Goal: Task Accomplishment & Management: Manage account settings

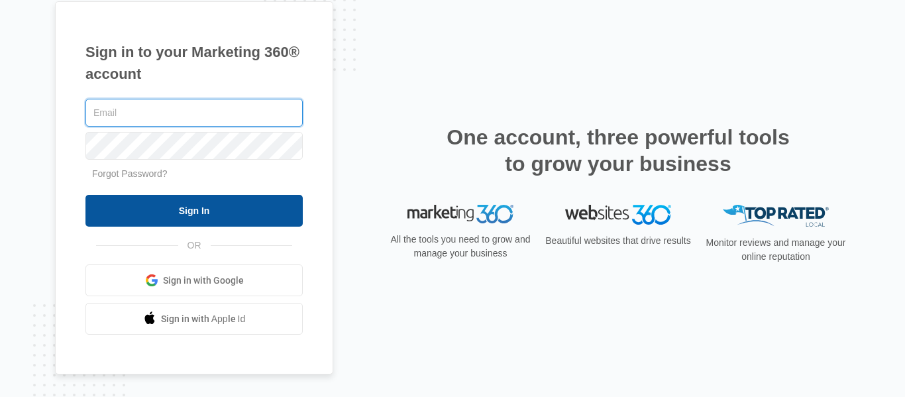
type input "[DOMAIN_NAME][EMAIL_ADDRESS][DOMAIN_NAME]"
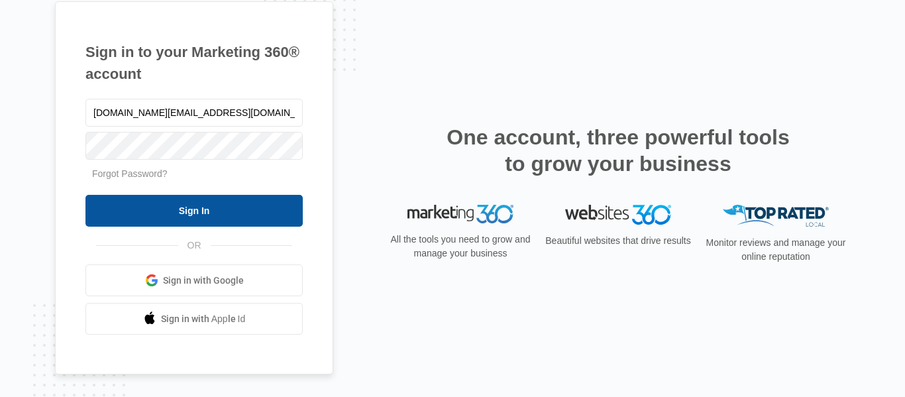
click at [182, 217] on input "Sign In" at bounding box center [193, 211] width 217 height 32
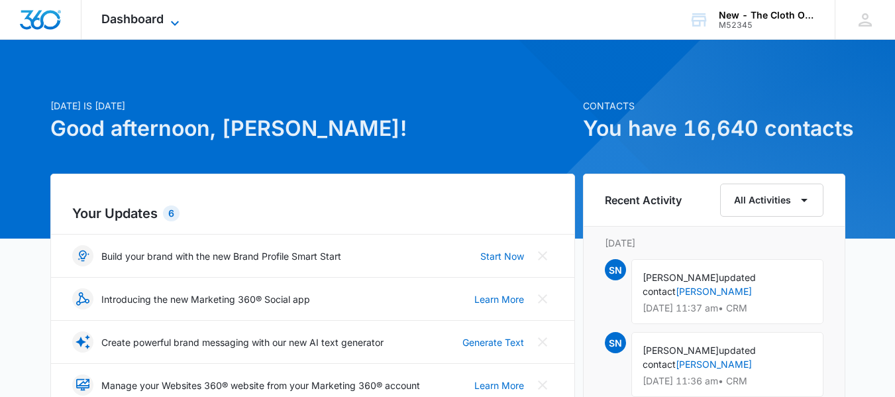
click at [147, 15] on span "Dashboard" at bounding box center [132, 19] width 62 height 14
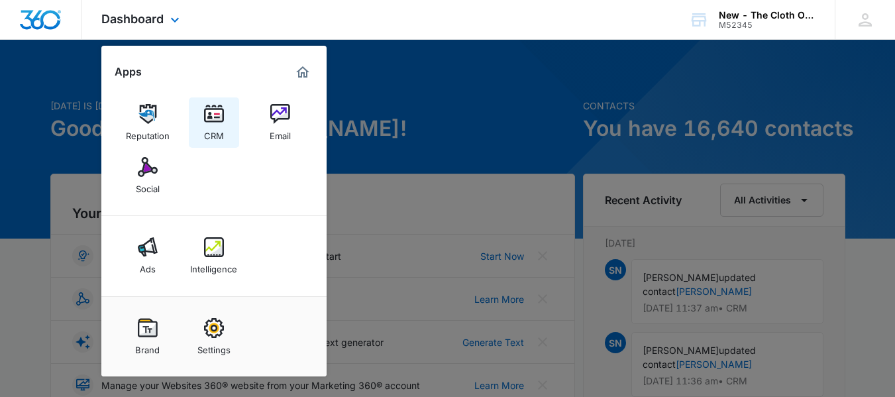
click at [223, 125] on div "CRM" at bounding box center [214, 132] width 20 height 17
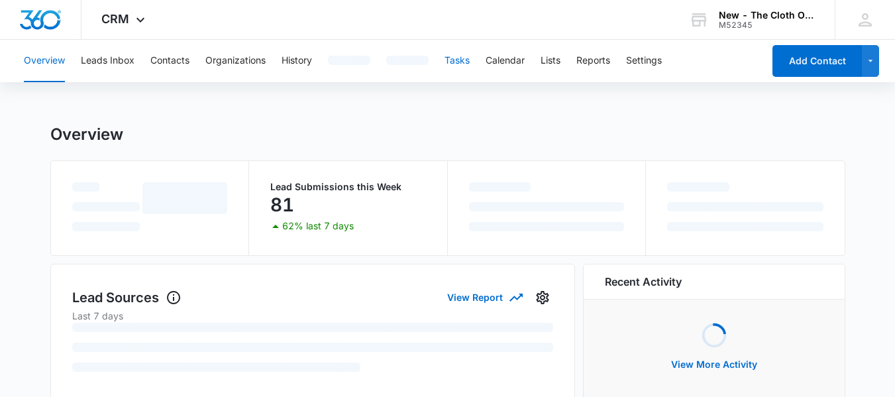
click at [462, 52] on button "Tasks" at bounding box center [456, 61] width 25 height 42
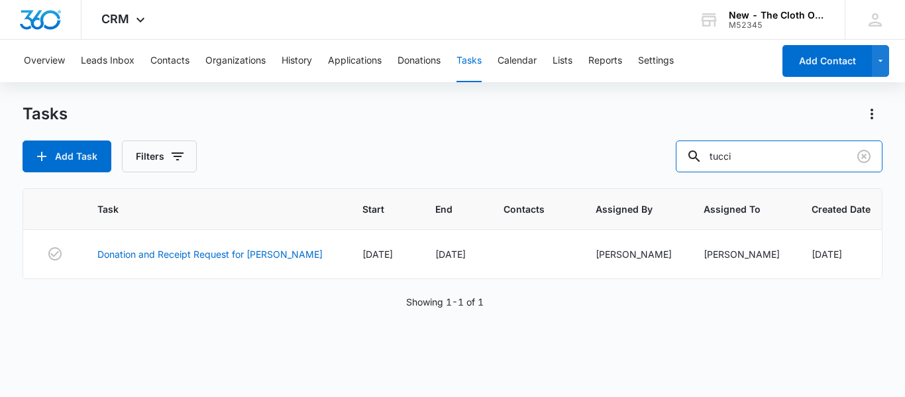
drag, startPoint x: 821, startPoint y: 161, endPoint x: 593, endPoint y: 195, distance: 230.4
click at [593, 195] on div "Tasks Add Task Filters tucci Task Start End Contacts Assigned By Assigned To Cr…" at bounding box center [453, 249] width 860 height 292
click at [179, 169] on button "Filters" at bounding box center [159, 156] width 75 height 32
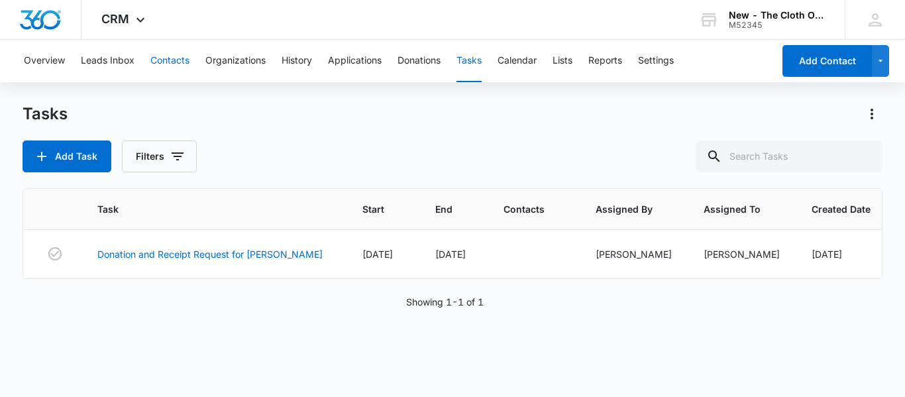
click at [171, 72] on button "Contacts" at bounding box center [169, 61] width 39 height 42
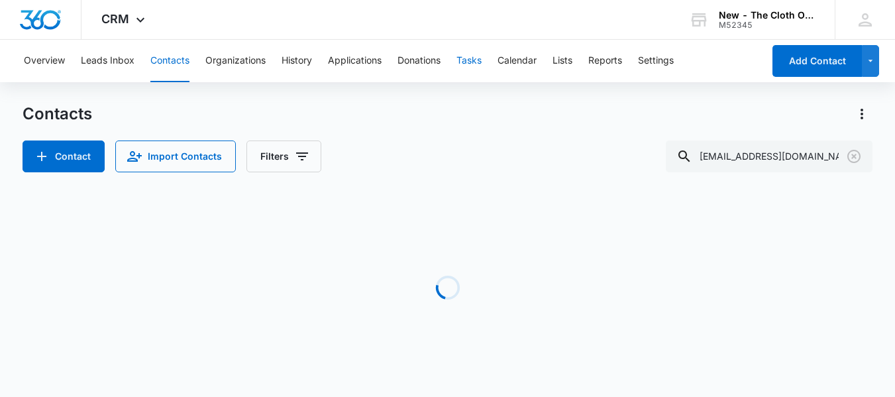
click at [474, 62] on button "Tasks" at bounding box center [468, 61] width 25 height 42
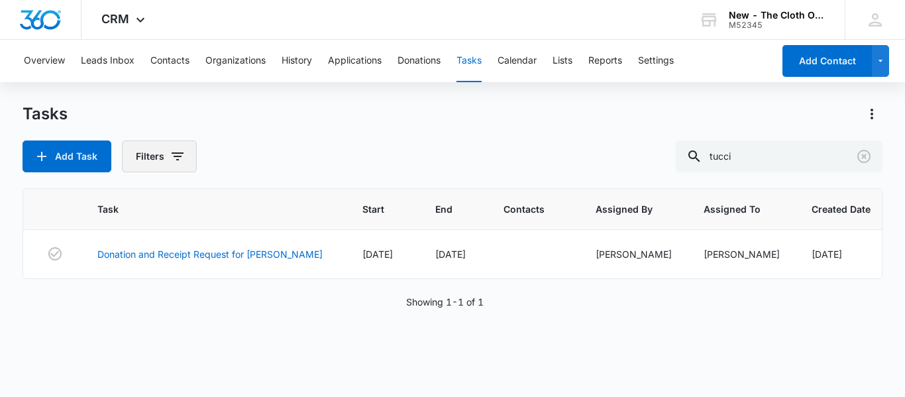
click at [176, 156] on icon "button" at bounding box center [178, 156] width 12 height 8
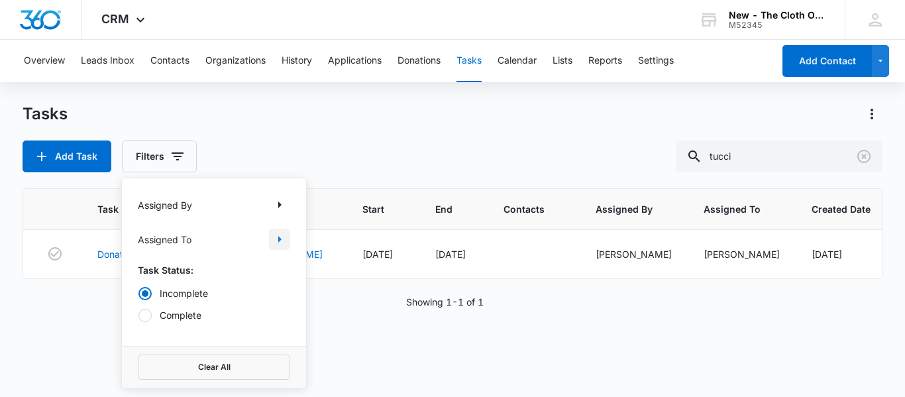
click at [278, 232] on icon "Show Assigned To filters" at bounding box center [280, 239] width 16 height 16
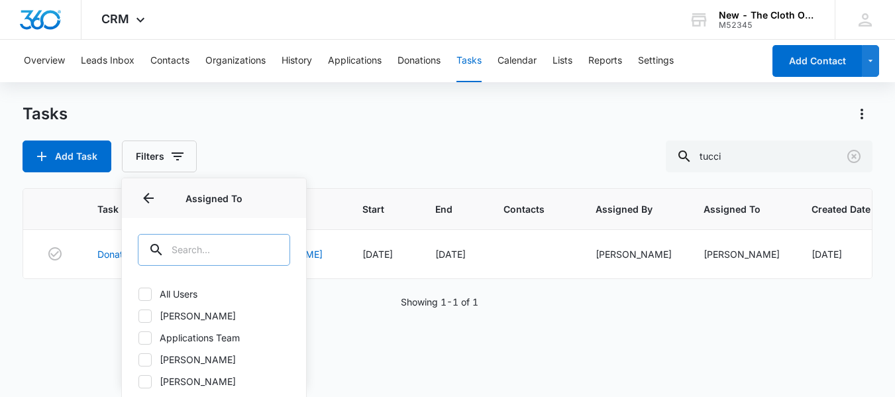
click at [233, 250] on input "text" at bounding box center [214, 250] width 152 height 32
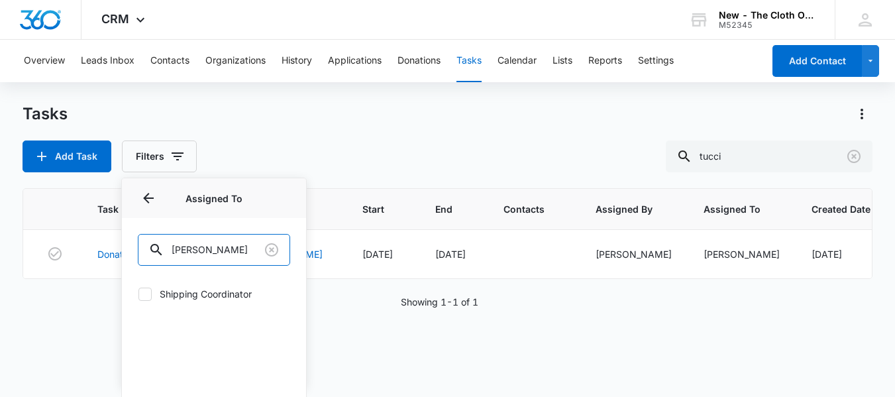
type input "shipp"
click at [146, 293] on icon at bounding box center [145, 294] width 8 height 6
click at [138, 293] on input "Shipping Coordinator" at bounding box center [138, 293] width 1 height 1
checkbox input "true"
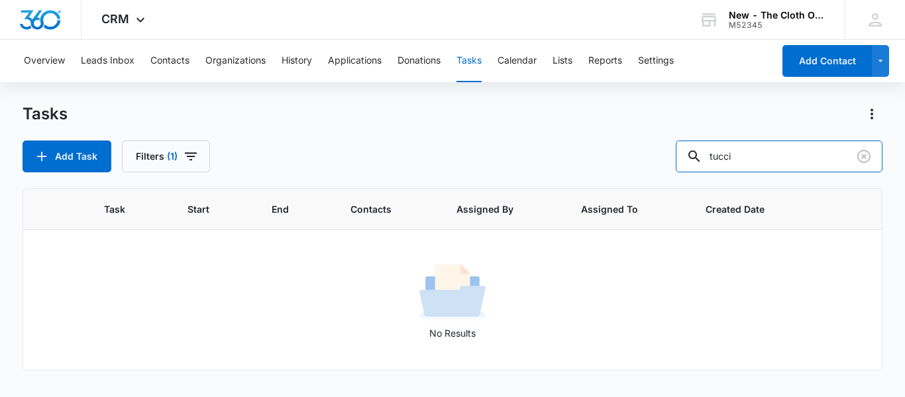
drag, startPoint x: 786, startPoint y: 148, endPoint x: 607, endPoint y: 180, distance: 181.8
click at [607, 180] on div "Tasks Add Task Filters (1) tucci Task Start End Contacts Assigned By Assigned T…" at bounding box center [453, 249] width 860 height 292
click at [274, 136] on div "Tasks Add Task Filters (1)" at bounding box center [453, 137] width 860 height 69
click at [776, 165] on input "text" at bounding box center [788, 156] width 187 height 32
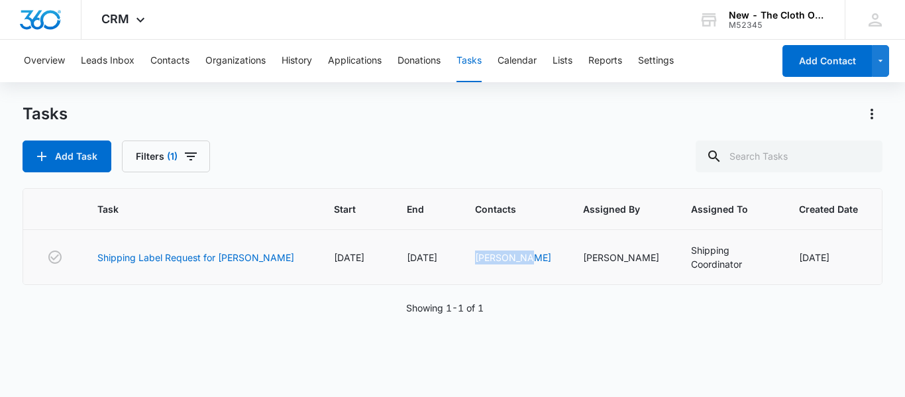
copy link "[PERSON_NAME]"
drag, startPoint x: 497, startPoint y: 264, endPoint x: 420, endPoint y: 252, distance: 77.7
click at [459, 252] on td "[PERSON_NAME]" at bounding box center [513, 257] width 108 height 55
click at [144, 259] on link "Shipping Label Request for [PERSON_NAME]" at bounding box center [195, 257] width 197 height 14
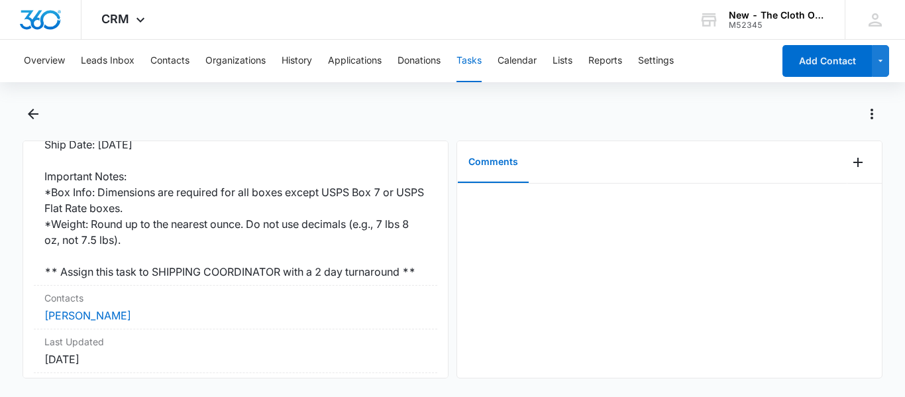
scroll to position [394, 0]
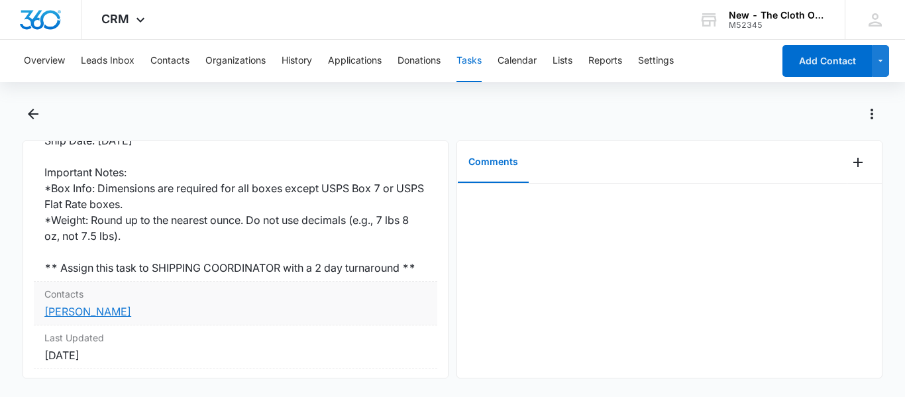
click at [81, 318] on link "[PERSON_NAME]" at bounding box center [87, 311] width 87 height 13
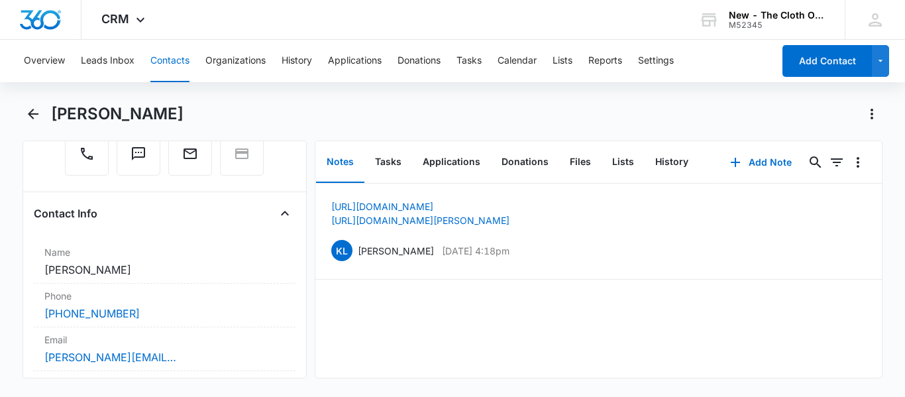
scroll to position [198, 0]
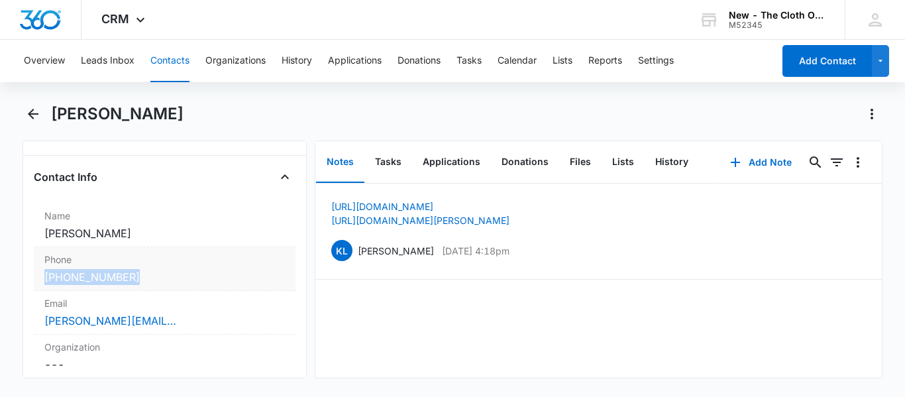
copy link "[PHONE_NUMBER]"
drag, startPoint x: 144, startPoint y: 281, endPoint x: 38, endPoint y: 278, distance: 106.0
click at [38, 278] on div "Phone Cancel Save Changes [PHONE_NUMBER]" at bounding box center [165, 269] width 262 height 44
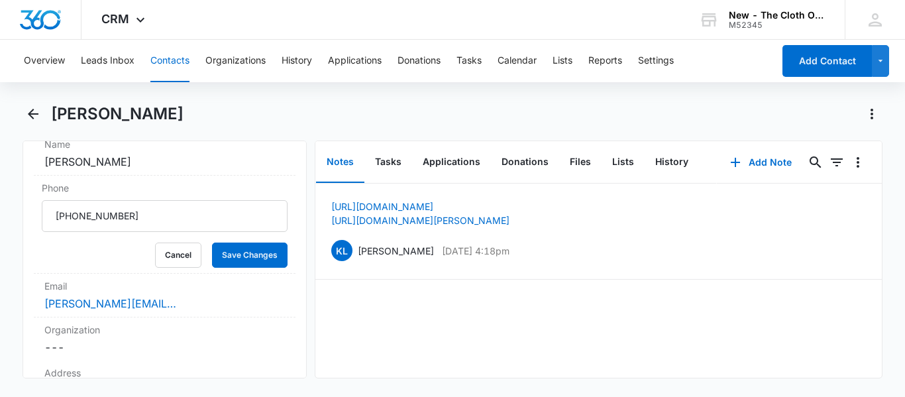
scroll to position [278, 0]
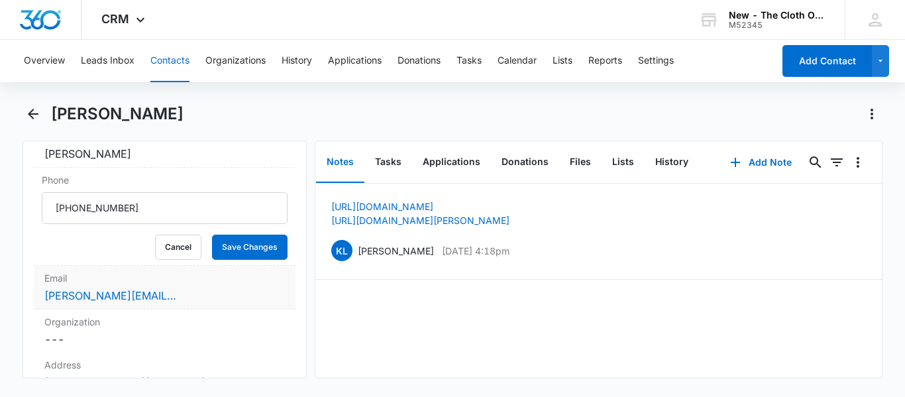
click at [240, 293] on div "[PERSON_NAME][EMAIL_ADDRESS][PERSON_NAME][DOMAIN_NAME]" at bounding box center [164, 295] width 240 height 16
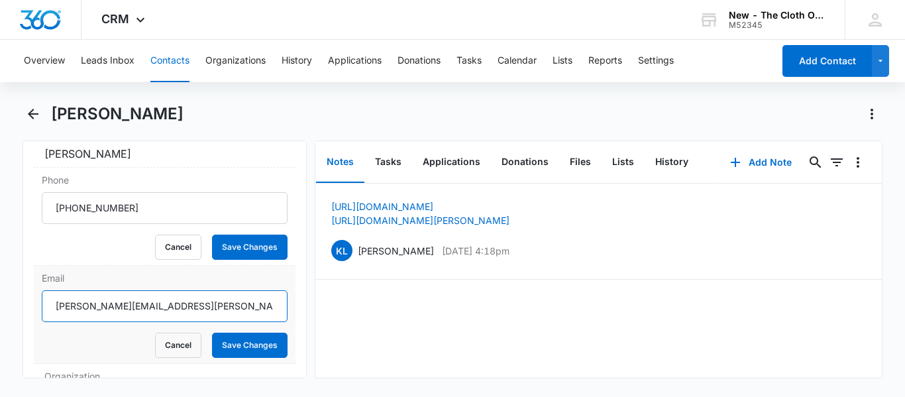
drag, startPoint x: 188, startPoint y: 317, endPoint x: 36, endPoint y: 303, distance: 153.0
click at [36, 303] on div "Email [PERSON_NAME][EMAIL_ADDRESS][PERSON_NAME][DOMAIN_NAME] Cancel Save Changes" at bounding box center [165, 315] width 262 height 98
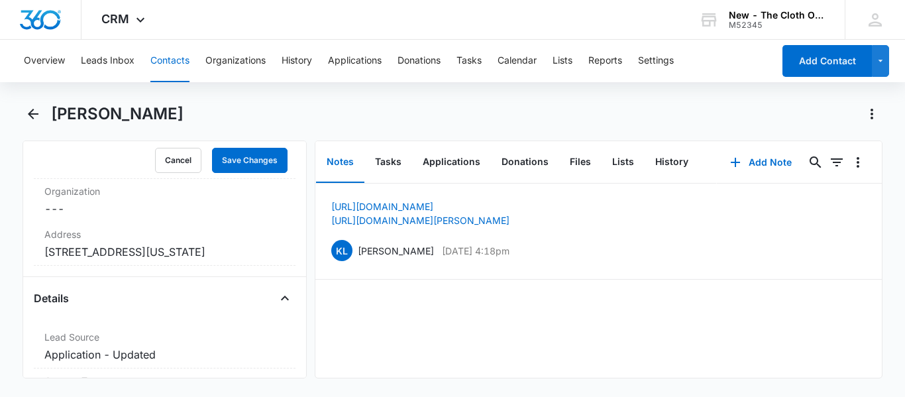
scroll to position [476, 0]
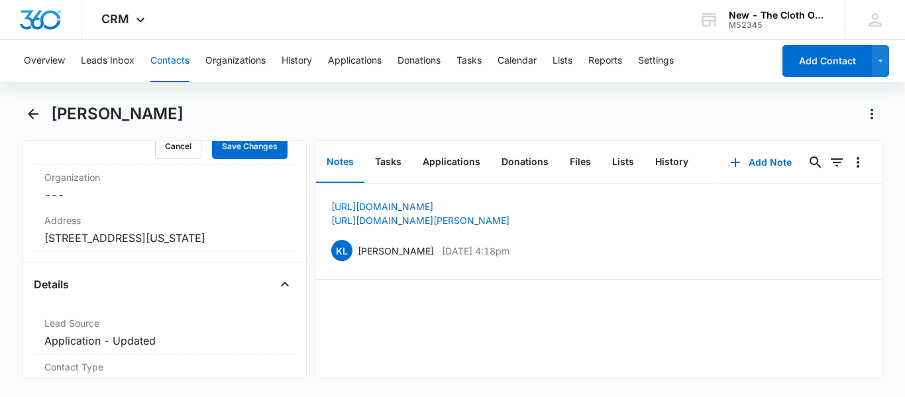
copy dd "[STREET_ADDRESS][US_STATE]"
drag, startPoint x: 87, startPoint y: 257, endPoint x: 33, endPoint y: 242, distance: 55.8
click at [33, 242] on div "Remove KH [PERSON_NAME] Contact Info Name Cancel Save Changes [PERSON_NAME] Pho…" at bounding box center [165, 259] width 284 height 238
click at [385, 148] on button "Tasks" at bounding box center [388, 162] width 48 height 41
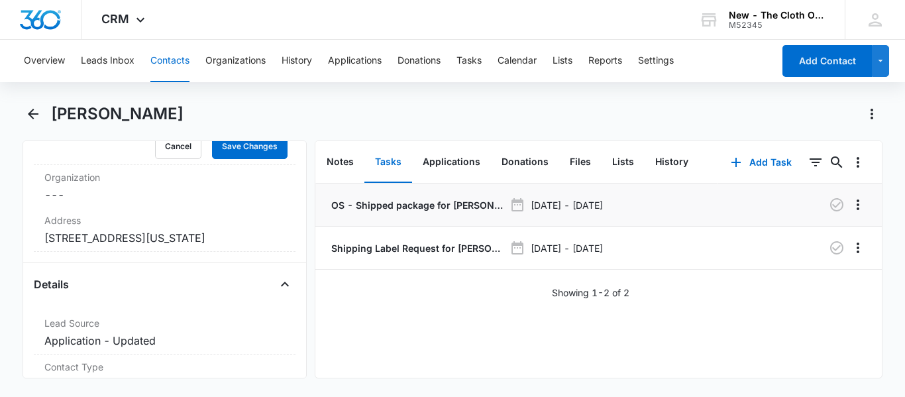
click at [395, 212] on li "OS - Shipped package for [PERSON_NAME] (zone #3) [DATE] - [DATE]" at bounding box center [598, 204] width 566 height 43
click at [407, 207] on p "OS - Shipped package for [PERSON_NAME] (zone #3)" at bounding box center [417, 205] width 176 height 14
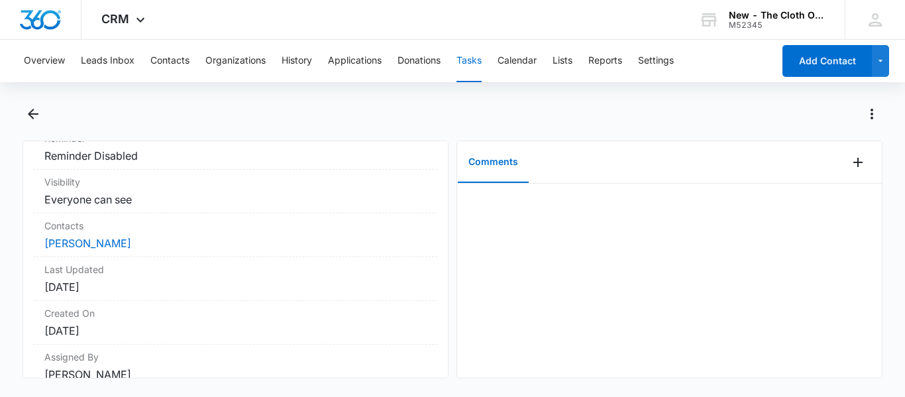
scroll to position [238, 0]
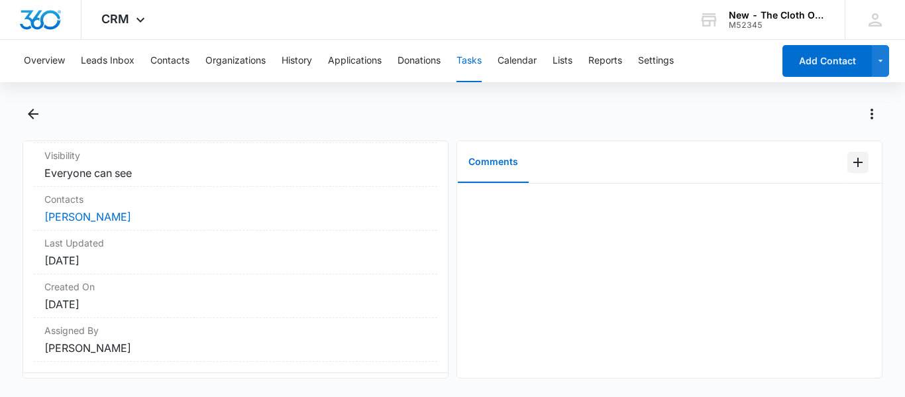
click at [850, 165] on icon "Add Comment" at bounding box center [858, 162] width 16 height 16
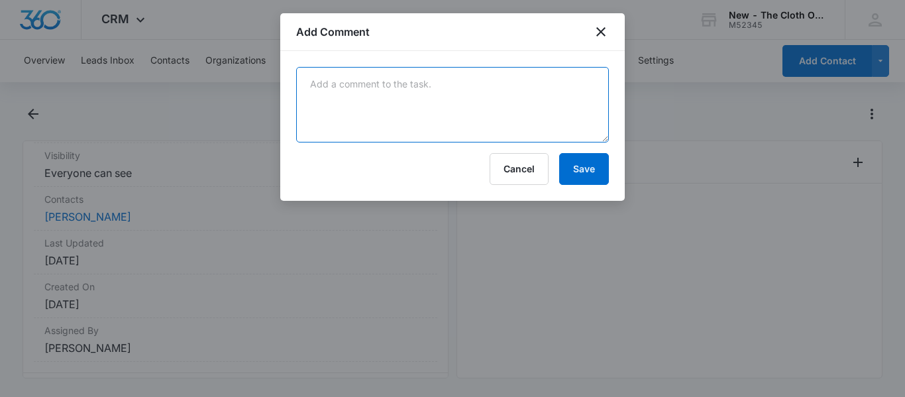
click at [373, 85] on textarea at bounding box center [452, 105] width 313 height 76
paste textarea "9434636106194285811212"
type textarea "9434636106194285811212"
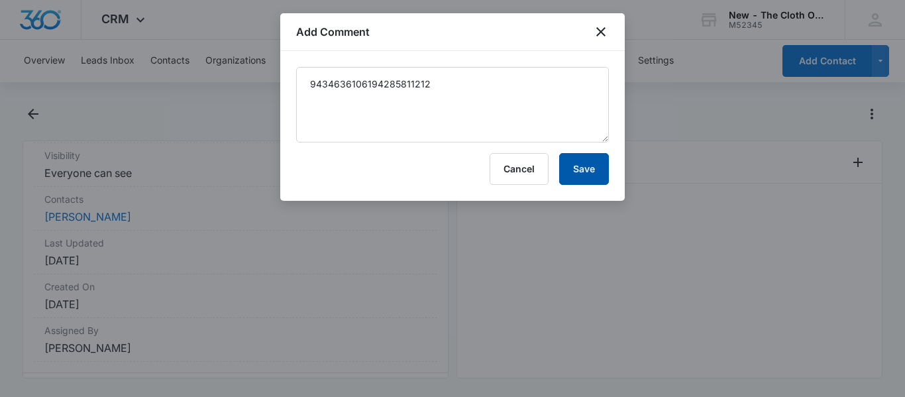
click at [580, 161] on button "Save" at bounding box center [584, 169] width 50 height 32
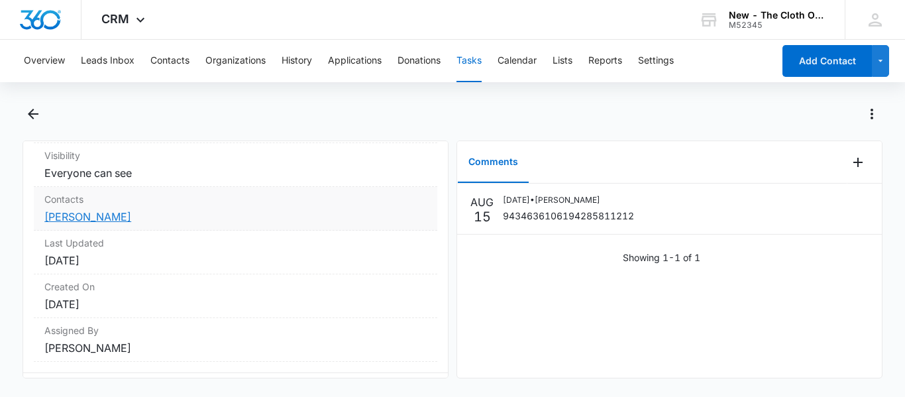
click at [77, 218] on link "[PERSON_NAME]" at bounding box center [87, 216] width 87 height 13
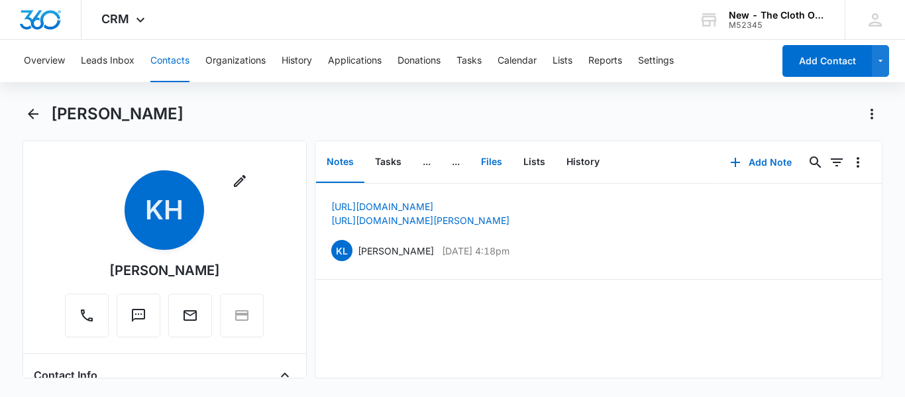
click at [493, 172] on button "Files" at bounding box center [491, 162] width 42 height 41
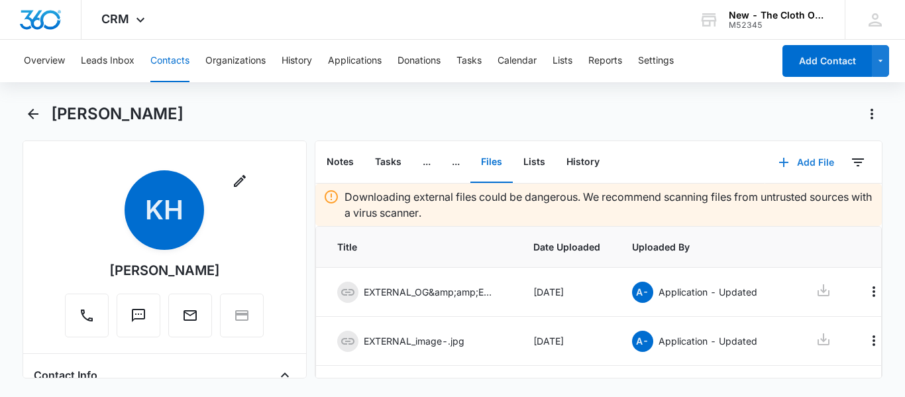
click at [790, 168] on button "Add File" at bounding box center [806, 162] width 82 height 32
click at [775, 200] on div "Upload Files" at bounding box center [788, 204] width 53 height 9
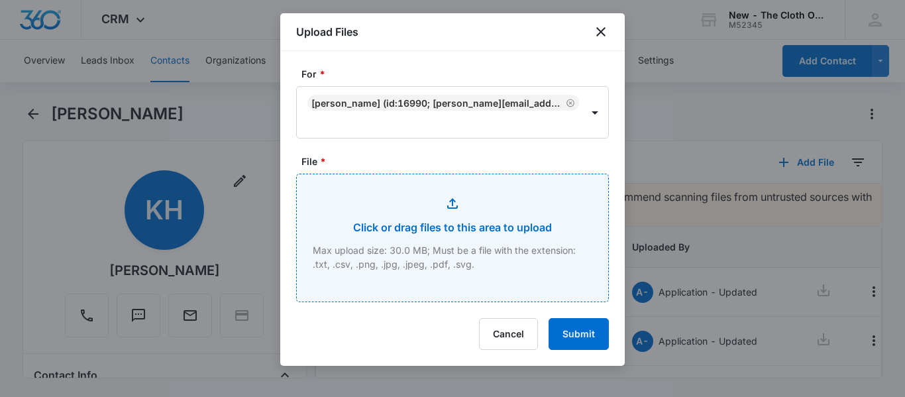
click at [462, 233] on input "File *" at bounding box center [452, 237] width 311 height 127
type input "C:\fakepath\[DATE]---[PERSON_NAME]---9434636106194285811212.pdf"
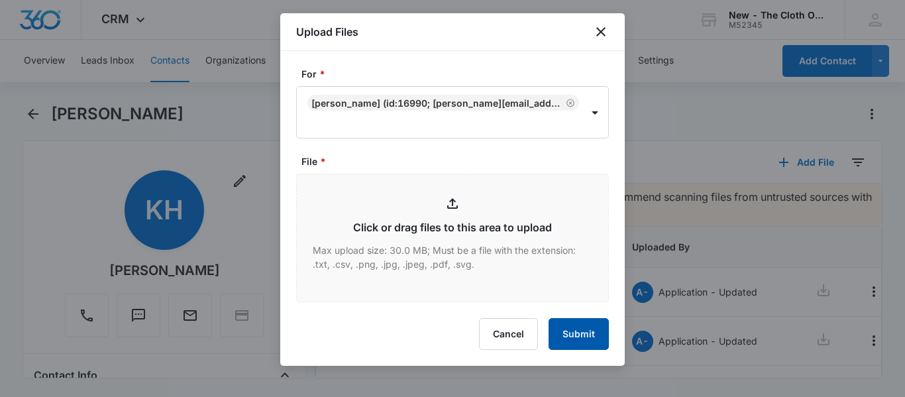
click at [585, 333] on button "Submit" at bounding box center [578, 334] width 60 height 32
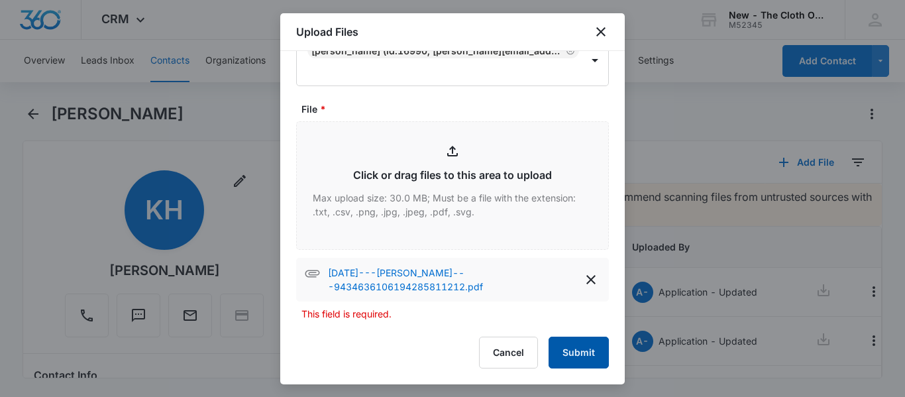
click at [566, 356] on button "Submit" at bounding box center [578, 352] width 60 height 32
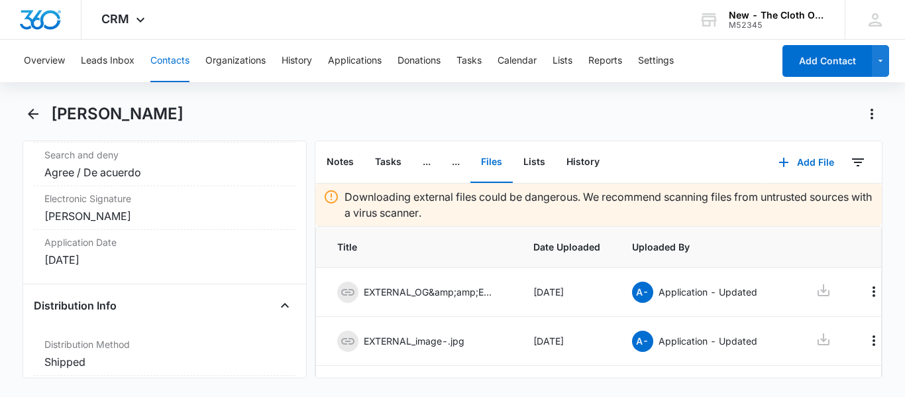
scroll to position [3171, 0]
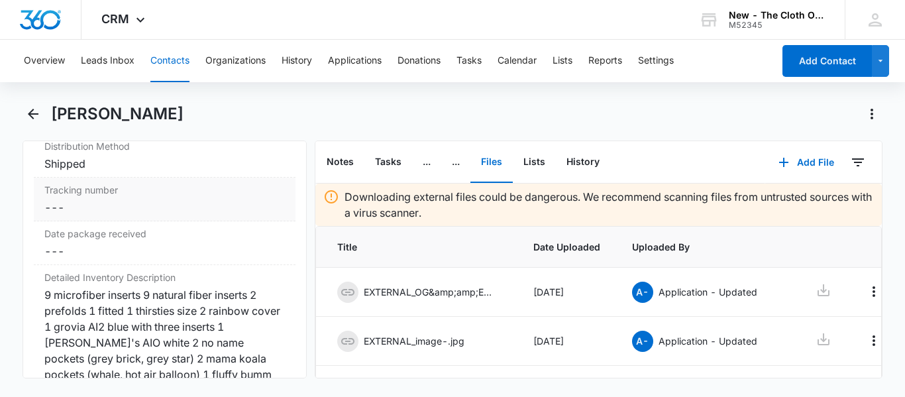
click at [132, 215] on dd "Cancel Save Changes ---" at bounding box center [164, 207] width 240 height 16
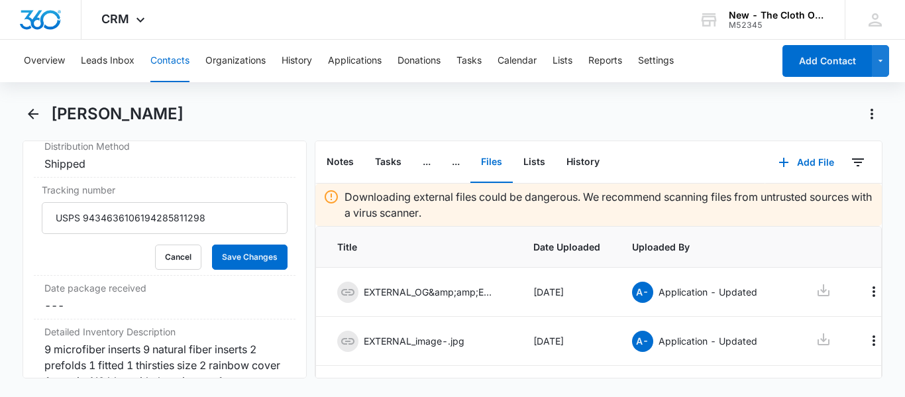
click at [106, 234] on input "USPS 9434636106194285811298" at bounding box center [165, 218] width 246 height 32
click at [173, 270] on button "Cancel" at bounding box center [178, 256] width 46 height 25
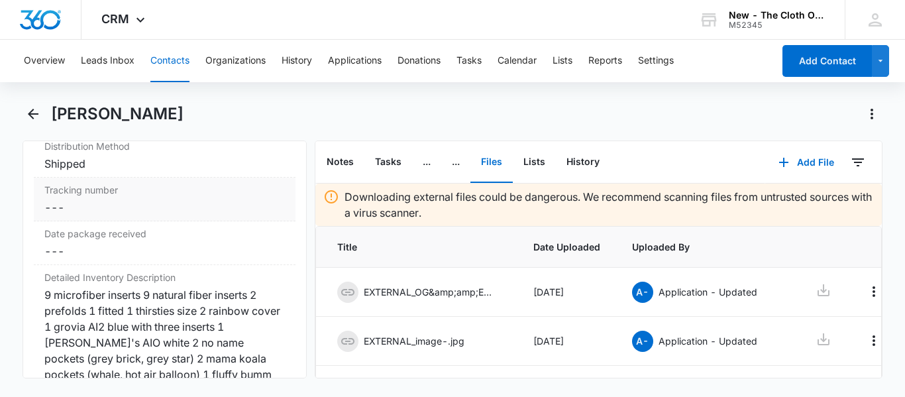
click at [76, 215] on dd "Cancel Save Changes ---" at bounding box center [164, 207] width 240 height 16
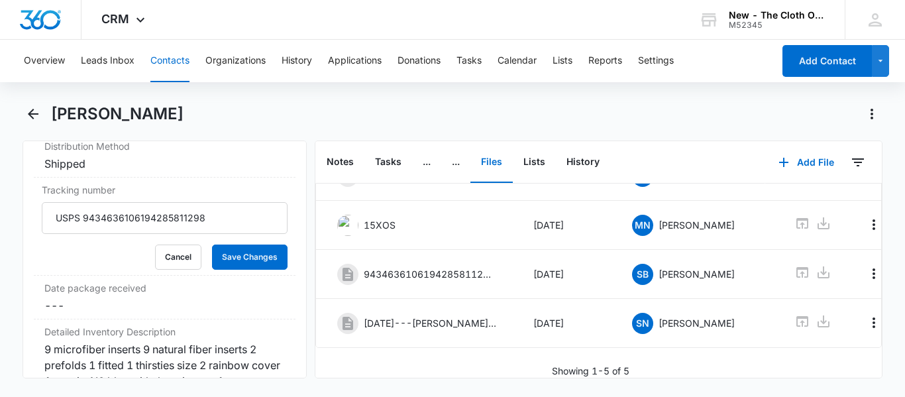
scroll to position [0, 32]
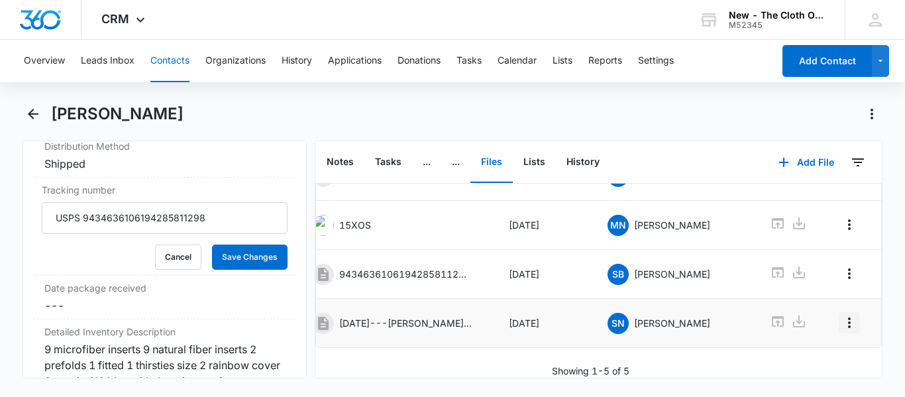
click at [848, 317] on icon "Overflow Menu" at bounding box center [849, 322] width 3 height 11
click at [815, 368] on button "Delete" at bounding box center [812, 360] width 76 height 20
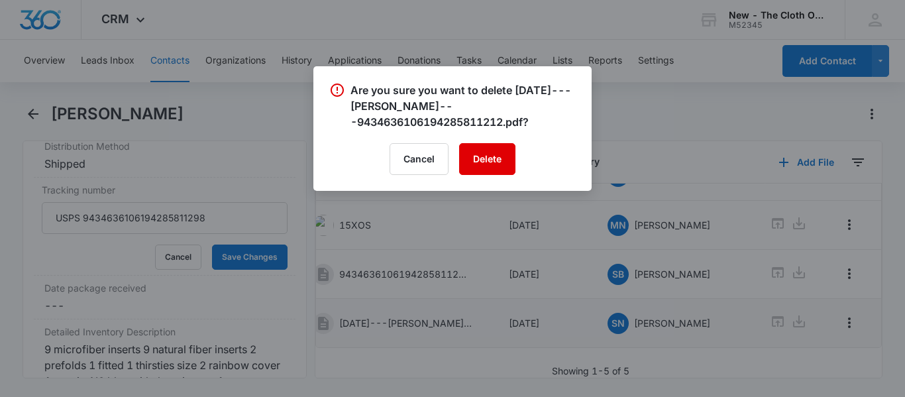
click at [488, 152] on button "Delete" at bounding box center [487, 159] width 56 height 32
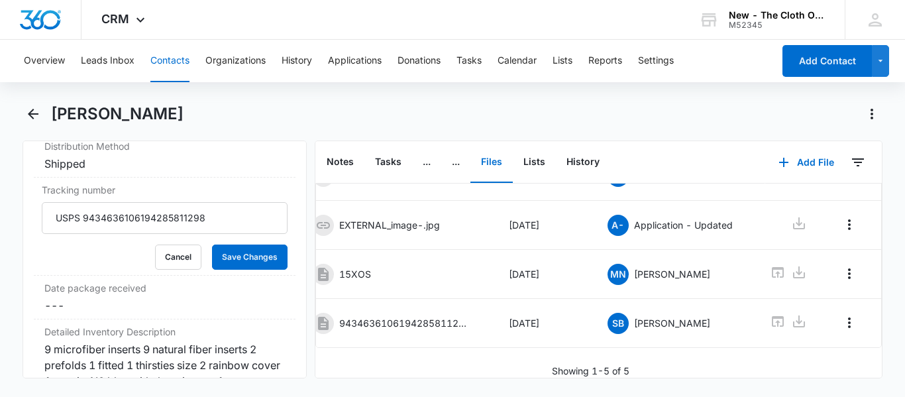
scroll to position [136, 0]
click at [174, 270] on button "Cancel" at bounding box center [178, 256] width 46 height 25
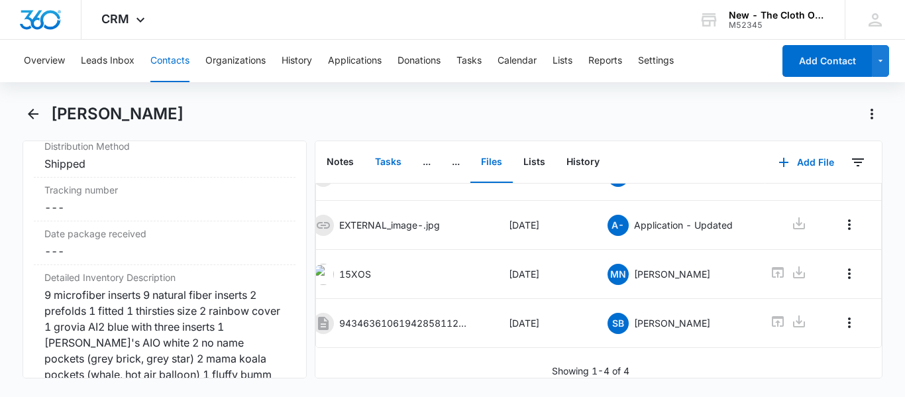
click at [376, 156] on button "Tasks" at bounding box center [388, 162] width 48 height 41
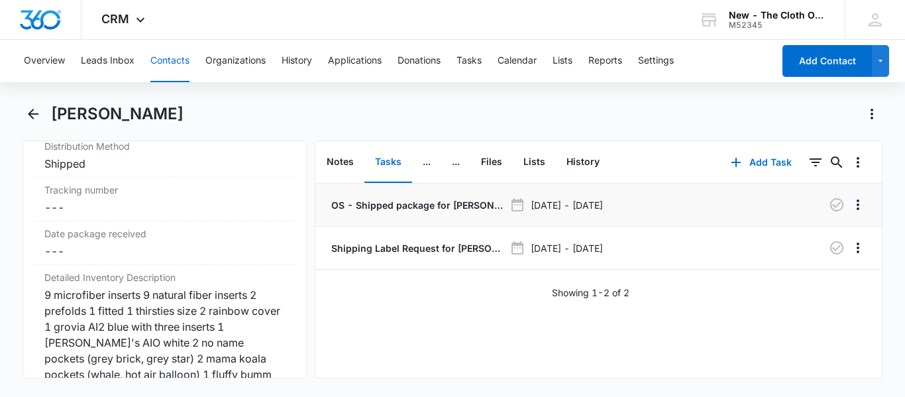
click at [401, 200] on p "OS - Shipped package for [PERSON_NAME] (zone #3)" at bounding box center [417, 205] width 176 height 14
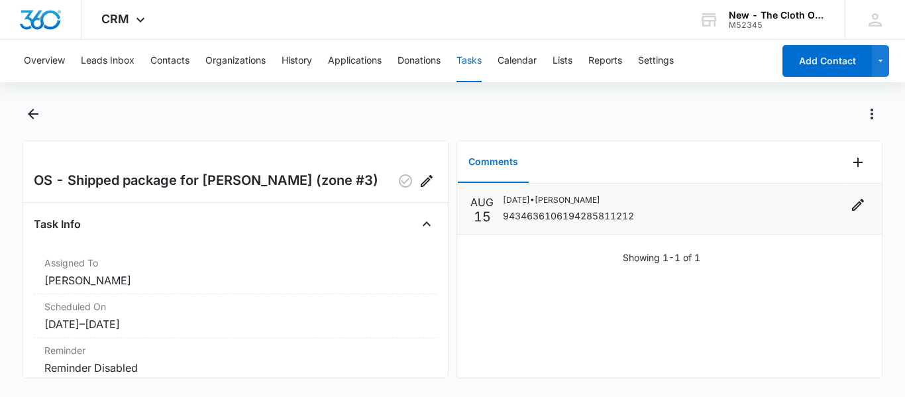
click at [799, 204] on div "[DATE] • [PERSON_NAME] 9434636106194285811212" at bounding box center [686, 208] width 366 height 29
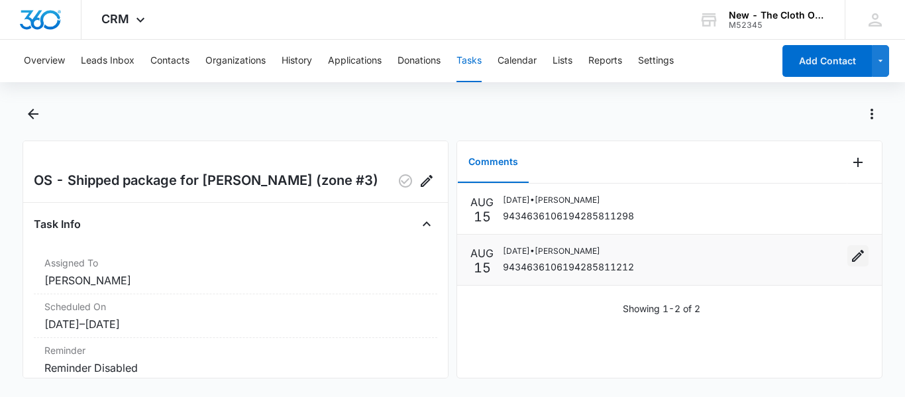
click at [850, 259] on icon "Edit" at bounding box center [858, 256] width 16 height 16
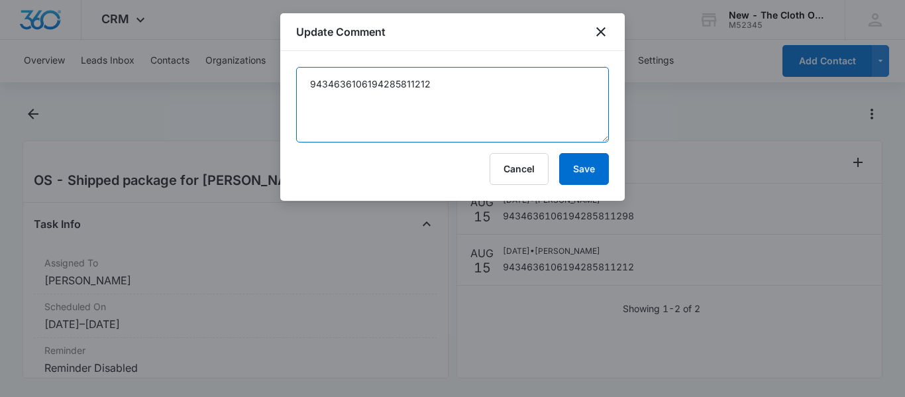
click at [514, 86] on textarea "9434636106194285811212" at bounding box center [452, 105] width 313 height 76
type textarea "9434636106194285811212 - duplicate, refund requested"
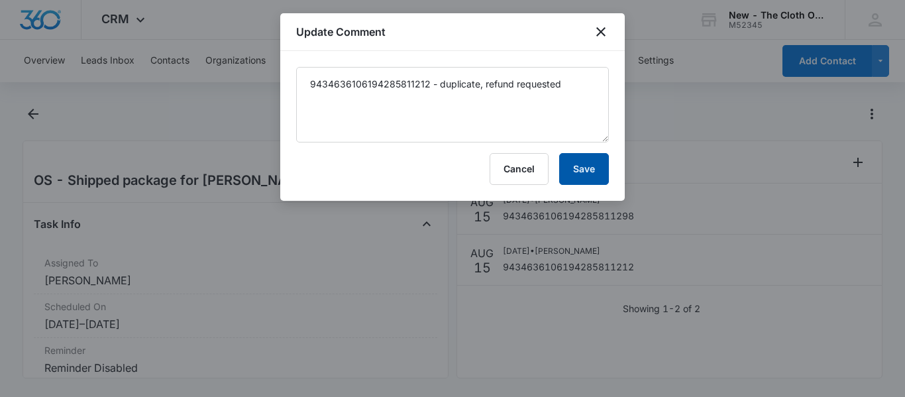
click at [594, 171] on button "Save" at bounding box center [584, 169] width 50 height 32
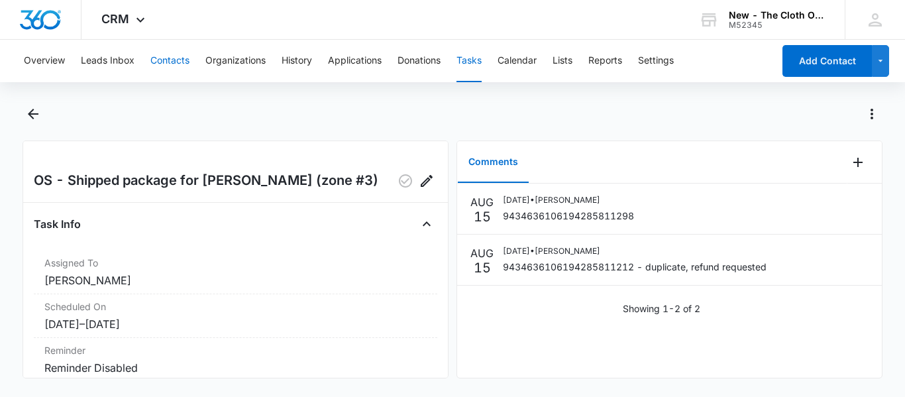
click at [178, 60] on button "Contacts" at bounding box center [169, 61] width 39 height 42
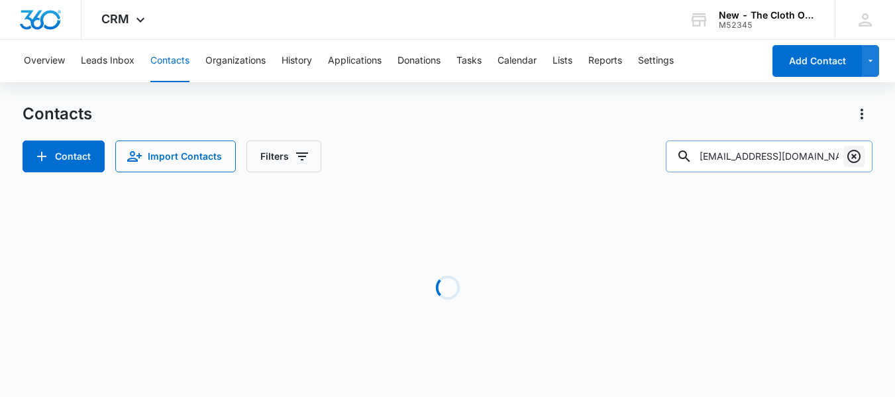
click at [856, 159] on icon "Clear" at bounding box center [854, 156] width 16 height 16
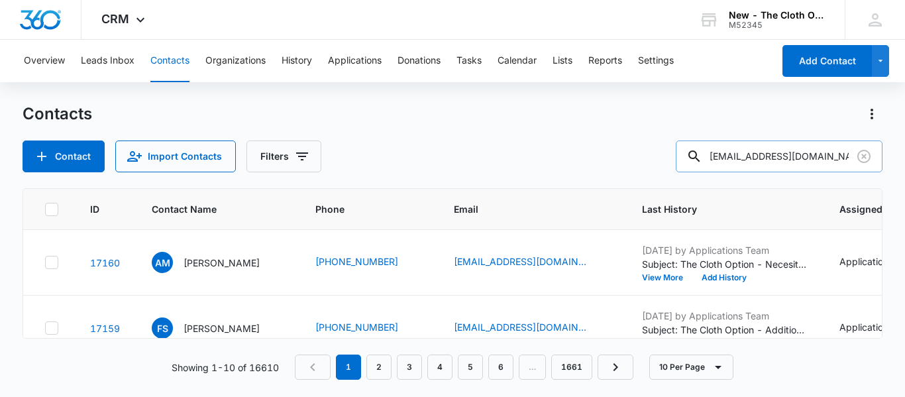
type input "[EMAIL_ADDRESS][DOMAIN_NAME]"
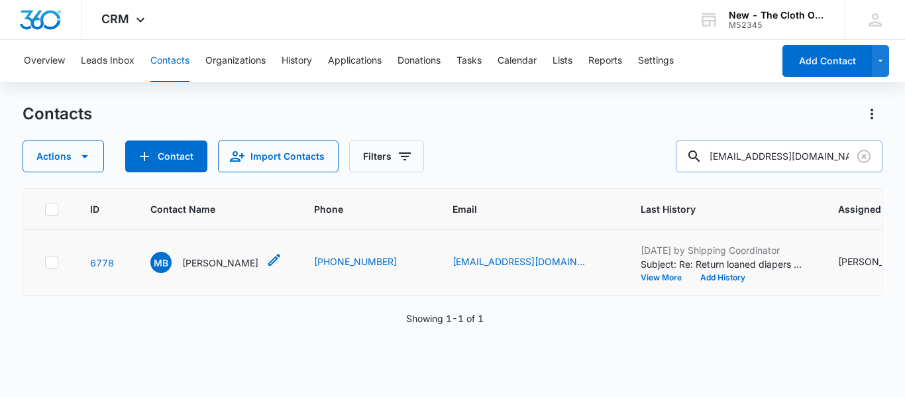
click at [217, 270] on p "[PERSON_NAME]" at bounding box center [220, 263] width 76 height 14
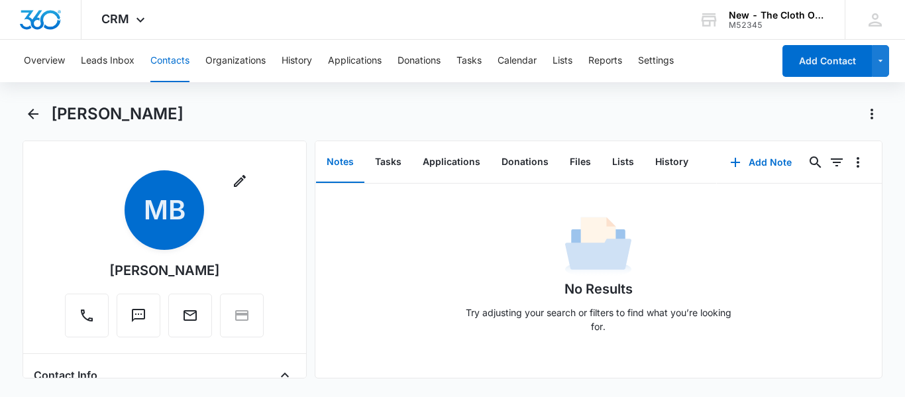
scroll to position [198, 0]
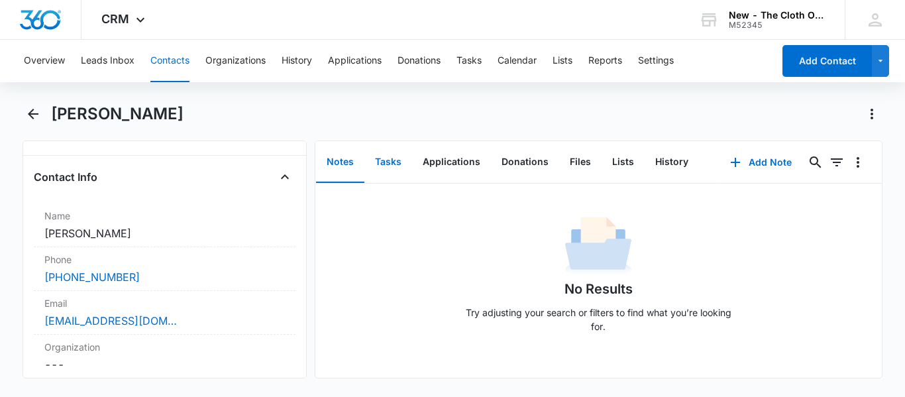
click at [388, 155] on button "Tasks" at bounding box center [388, 162] width 48 height 41
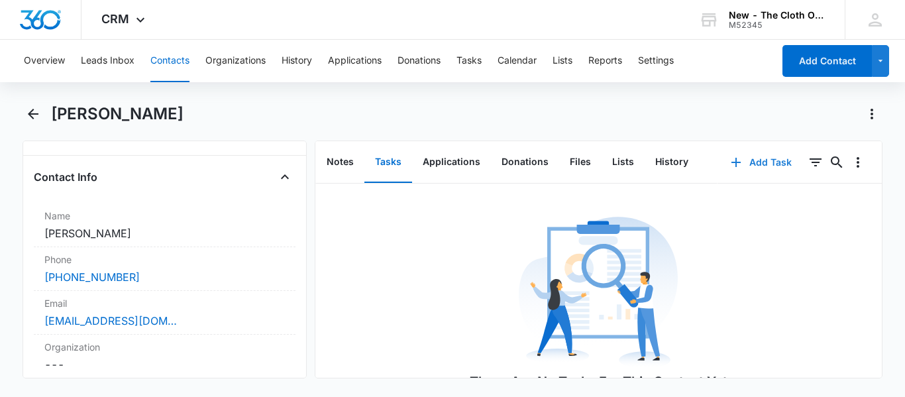
click at [757, 154] on button "Add Task" at bounding box center [760, 162] width 87 height 32
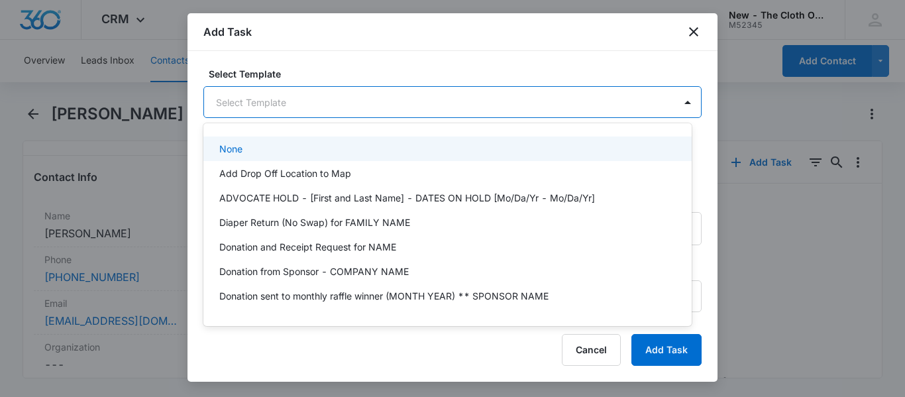
click at [404, 97] on body "CRM Apps Reputation CRM Email Social Ads Intelligence Brand Settings New - The …" at bounding box center [452, 198] width 905 height 397
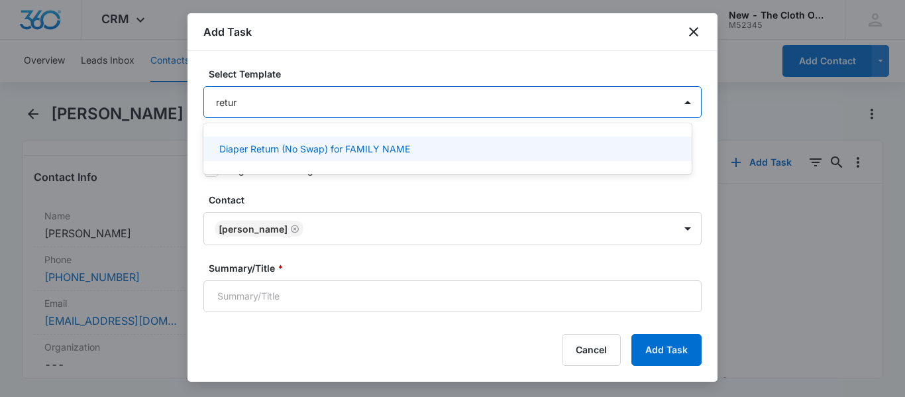
type input "return"
click at [329, 156] on div "Diaper Return (No Swap) for FAMILY NAME" at bounding box center [447, 148] width 488 height 25
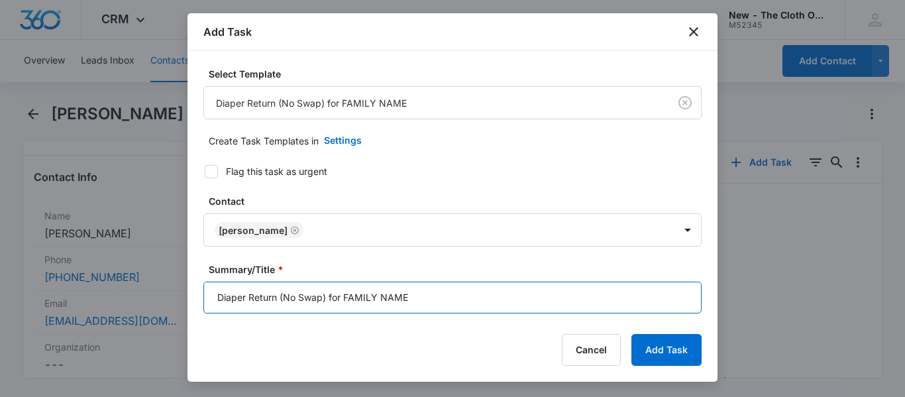
click at [418, 305] on input "Diaper Return (No Swap) for FAMILY NAME" at bounding box center [452, 298] width 498 height 32
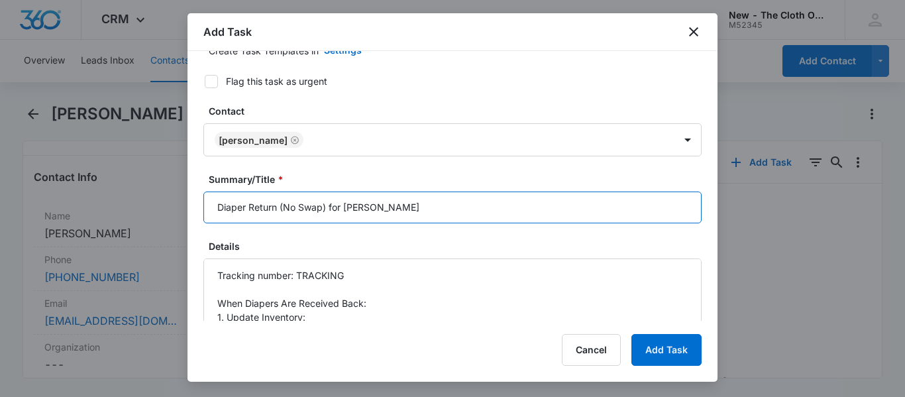
scroll to position [132, 0]
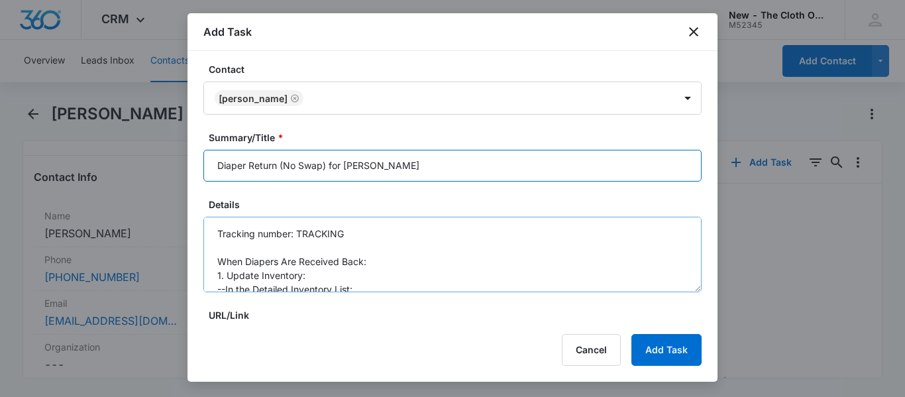
type input "Diaper Return (No Swap) for [PERSON_NAME]"
click at [434, 236] on textarea "Tracking number: TRACKING When Diapers Are Received Back: 1. Update Inventory: …" at bounding box center [452, 255] width 498 height 76
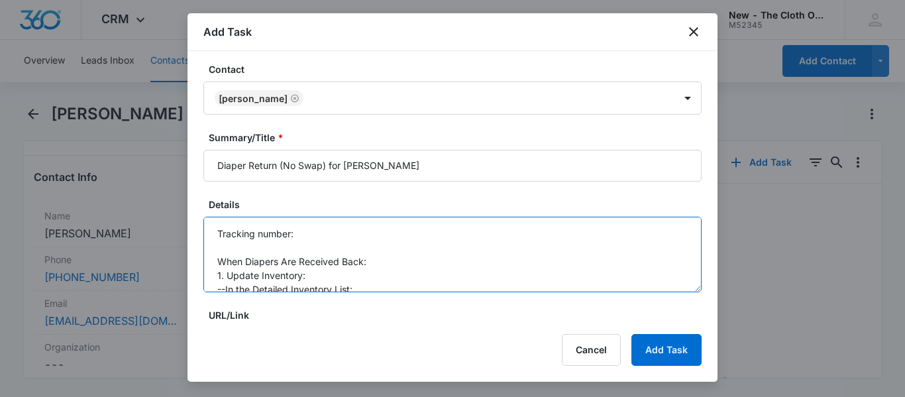
paste textarea "9405536106194280361539"
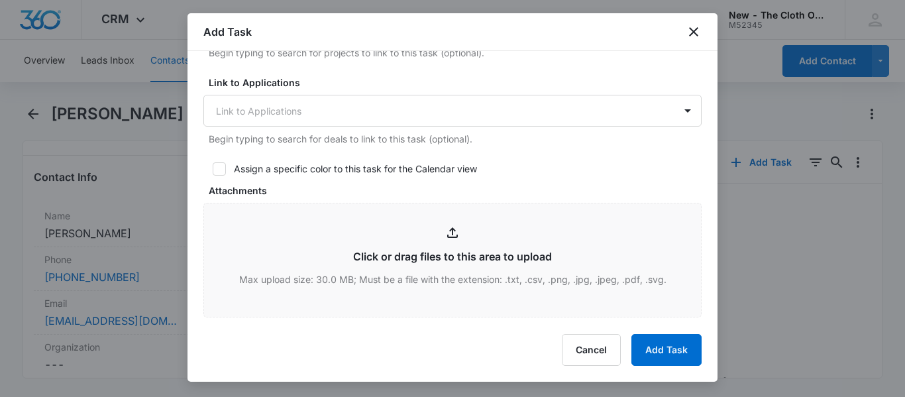
scroll to position [582, 0]
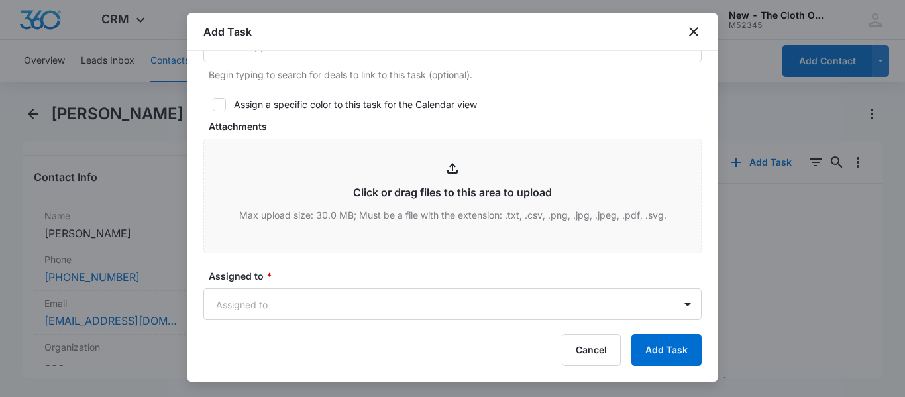
type textarea "Tracking number: 9405536106194280361539 When Diapers Are Received Back: 1. Upda…"
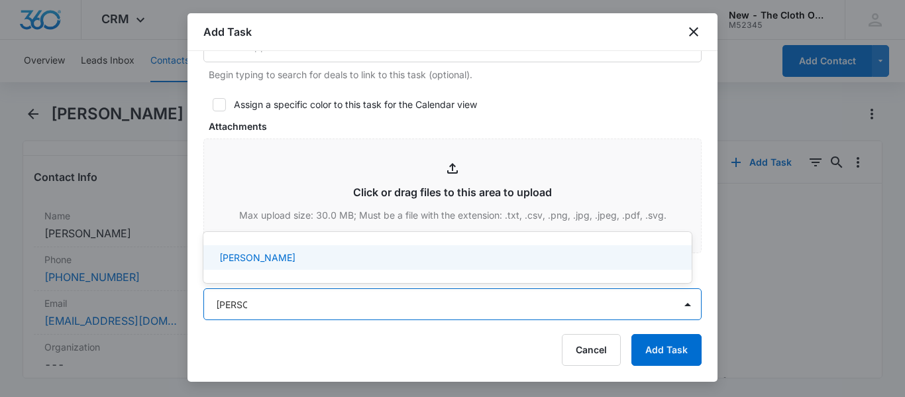
type input "[PERSON_NAME]"
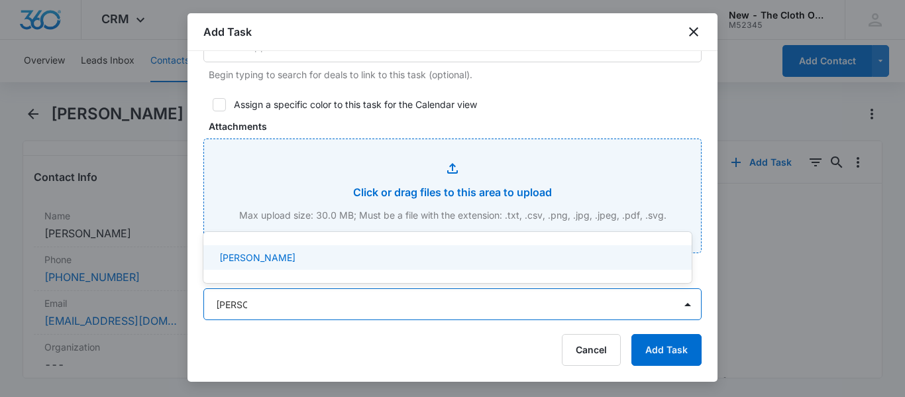
click at [283, 242] on input "Attachments" at bounding box center [452, 195] width 497 height 113
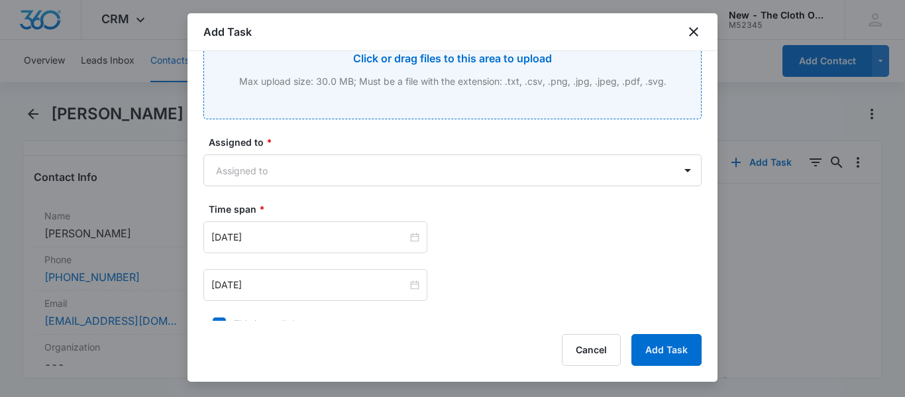
scroll to position [723, 0]
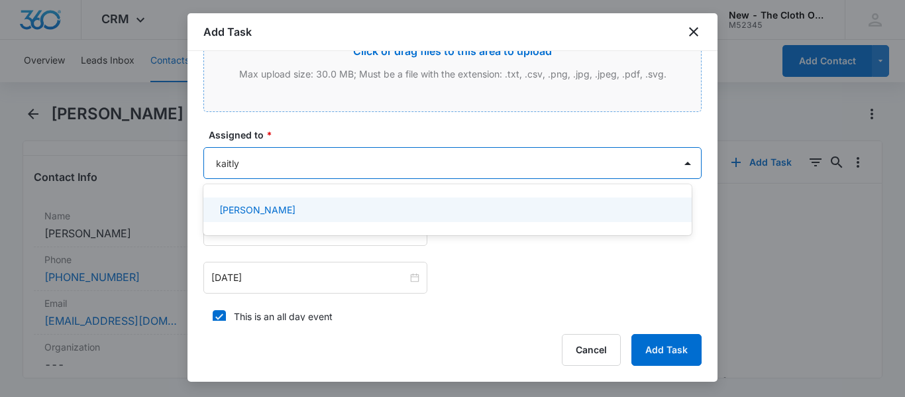
type input "[PERSON_NAME]"
click at [309, 209] on div "[PERSON_NAME]" at bounding box center [446, 210] width 454 height 14
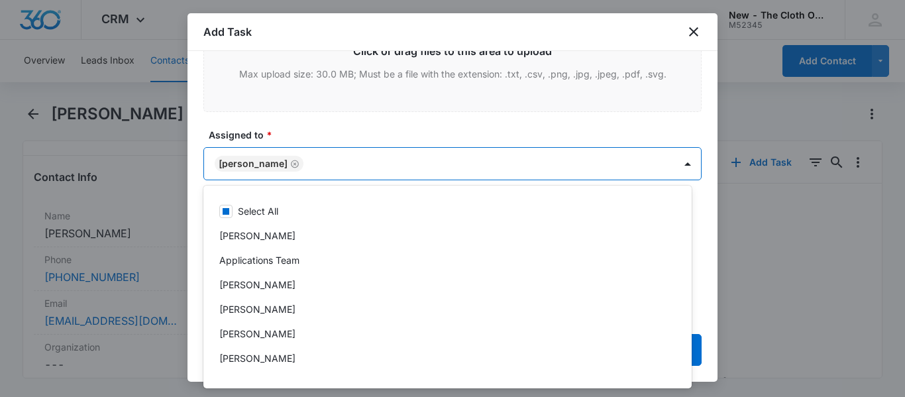
click at [474, 140] on label "Assigned to *" at bounding box center [458, 135] width 498 height 14
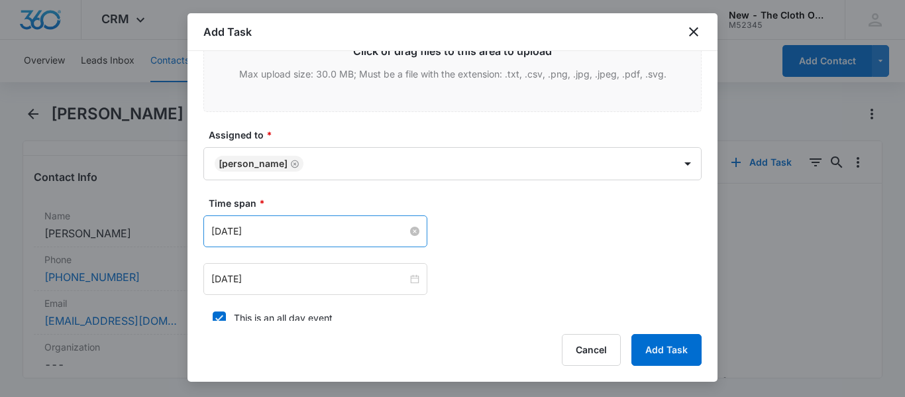
click at [351, 225] on input "[DATE]" at bounding box center [309, 231] width 196 height 15
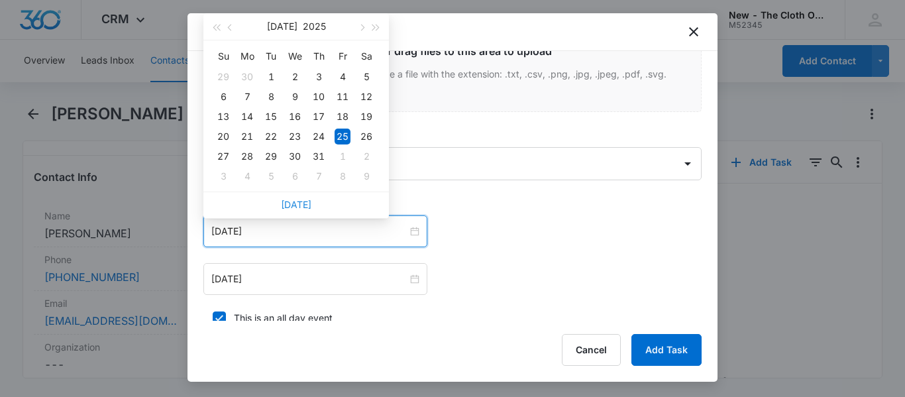
click at [309, 204] on link "[DATE]" at bounding box center [296, 204] width 30 height 11
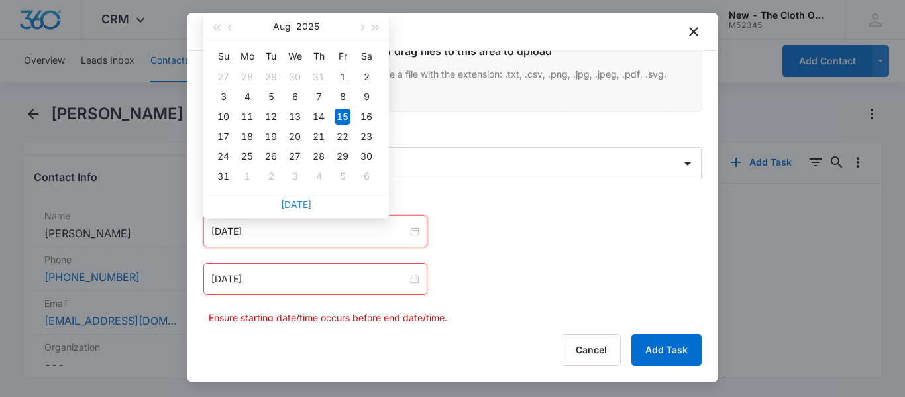
type input "[DATE]"
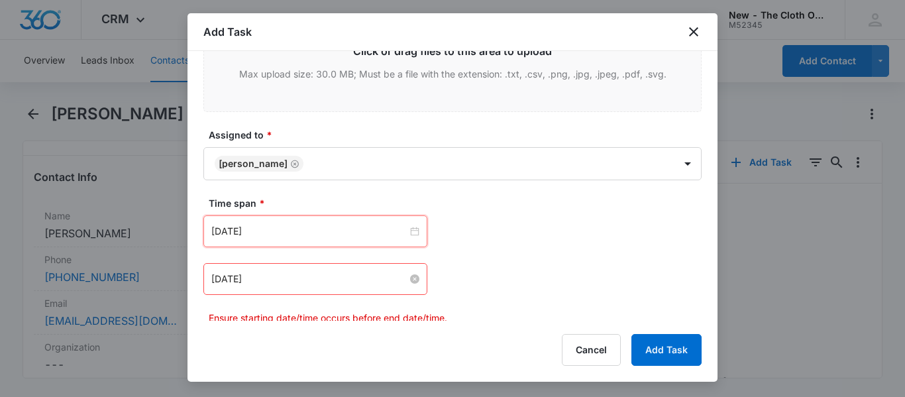
click at [294, 277] on input "[DATE]" at bounding box center [309, 279] width 196 height 15
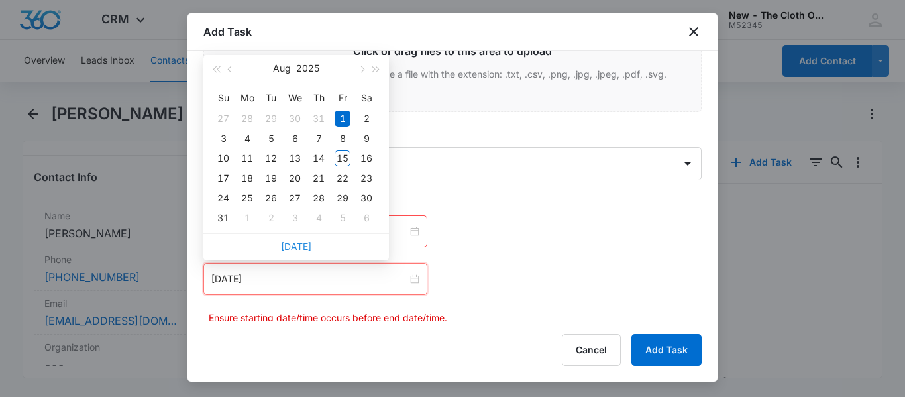
click at [302, 248] on link "[DATE]" at bounding box center [296, 245] width 30 height 11
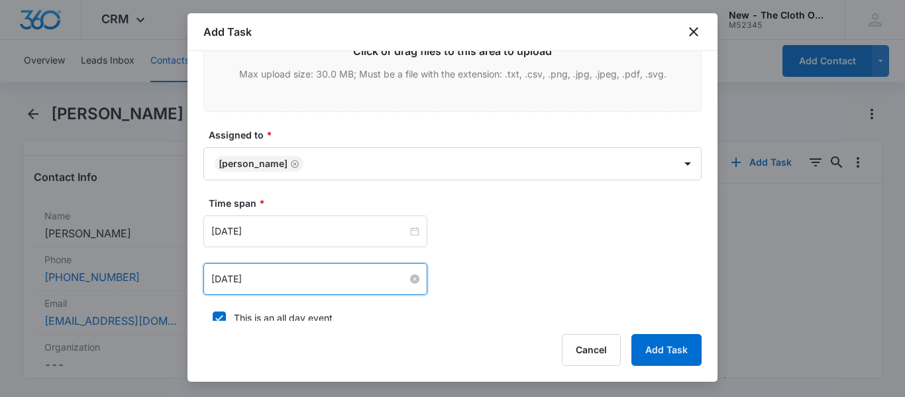
click at [293, 282] on input "[DATE]" at bounding box center [309, 279] width 196 height 15
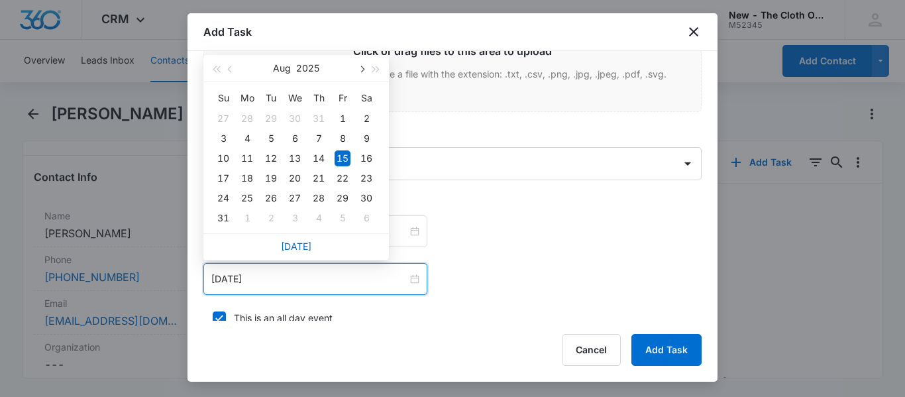
click at [361, 70] on span "button" at bounding box center [361, 69] width 7 height 7
click at [251, 156] on div "15" at bounding box center [247, 158] width 16 height 16
type input "[DATE]"
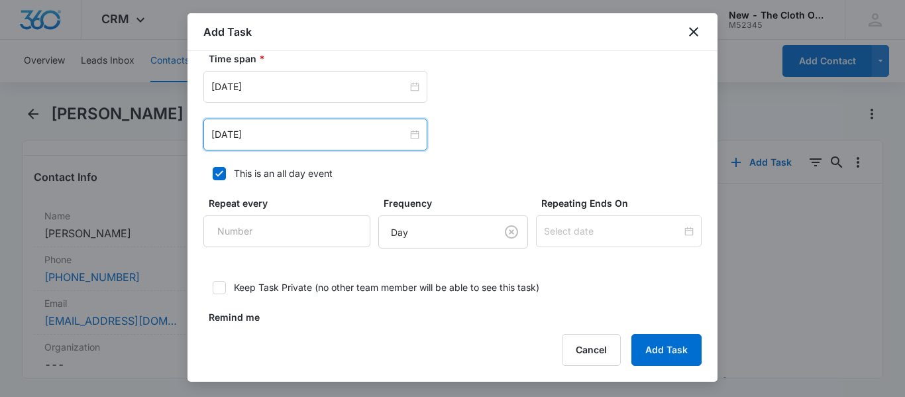
scroll to position [923, 0]
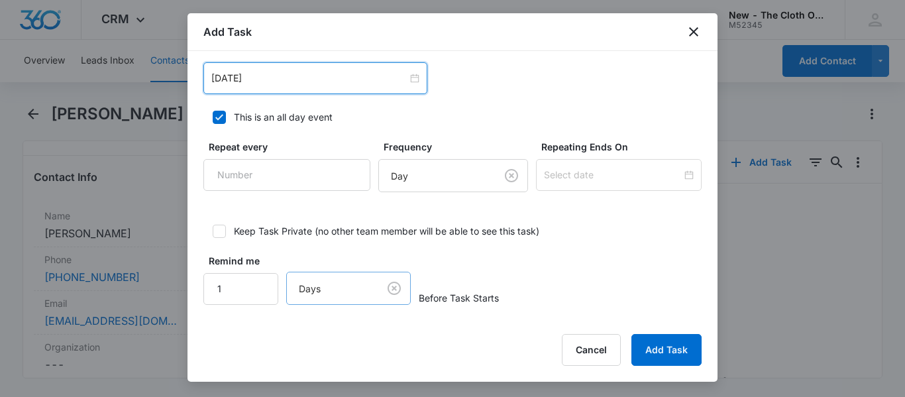
click at [387, 293] on body "CRM Apps Reputation CRM Email Social Ads Intelligence Brand Settings New - The …" at bounding box center [452, 198] width 905 height 397
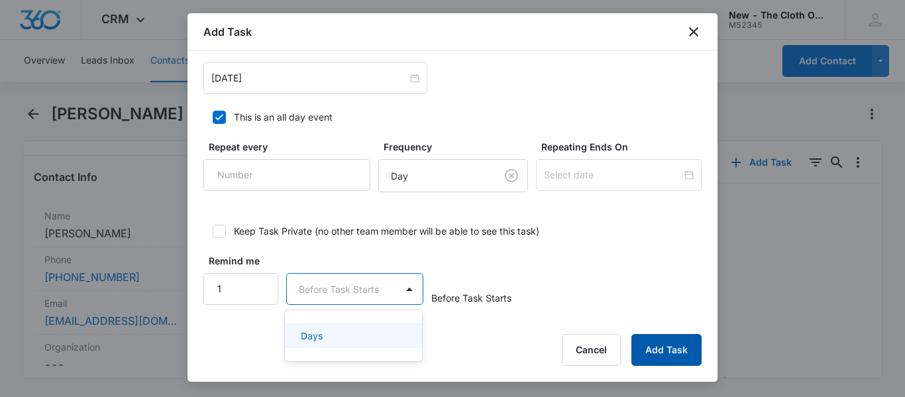
click at [684, 358] on button "Add Task" at bounding box center [666, 350] width 70 height 32
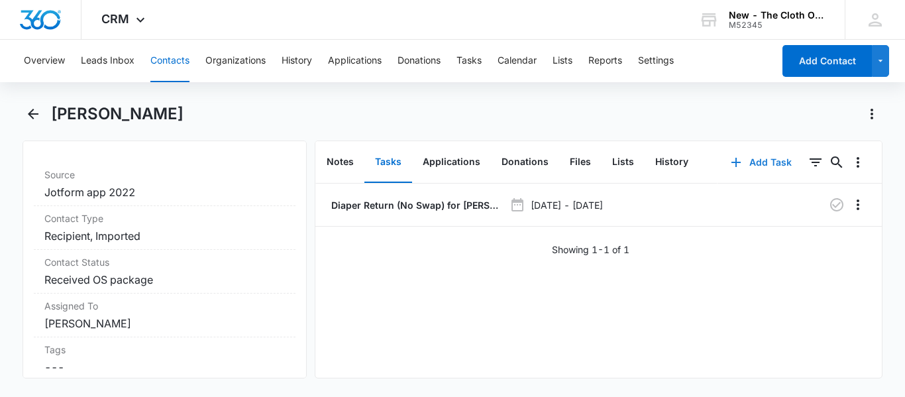
scroll to position [542, 0]
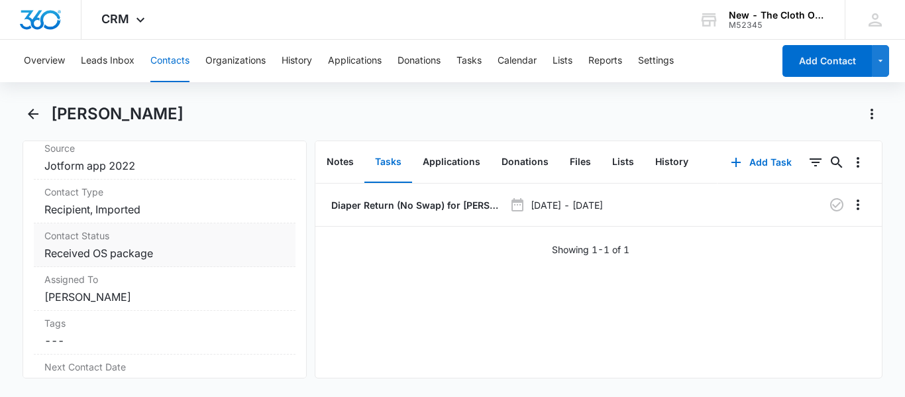
click at [178, 267] on div "Contact Status Cancel Save Changes Received OS package" at bounding box center [165, 245] width 262 height 44
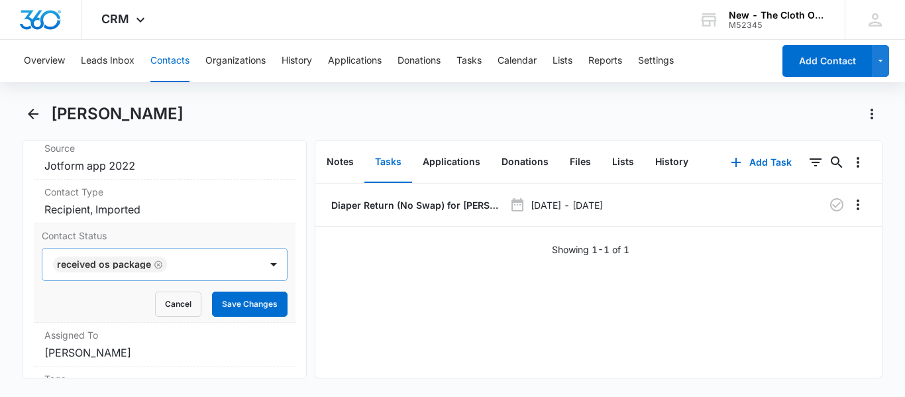
click at [177, 274] on div at bounding box center [207, 264] width 72 height 19
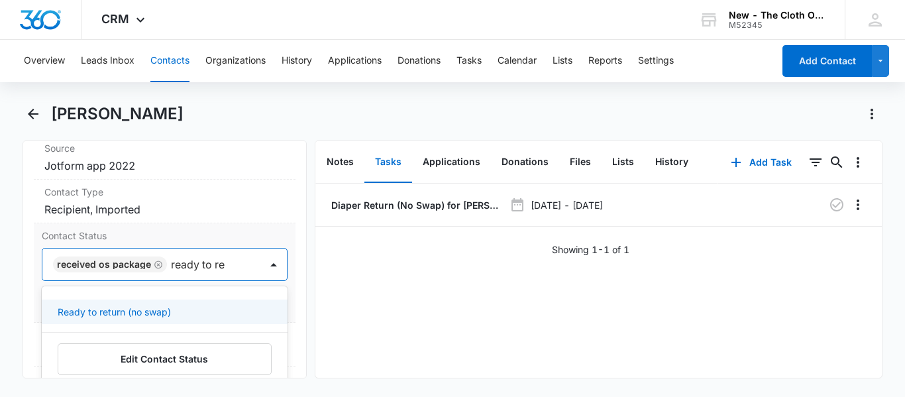
type input "ready to ret"
click at [115, 319] on p "Ready to return (no swap)" at bounding box center [114, 312] width 113 height 14
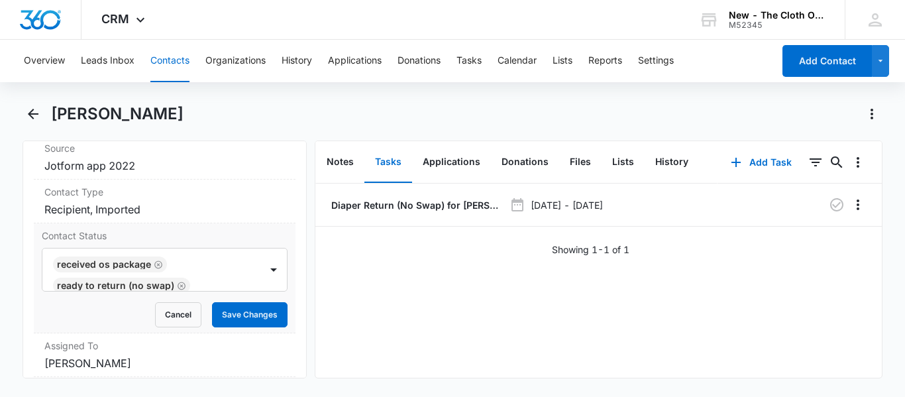
click at [291, 297] on div "Remove MB [PERSON_NAME] Contact Info Name Cancel Save Changes [PERSON_NAME] Pho…" at bounding box center [165, 259] width 284 height 238
click at [223, 327] on button "Save Changes" at bounding box center [250, 314] width 76 height 25
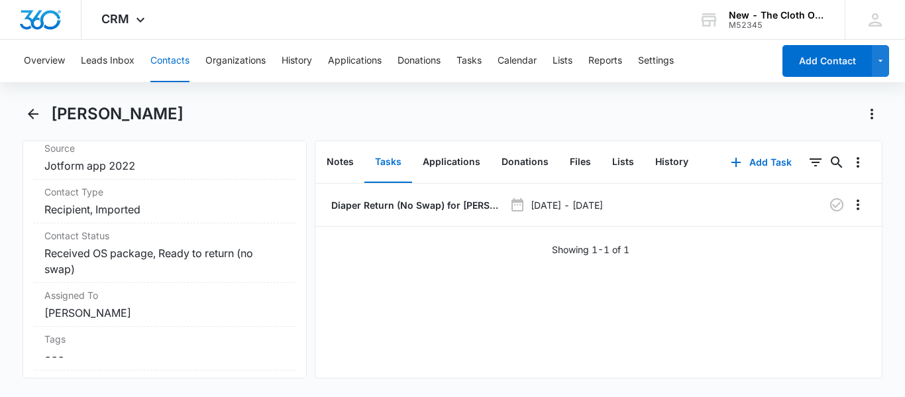
click at [176, 52] on button "Contacts" at bounding box center [169, 61] width 39 height 42
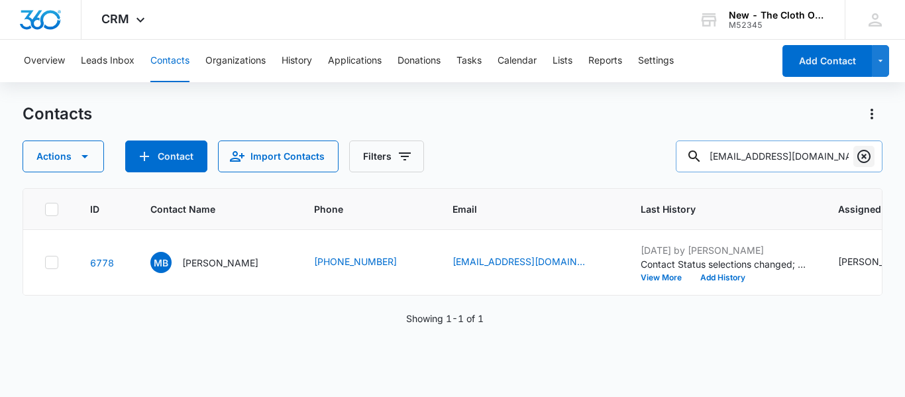
click at [864, 156] on icon "Clear" at bounding box center [863, 156] width 13 height 13
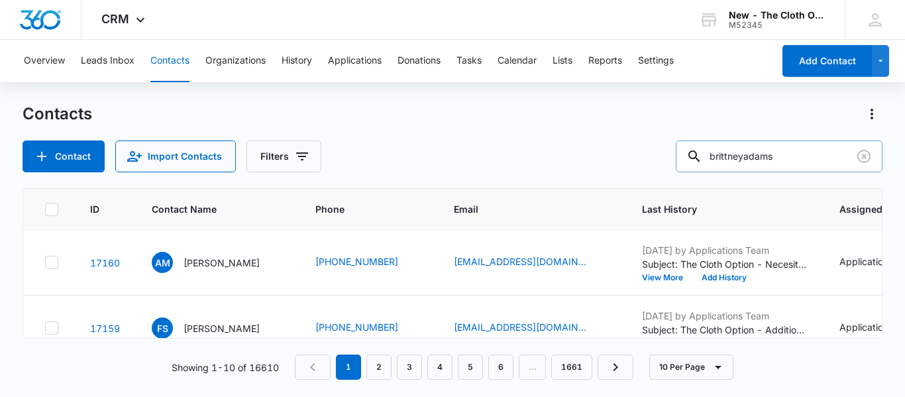
type input "brittneyadams"
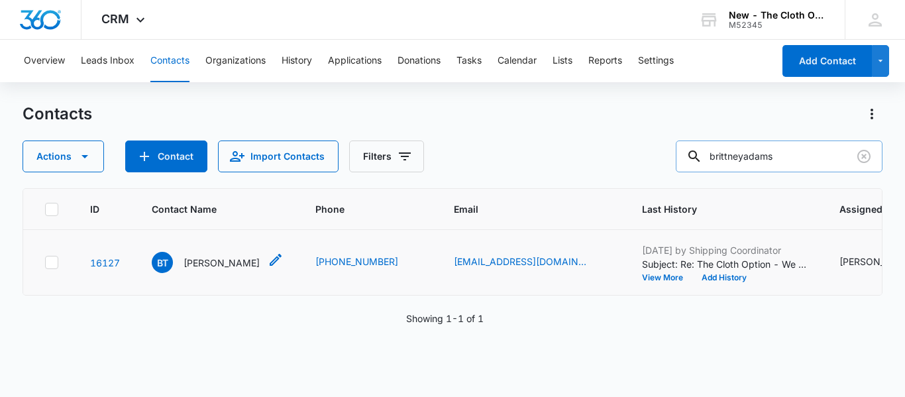
click at [212, 270] on p "[PERSON_NAME]" at bounding box center [221, 263] width 76 height 14
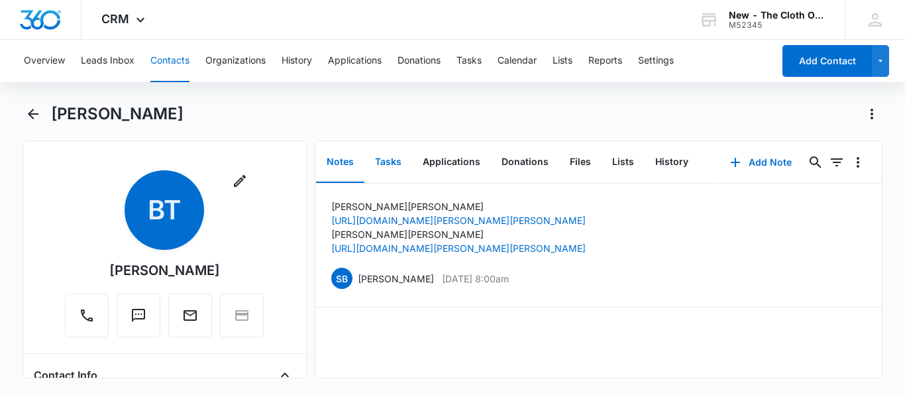
click at [398, 166] on button "Tasks" at bounding box center [388, 162] width 48 height 41
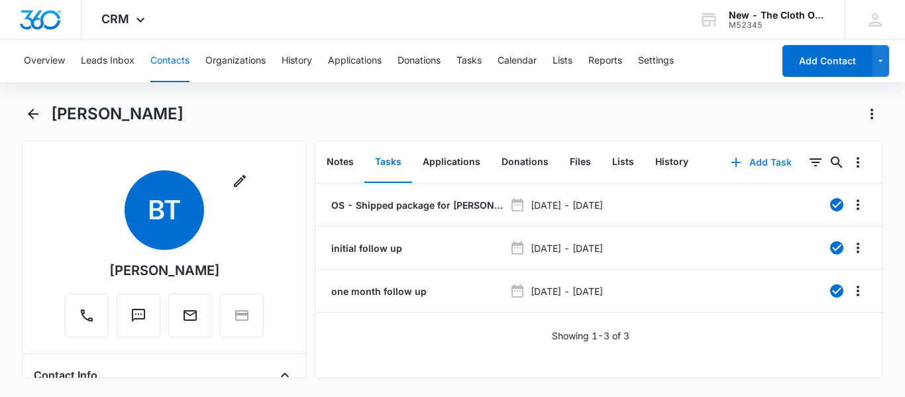
click at [752, 161] on button "Add Task" at bounding box center [760, 162] width 87 height 32
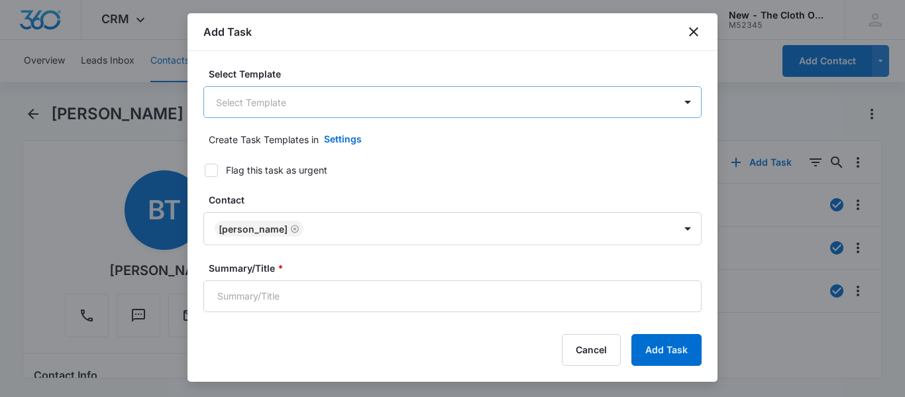
click at [339, 104] on body "CRM Apps Reputation CRM Email Social Ads Intelligence Brand Settings New - The …" at bounding box center [452, 198] width 905 height 397
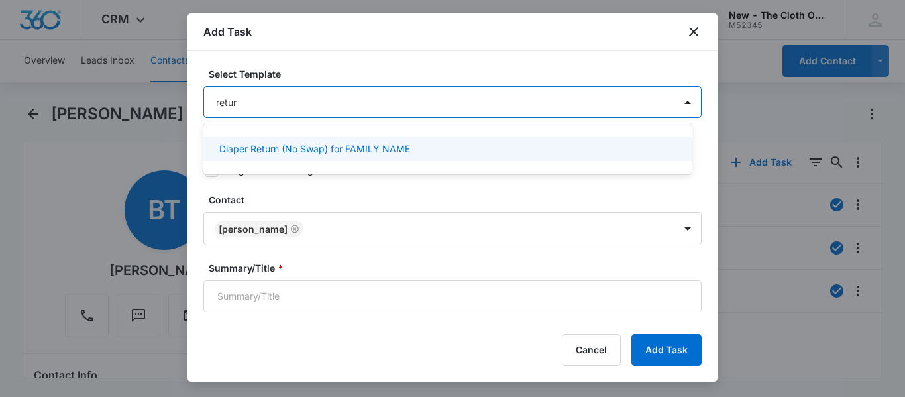
type input "return"
click at [320, 148] on p "Diaper Return (No Swap) for FAMILY NAME" at bounding box center [314, 149] width 191 height 14
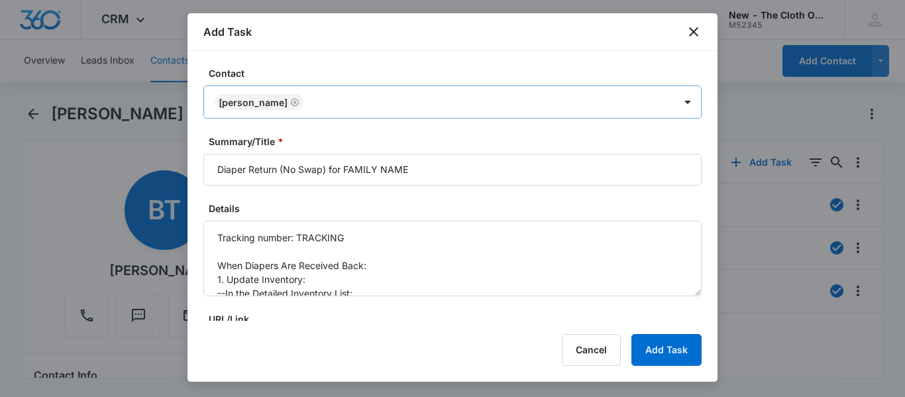
scroll to position [132, 0]
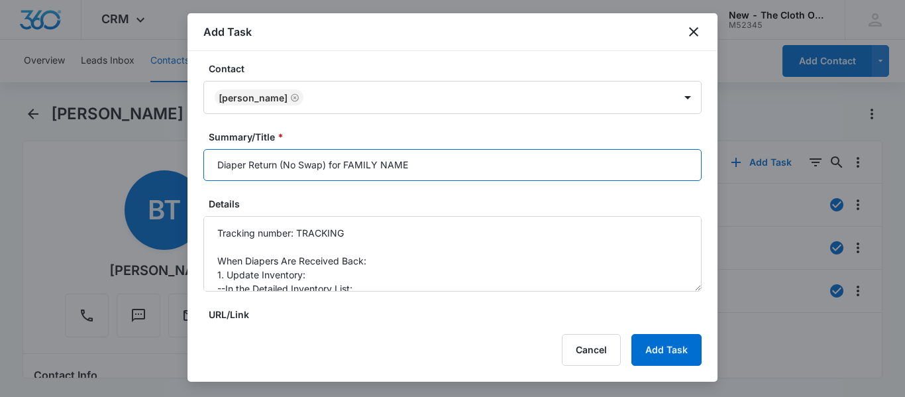
click at [462, 161] on input "Diaper Return (No Swap) for FAMILY NAME" at bounding box center [452, 165] width 498 height 32
type input "Diaper Return (No Swap) for [PERSON_NAME]"
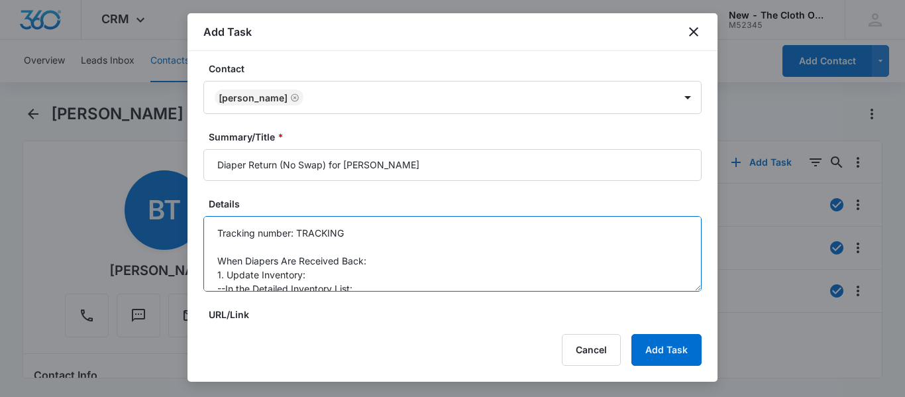
click at [399, 228] on textarea "Tracking number: TRACKING When Diapers Are Received Back: 1. Update Inventory: …" at bounding box center [452, 254] width 498 height 76
paste textarea "9434636106194285831500"
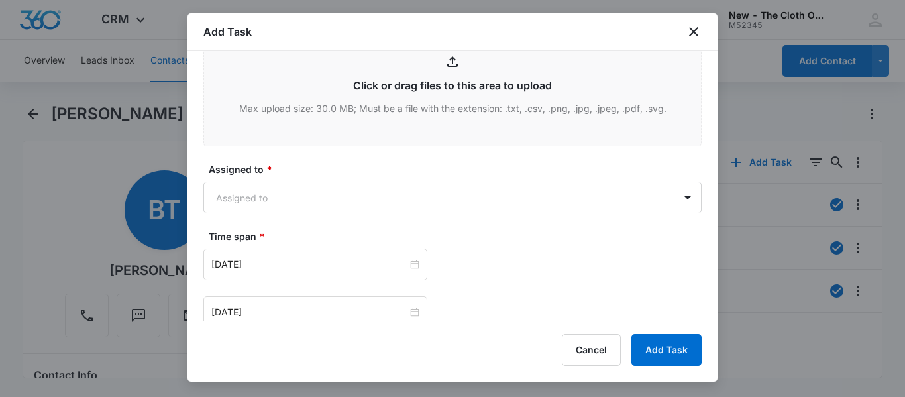
scroll to position [688, 0]
type textarea "Tracking number: 9434636106194285831500 When Diapers Are Received Back: 1. Upda…"
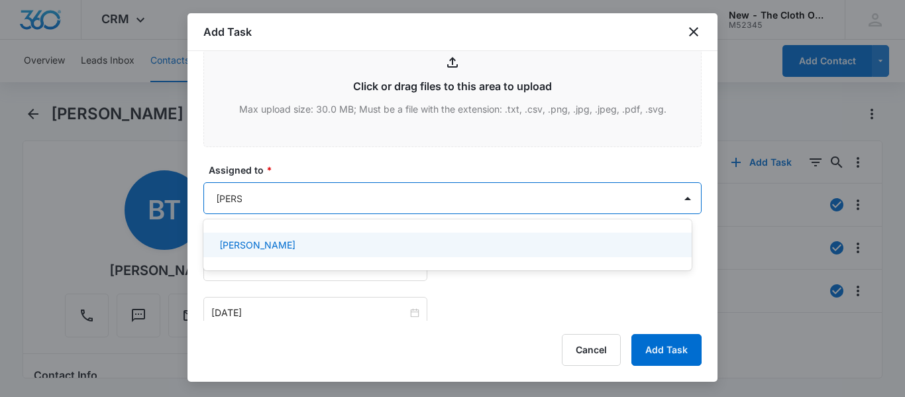
type input "[PERSON_NAME]"
click at [282, 247] on p "[PERSON_NAME]" at bounding box center [257, 245] width 76 height 14
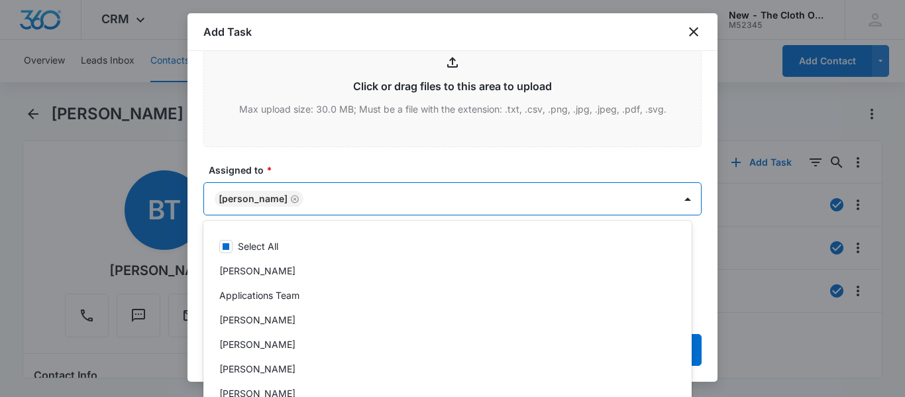
click at [429, 173] on label "Assigned to *" at bounding box center [458, 170] width 498 height 14
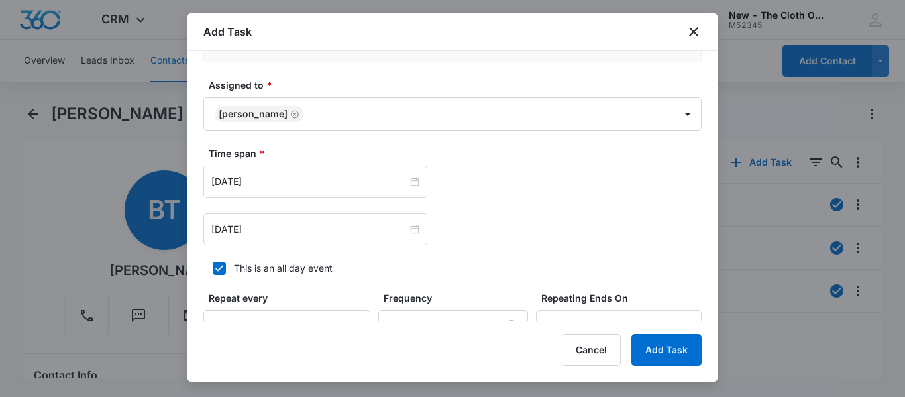
scroll to position [787, 0]
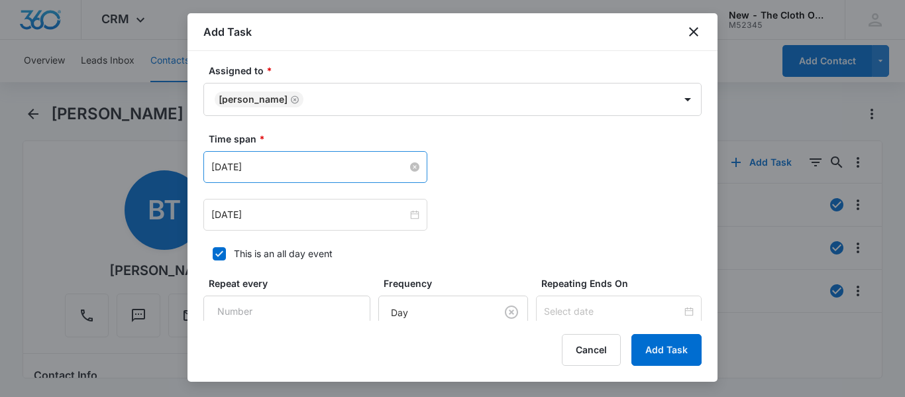
click at [319, 166] on input "[DATE]" at bounding box center [309, 167] width 196 height 15
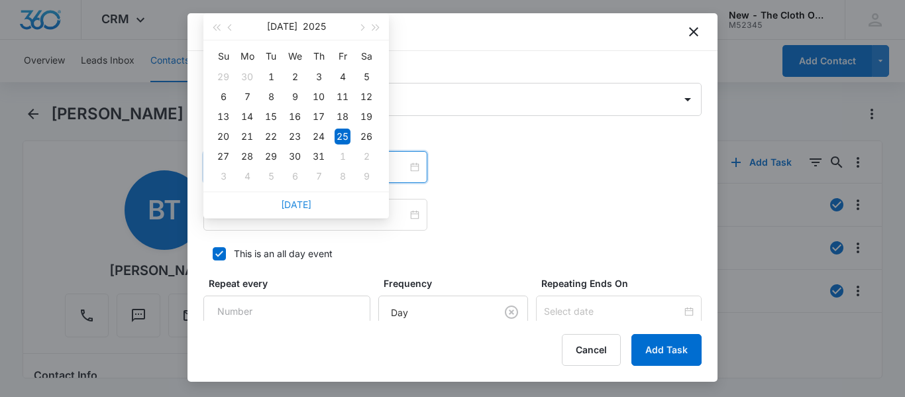
click at [305, 199] on link "[DATE]" at bounding box center [296, 204] width 30 height 11
type input "[DATE]"
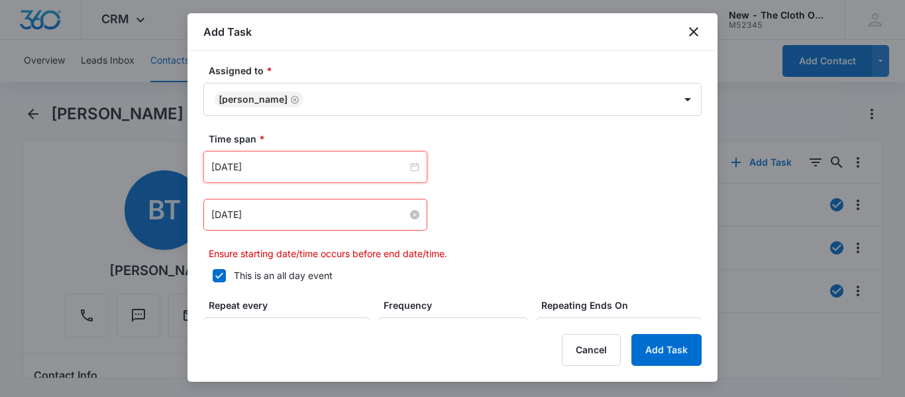
click at [333, 211] on input "[DATE]" at bounding box center [309, 214] width 196 height 15
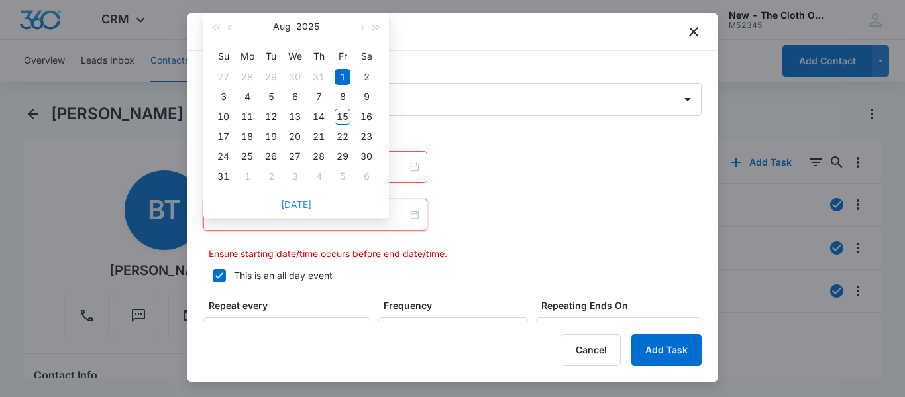
click at [297, 205] on link "[DATE]" at bounding box center [296, 204] width 30 height 11
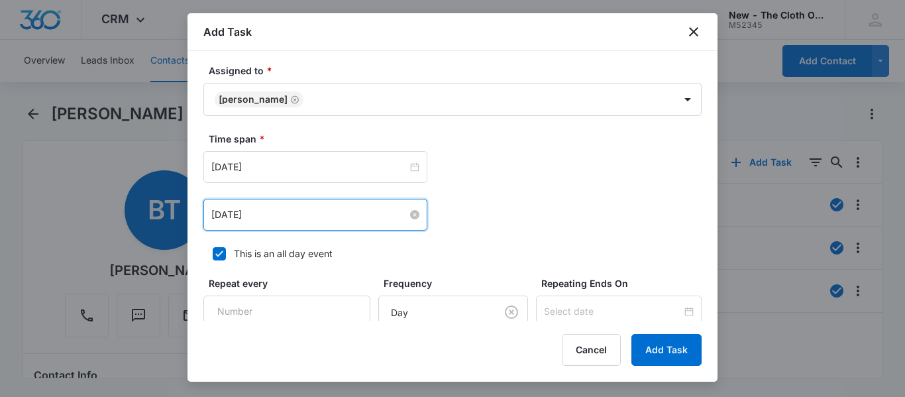
click at [301, 215] on input "[DATE]" at bounding box center [309, 214] width 196 height 15
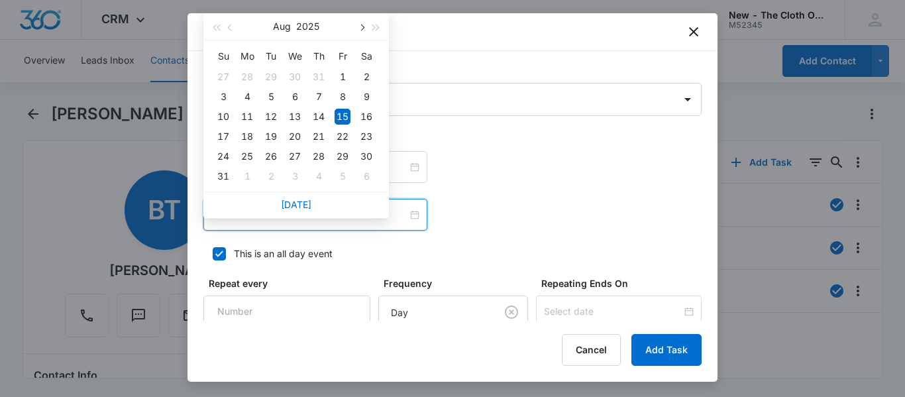
click at [361, 28] on span "button" at bounding box center [361, 28] width 7 height 7
click at [245, 119] on div "15" at bounding box center [247, 117] width 16 height 16
type input "[DATE]"
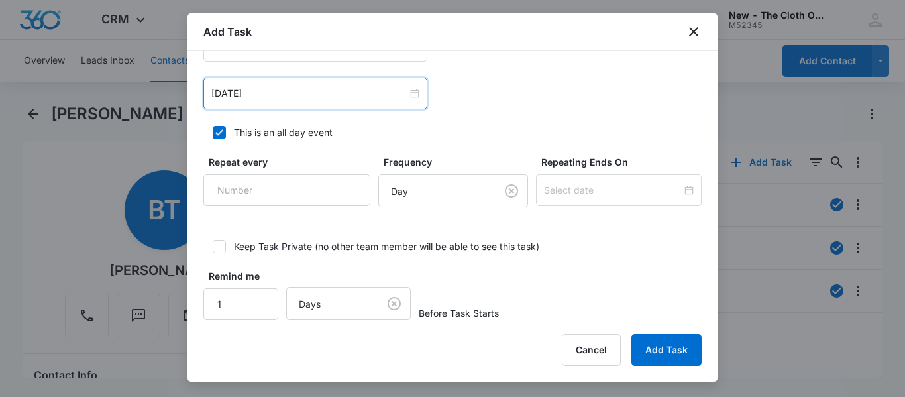
scroll to position [923, 0]
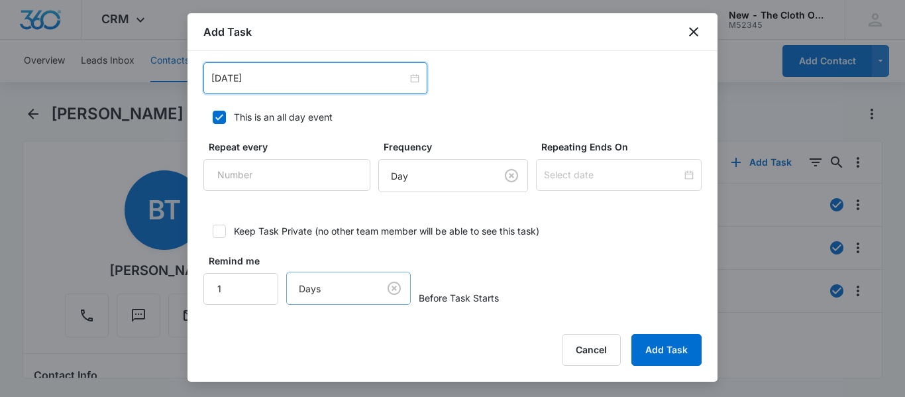
click at [392, 293] on body "CRM Apps Reputation CRM Email Social Ads Intelligence Brand Settings New - The …" at bounding box center [452, 198] width 905 height 397
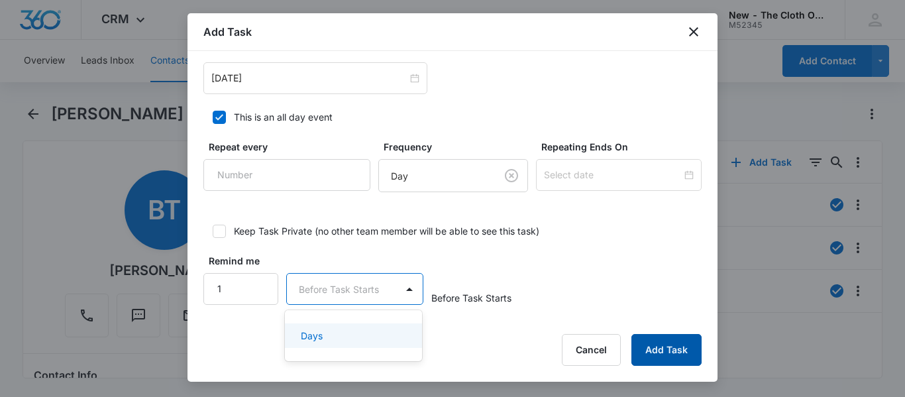
click at [667, 352] on button "Add Task" at bounding box center [666, 350] width 70 height 32
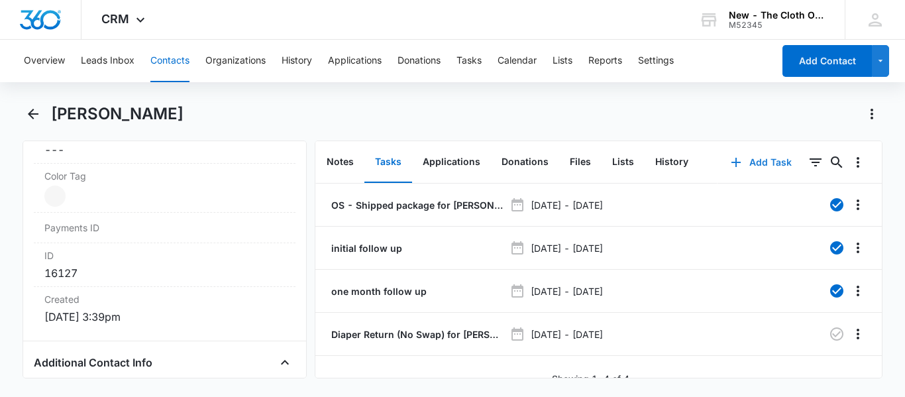
scroll to position [991, 0]
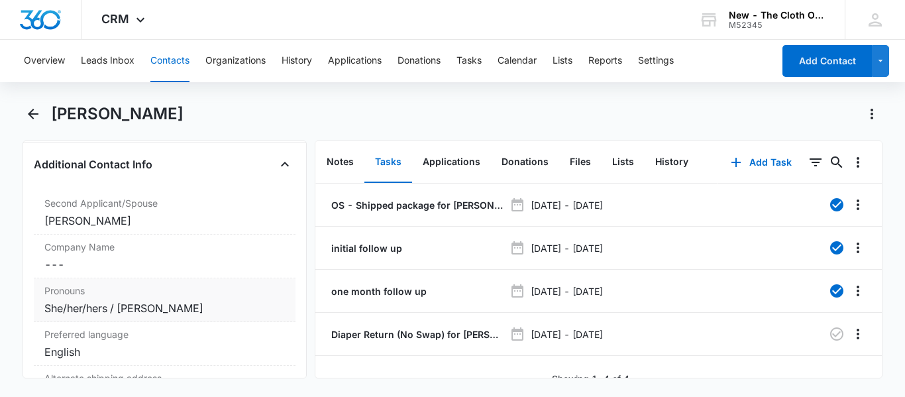
click at [279, 322] on div "Pronouns Cancel Save Changes She/her/hers / [PERSON_NAME]" at bounding box center [165, 300] width 262 height 44
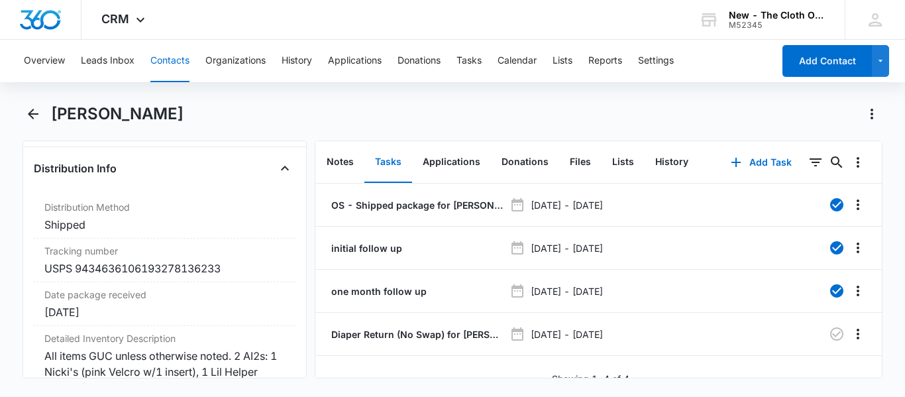
scroll to position [3396, 0]
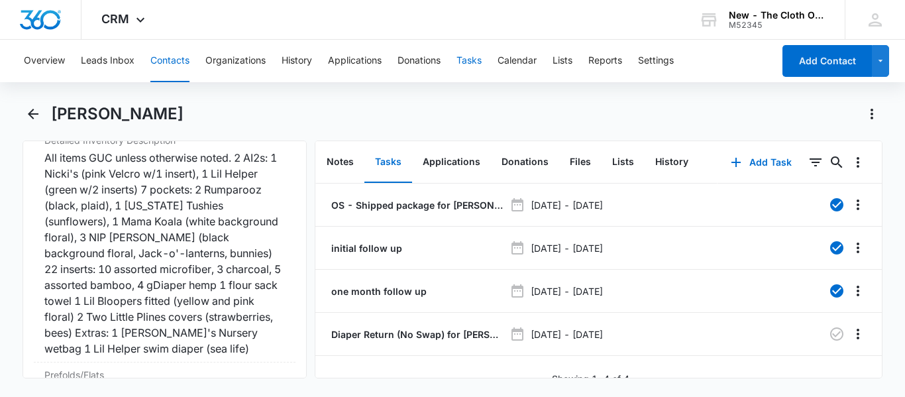
click at [473, 78] on button "Tasks" at bounding box center [468, 61] width 25 height 42
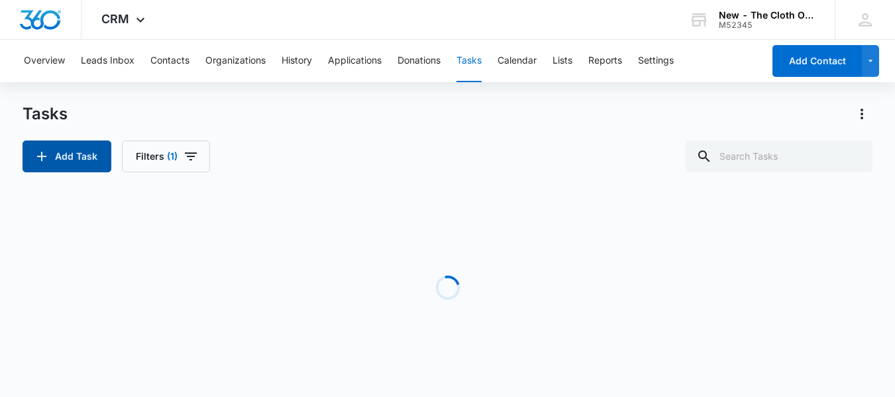
click at [87, 170] on button "Add Task" at bounding box center [67, 156] width 89 height 32
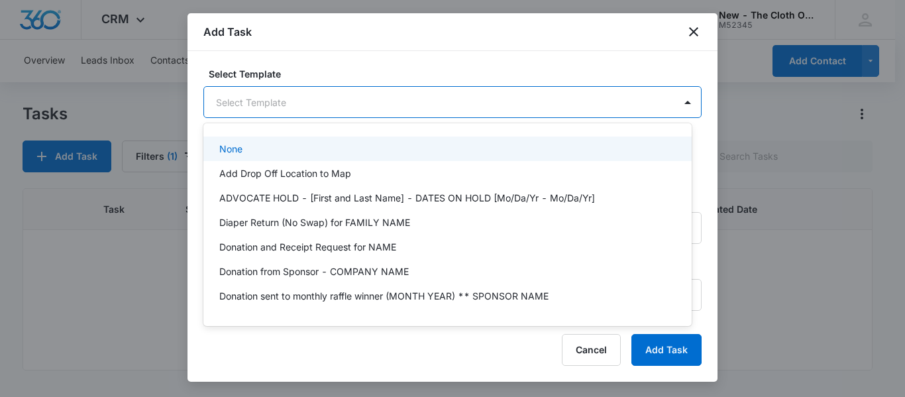
click at [394, 111] on body "CRM Apps Reputation CRM Email Social Ads Intelligence Brand Settings New - The …" at bounding box center [452, 198] width 905 height 397
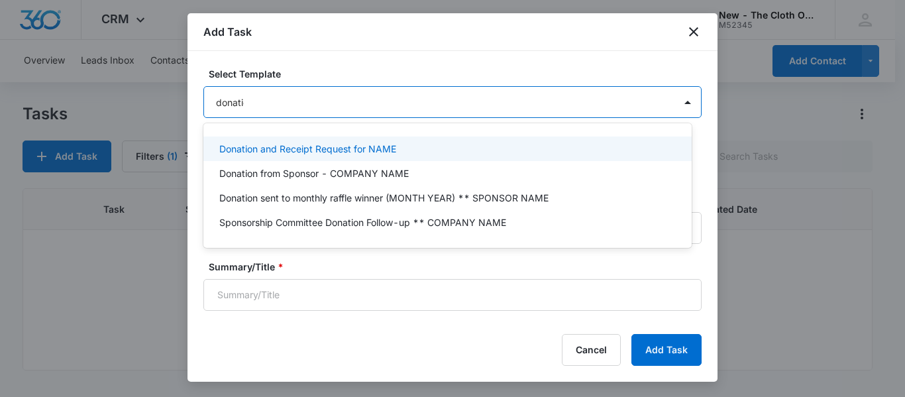
type input "donation"
click at [372, 152] on p "Donation and Receipt Request for NAME" at bounding box center [307, 149] width 177 height 14
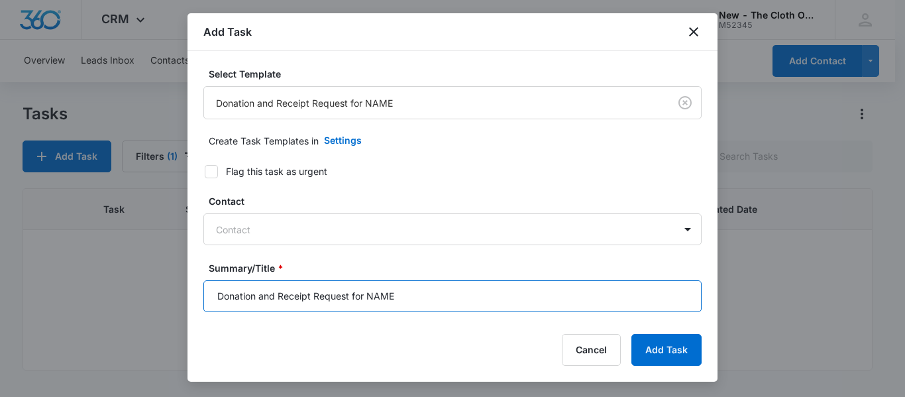
click at [411, 293] on input "Donation and Receipt Request for NAME" at bounding box center [452, 296] width 498 height 32
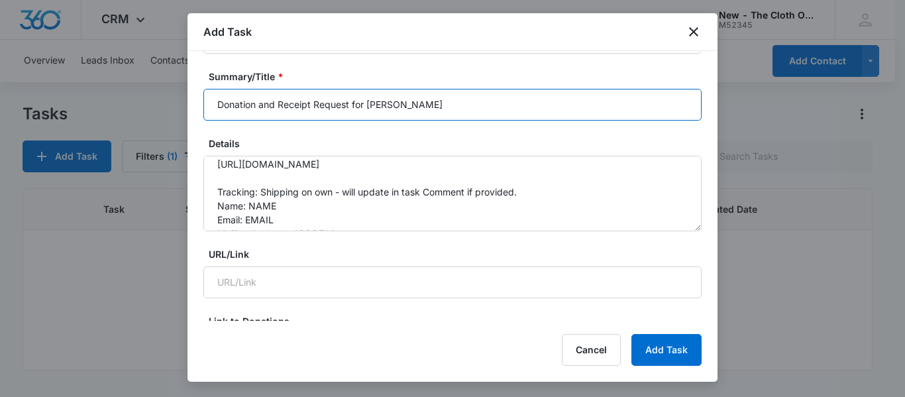
scroll to position [45, 0]
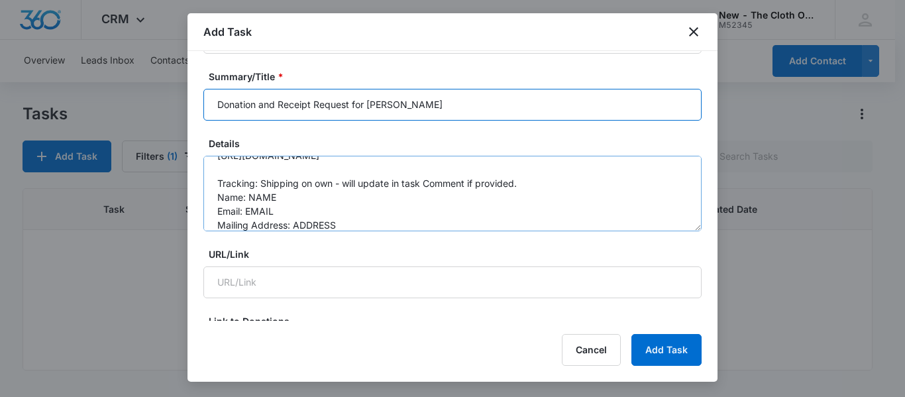
type input "Donation and Receipt Request for [PERSON_NAME]"
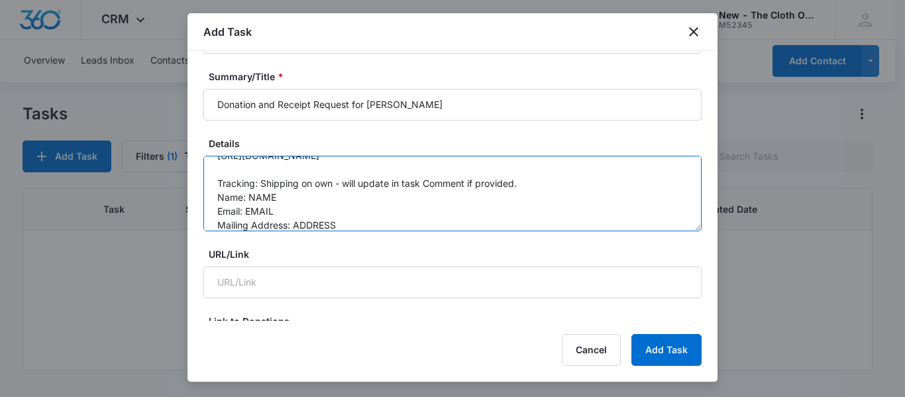
click at [536, 183] on textarea "You will be receiving a donation from the following family. Please be sure to r…" at bounding box center [452, 194] width 498 height 76
click at [331, 191] on textarea "You will be receiving a donation from the following family. Please be sure to r…" at bounding box center [452, 194] width 498 height 76
paste textarea "[PERSON_NAME]"
click at [343, 229] on textarea "You will be receiving a donation from the following family. Please be sure to r…" at bounding box center [452, 194] width 498 height 76
paste textarea "150129 Sunbird Ln"
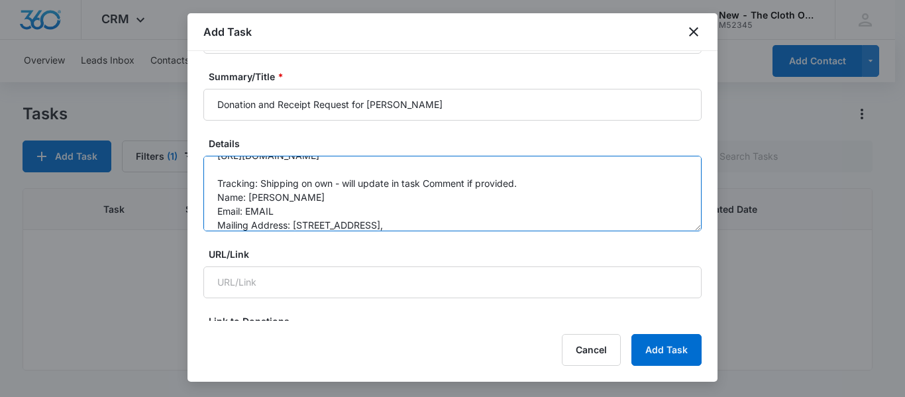
paste textarea "Wausau"
click at [276, 211] on textarea "You will be receiving a donation from the following family. Please be sure to r…" at bounding box center [452, 194] width 498 height 76
paste textarea "[EMAIL_ADDRESS][DOMAIN_NAME]"
click at [459, 223] on textarea "You will be receiving a donation from the following family. Please be sure to r…" at bounding box center [452, 194] width 498 height 76
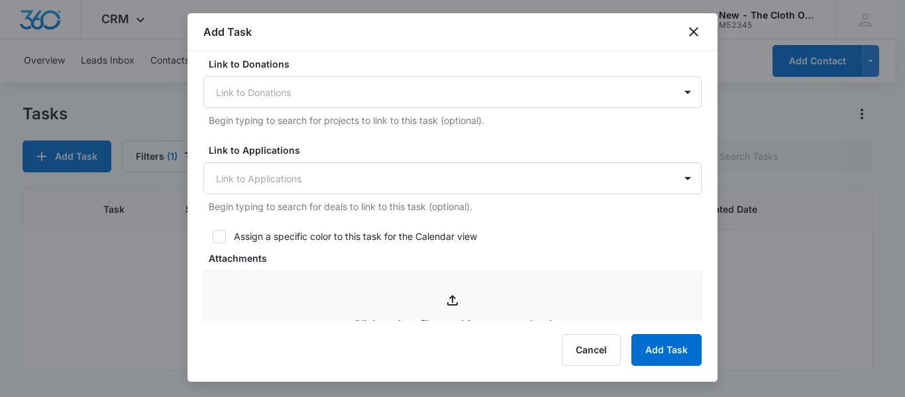
scroll to position [487, 0]
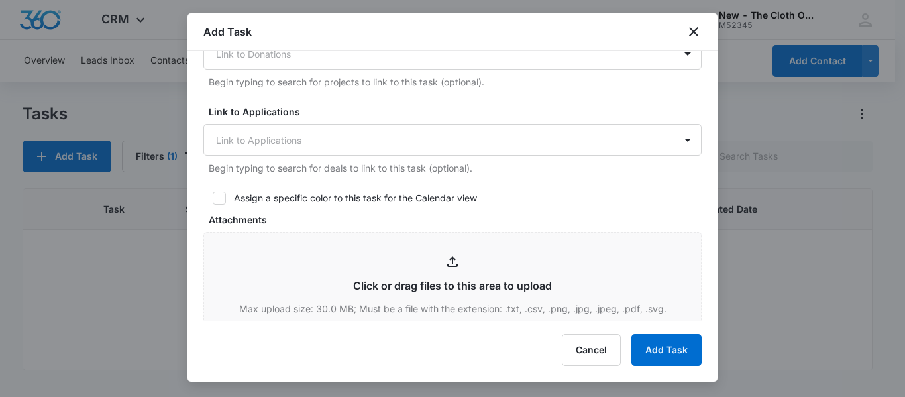
type textarea "You will be receiving a donation from the following family. Please be sure to r…"
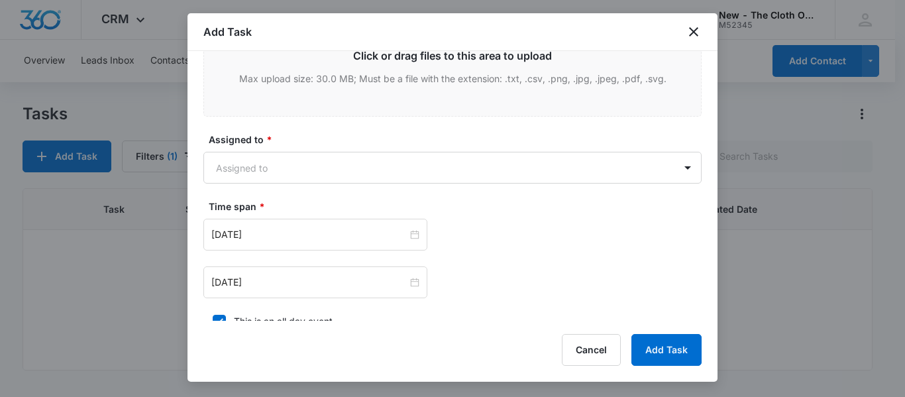
scroll to position [720, 0]
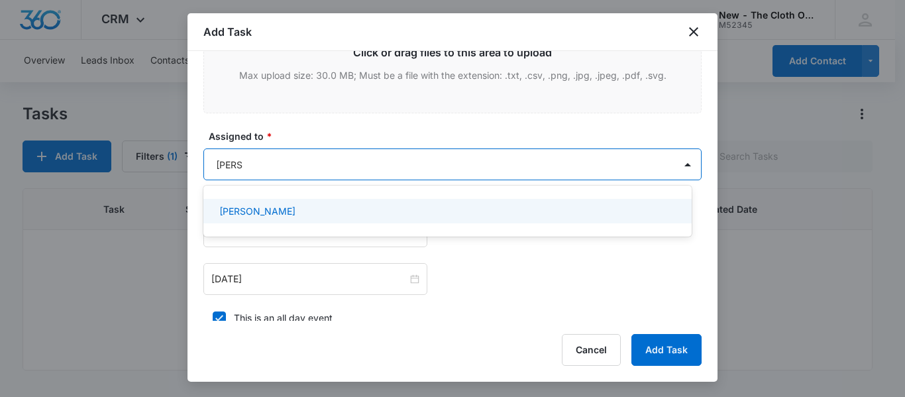
type input "[PERSON_NAME]"
click at [285, 205] on div "[PERSON_NAME]" at bounding box center [446, 211] width 454 height 14
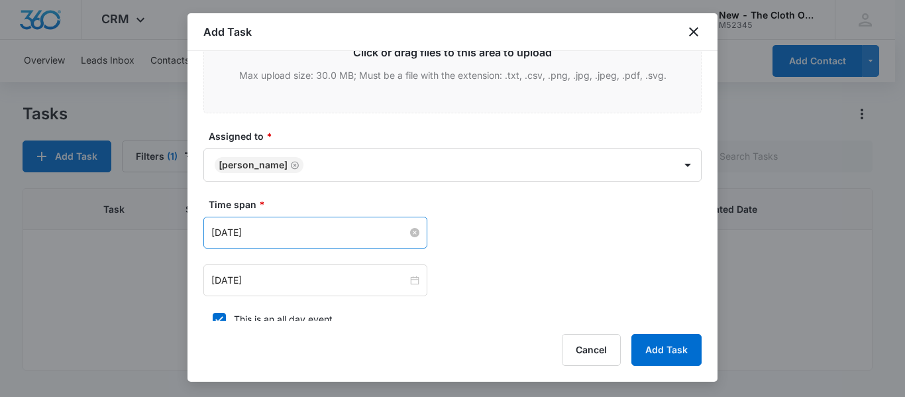
click at [311, 232] on input "[DATE]" at bounding box center [309, 232] width 196 height 15
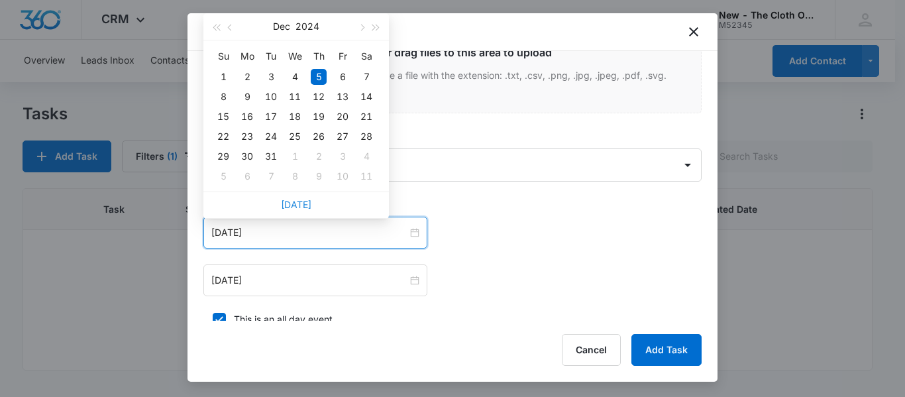
click at [289, 205] on link "[DATE]" at bounding box center [296, 204] width 30 height 11
type input "[DATE]"
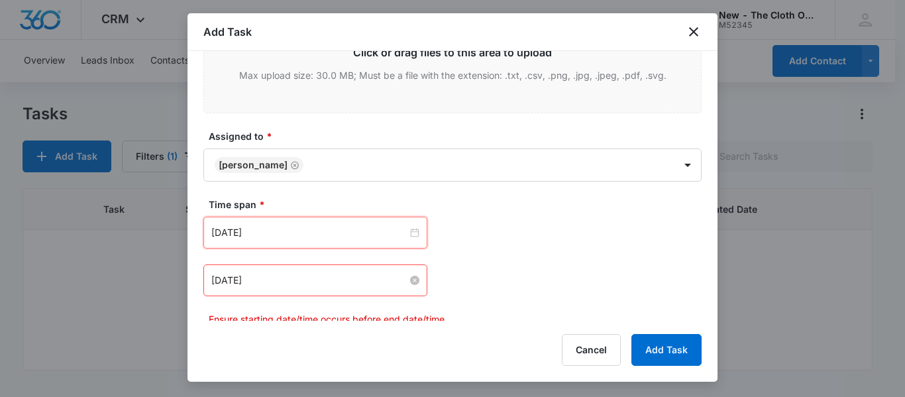
click at [299, 274] on input "[DATE]" at bounding box center [309, 280] width 196 height 15
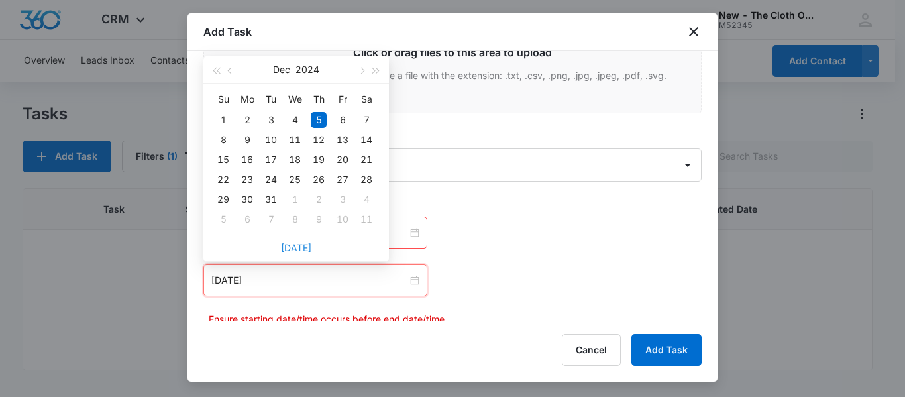
click at [306, 250] on link "[DATE]" at bounding box center [296, 247] width 30 height 11
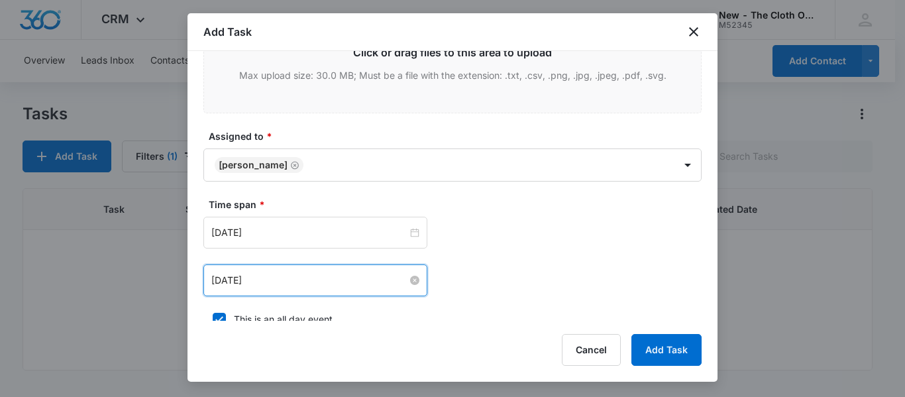
click at [303, 283] on input "[DATE]" at bounding box center [309, 280] width 196 height 15
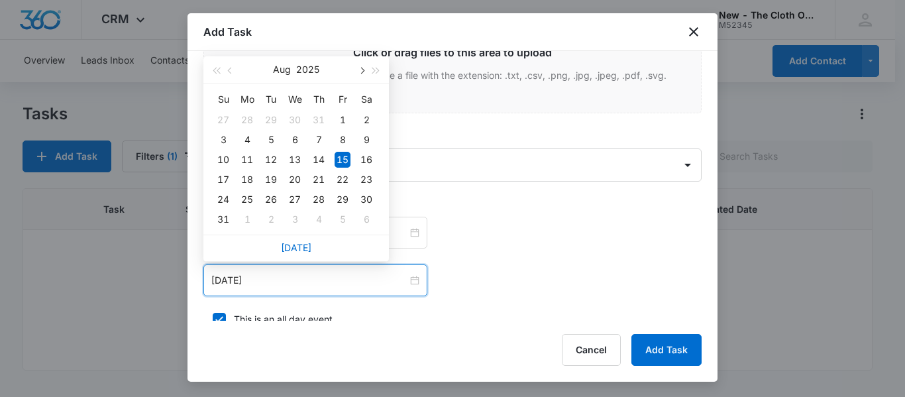
click at [361, 71] on span "button" at bounding box center [361, 71] width 7 height 7
click at [242, 158] on div "15" at bounding box center [247, 160] width 16 height 16
type input "[DATE]"
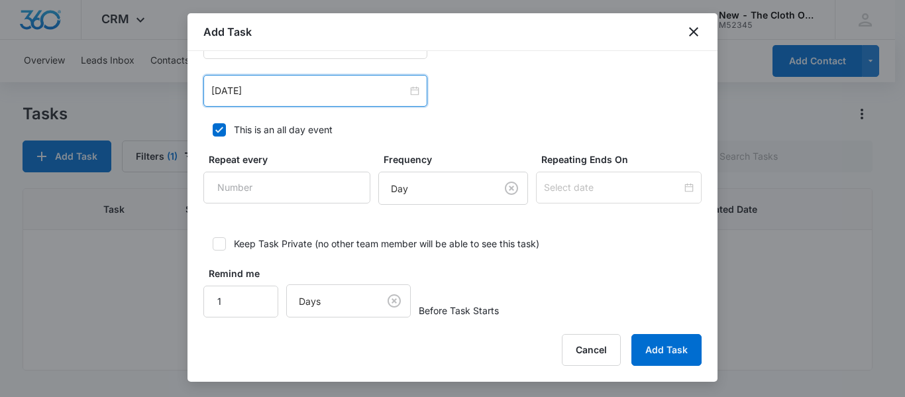
scroll to position [922, 0]
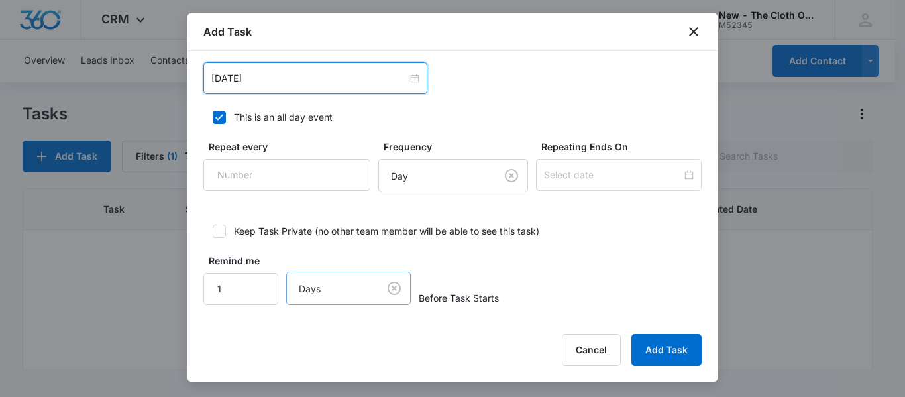
click at [387, 295] on body "CRM Apps Reputation CRM Email Social Ads Intelligence Brand Settings New - The …" at bounding box center [452, 198] width 905 height 397
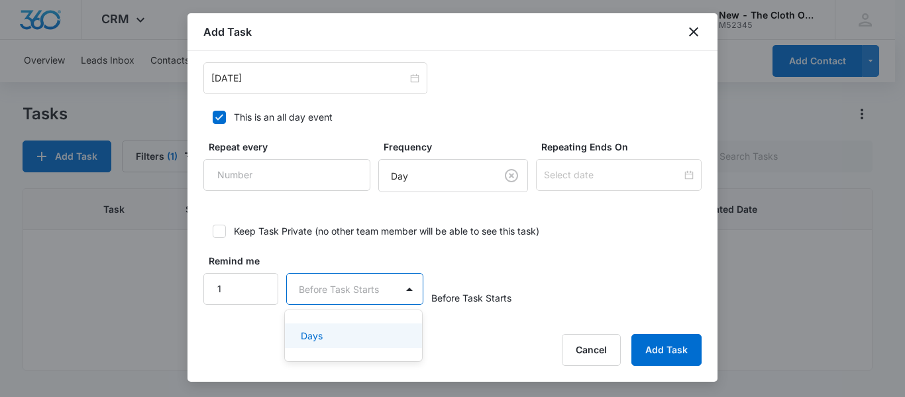
click at [687, 366] on div "Add Task Select Template Donation and Receipt Request for NAME Create Task Temp…" at bounding box center [452, 197] width 530 height 368
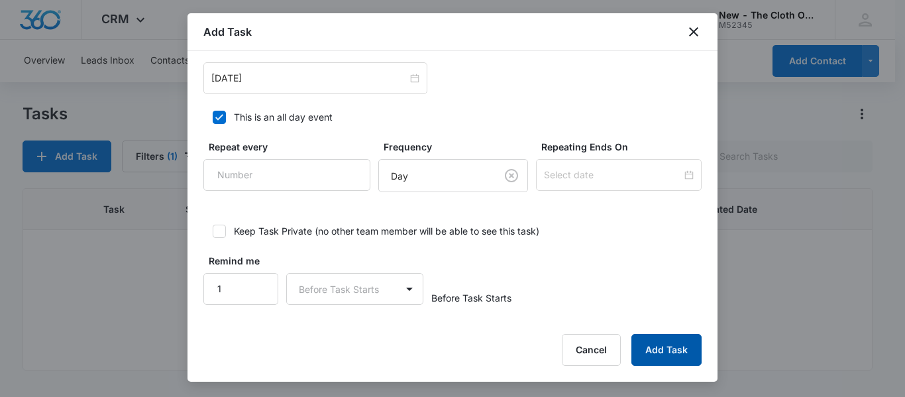
click at [674, 350] on button "Add Task" at bounding box center [666, 350] width 70 height 32
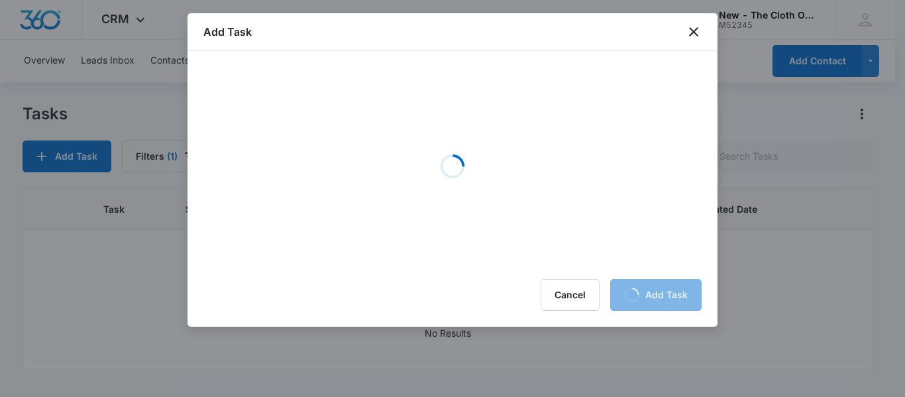
scroll to position [0, 0]
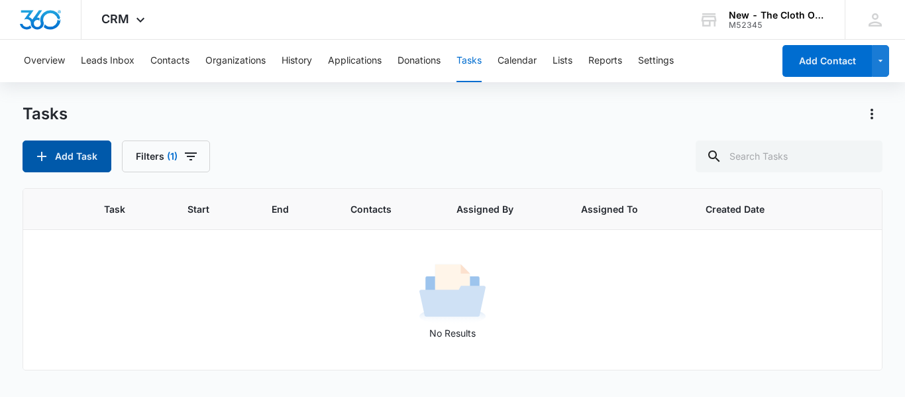
click at [85, 154] on button "Add Task" at bounding box center [67, 156] width 89 height 32
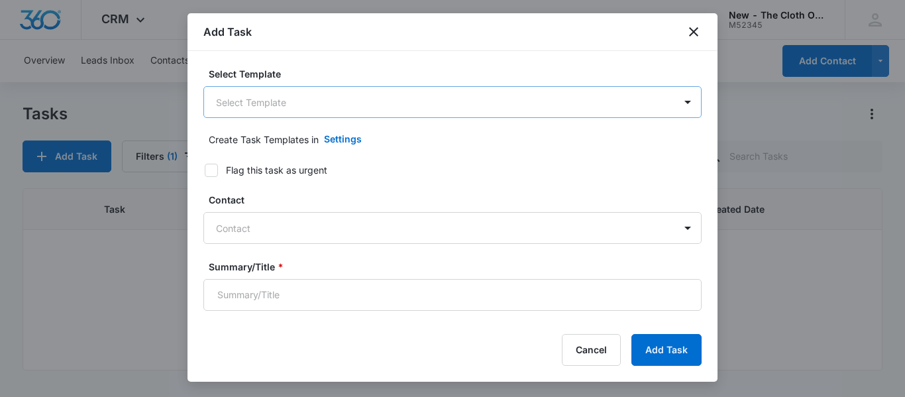
click at [354, 111] on body "CRM Apps Reputation CRM Email Social Ads Intelligence Brand Settings New - The …" at bounding box center [452, 198] width 905 height 397
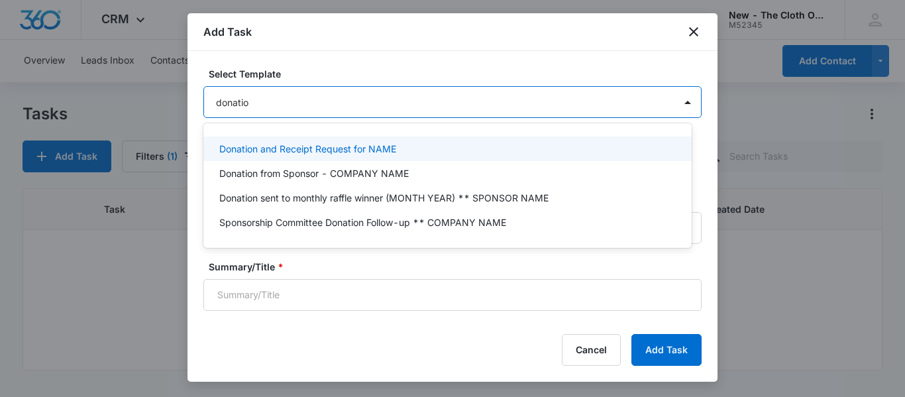
type input "donation"
click at [366, 148] on p "Donation and Receipt Request for NAME" at bounding box center [307, 149] width 177 height 14
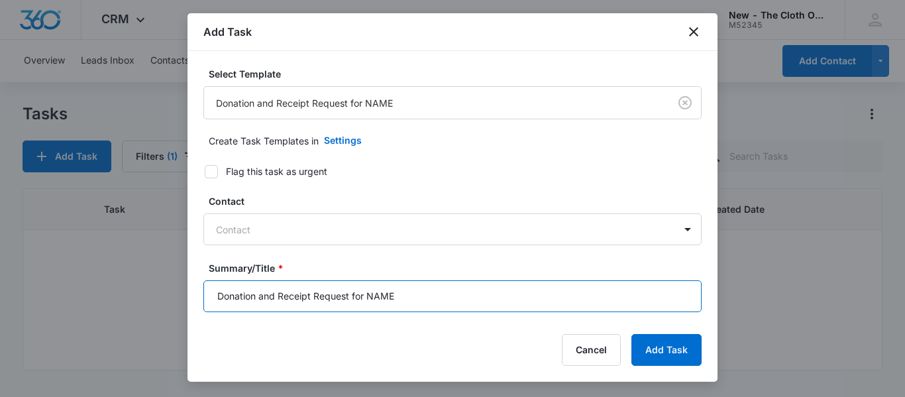
click at [417, 296] on input "Donation and Receipt Request for NAME" at bounding box center [452, 296] width 498 height 32
paste input "[EMAIL_ADDRESS][DOMAIN_NAME]"
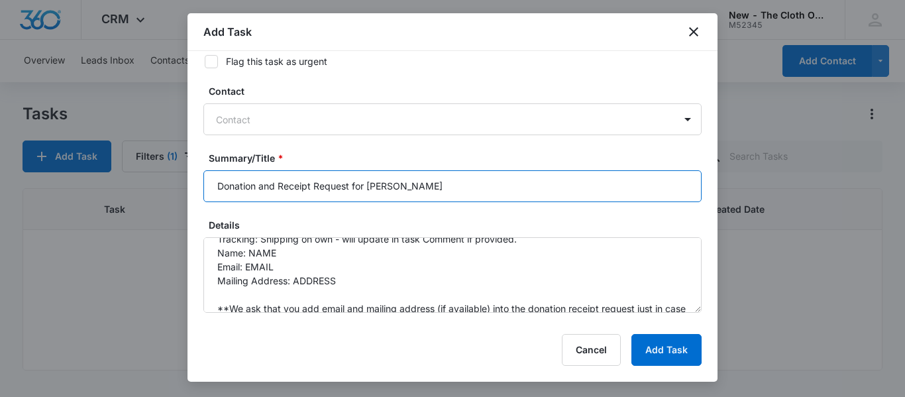
scroll to position [70, 0]
type input "Donation and Receipt Request for [PERSON_NAME]"
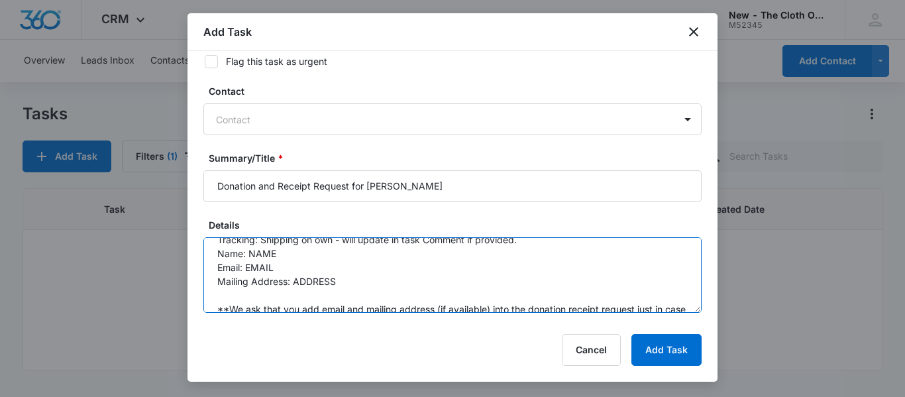
click at [384, 240] on textarea "You will be receiving a donation from the following family. Please be sure to r…" at bounding box center [452, 275] width 498 height 76
click at [291, 267] on textarea "You will be receiving a donation from the following family. Please be sure to r…" at bounding box center [452, 275] width 498 height 76
paste textarea "[EMAIL_ADDRESS][DOMAIN_NAME]"
click at [305, 252] on textarea "You will be receiving a donation from the following family. Please be sure to r…" at bounding box center [452, 275] width 498 height 76
paste textarea "[PERSON_NAME]"
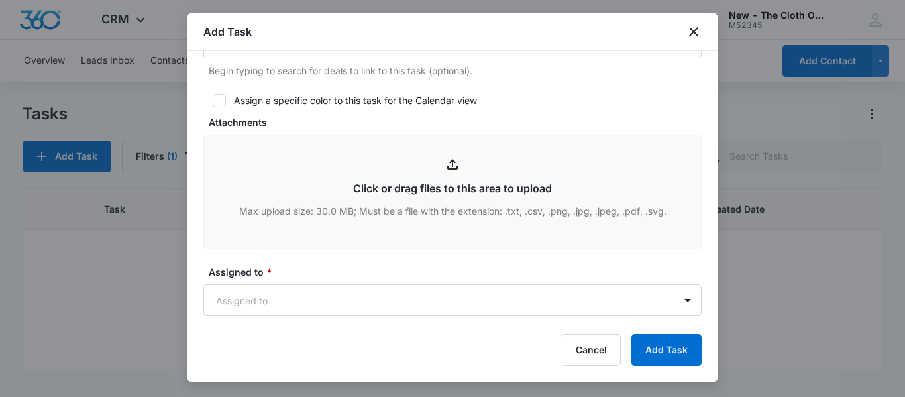
scroll to position [603, 0]
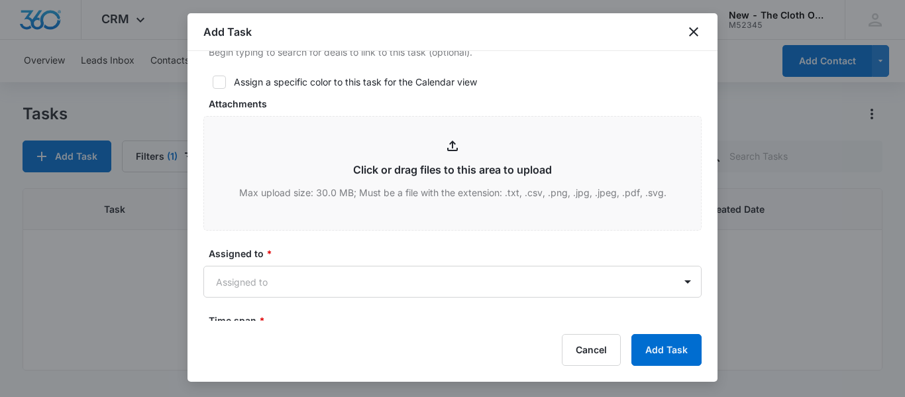
type textarea "You will be receiving a donation from the following family. Please be sure to r…"
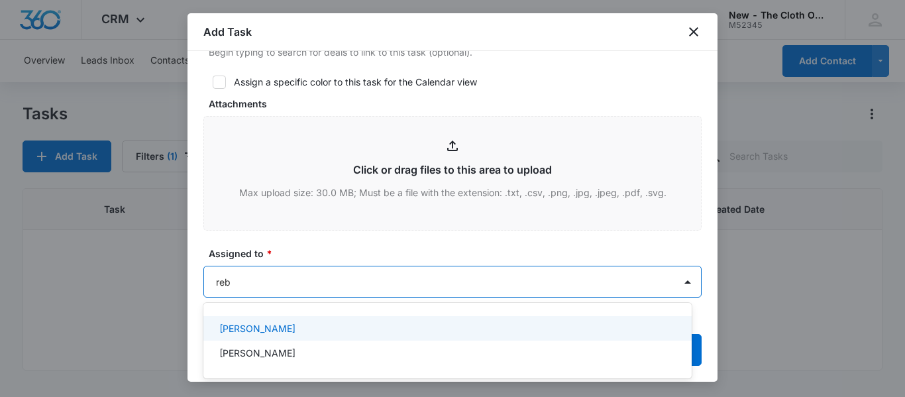
type input "[PERSON_NAME]"
click at [265, 314] on div "[PERSON_NAME]" at bounding box center [447, 328] width 488 height 30
click at [255, 334] on p "[PERSON_NAME]" at bounding box center [257, 328] width 76 height 14
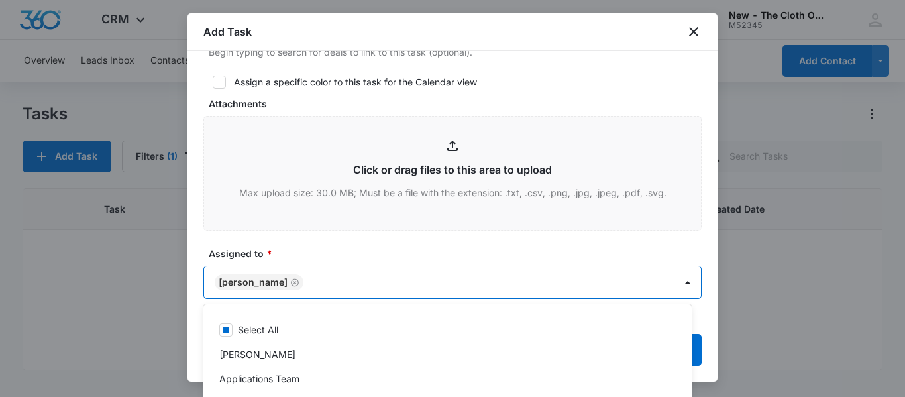
click at [366, 249] on label "Assigned to *" at bounding box center [458, 253] width 498 height 14
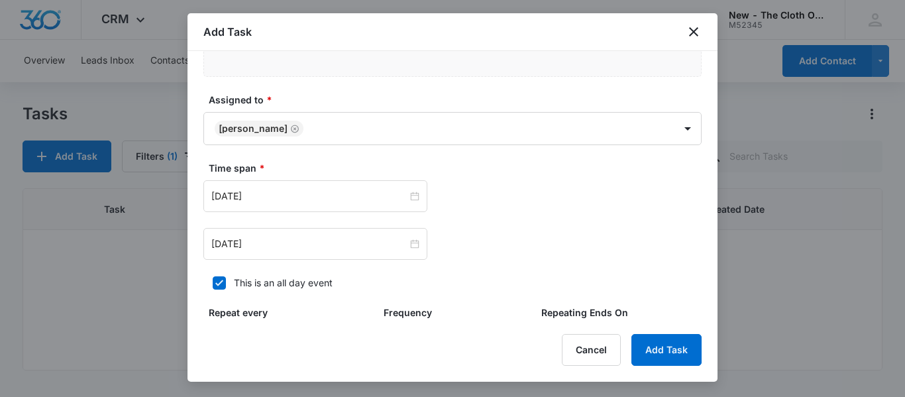
scroll to position [760, 0]
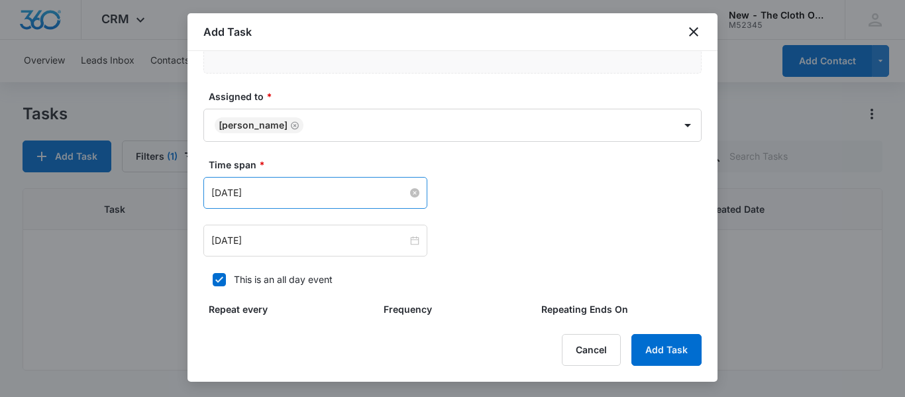
click at [307, 192] on input "[DATE]" at bounding box center [309, 192] width 196 height 15
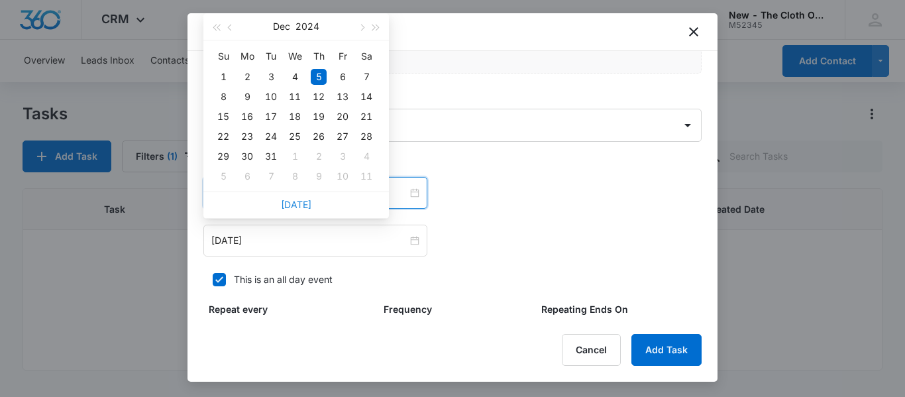
click at [299, 208] on link "[DATE]" at bounding box center [296, 204] width 30 height 11
type input "[DATE]"
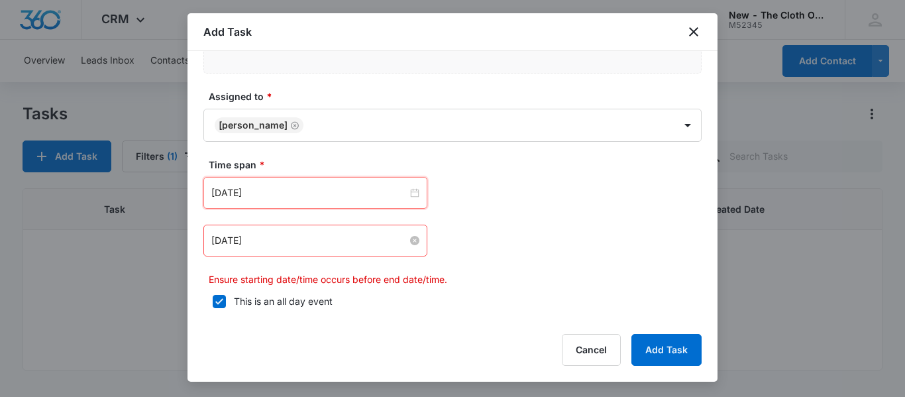
click at [303, 236] on input "[DATE]" at bounding box center [309, 240] width 196 height 15
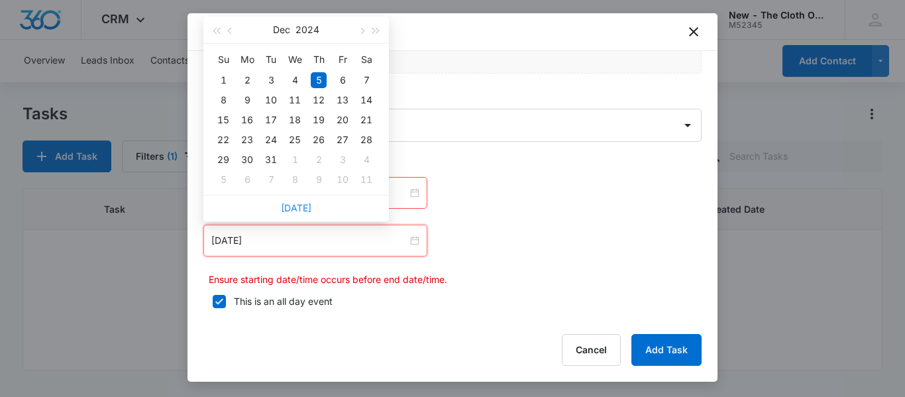
click at [299, 206] on link "[DATE]" at bounding box center [296, 207] width 30 height 11
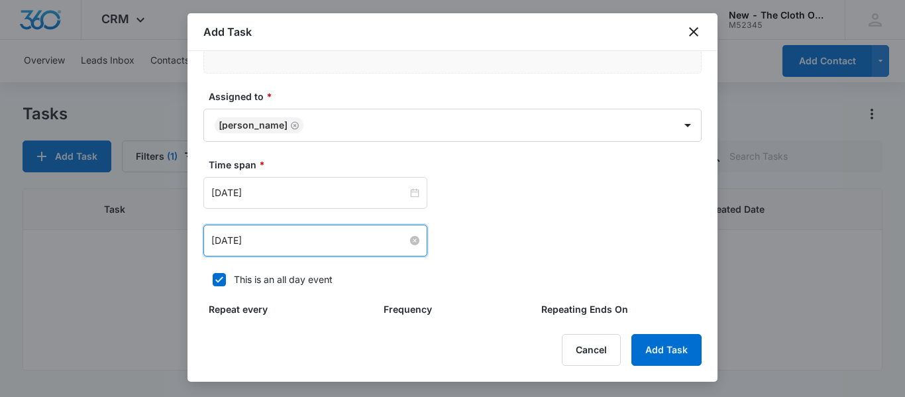
click at [327, 242] on input "[DATE]" at bounding box center [309, 240] width 196 height 15
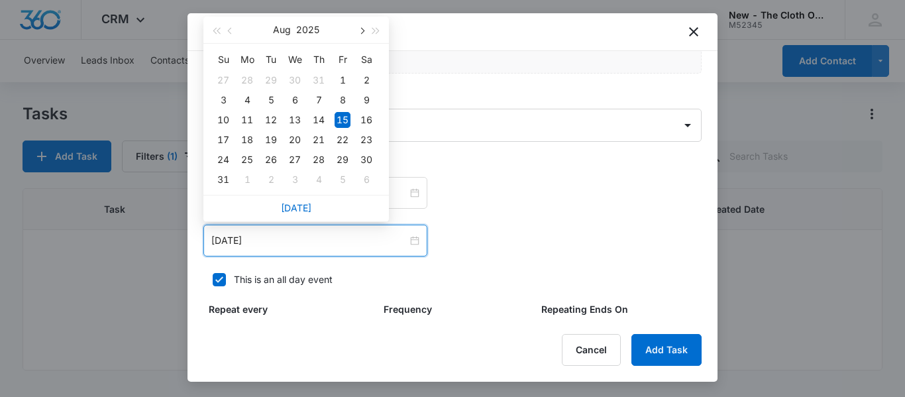
click at [361, 31] on span "button" at bounding box center [361, 31] width 7 height 7
click at [245, 121] on div "15" at bounding box center [247, 120] width 16 height 16
type input "[DATE]"
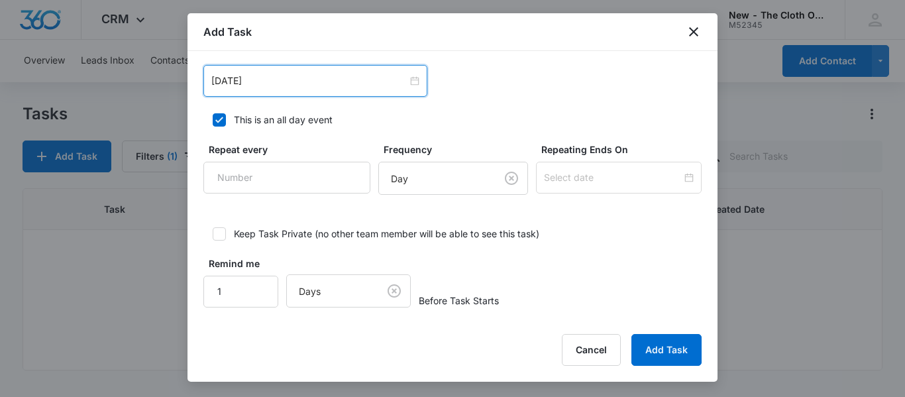
scroll to position [922, 0]
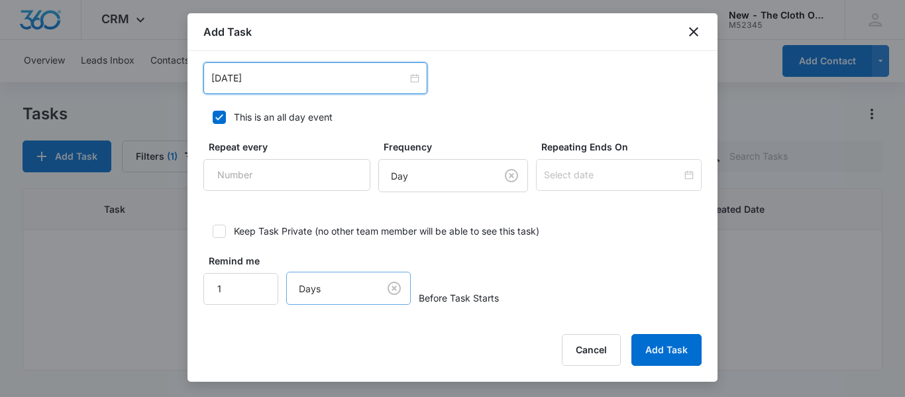
click at [391, 294] on body "CRM Apps Reputation CRM Email Social Ads Intelligence Brand Settings New - The …" at bounding box center [452, 198] width 905 height 397
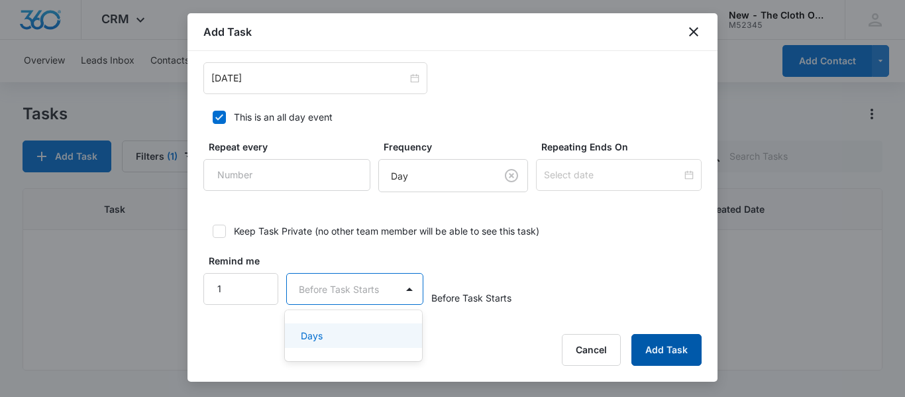
click at [658, 340] on button "Add Task" at bounding box center [666, 350] width 70 height 32
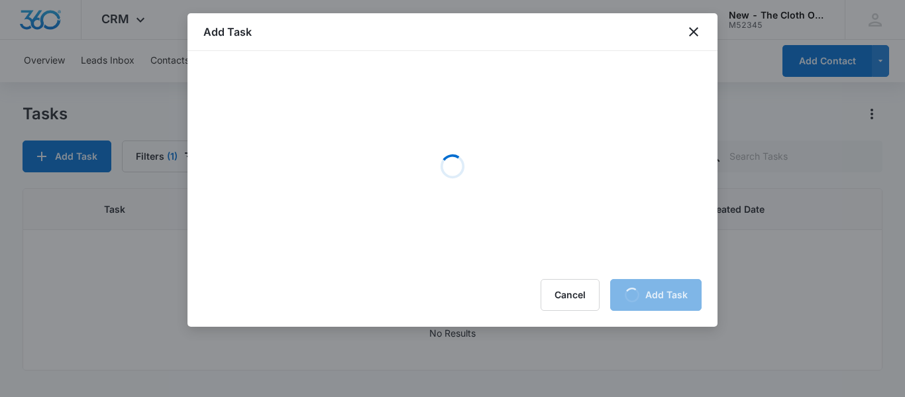
scroll to position [0, 0]
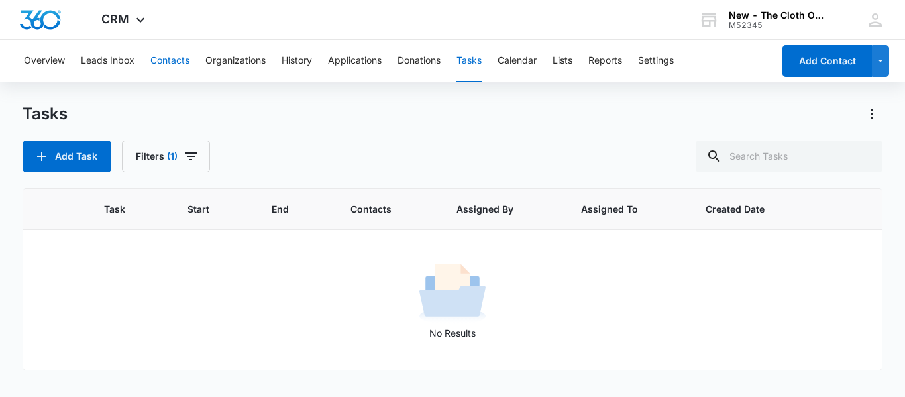
click at [181, 60] on button "Contacts" at bounding box center [169, 61] width 39 height 42
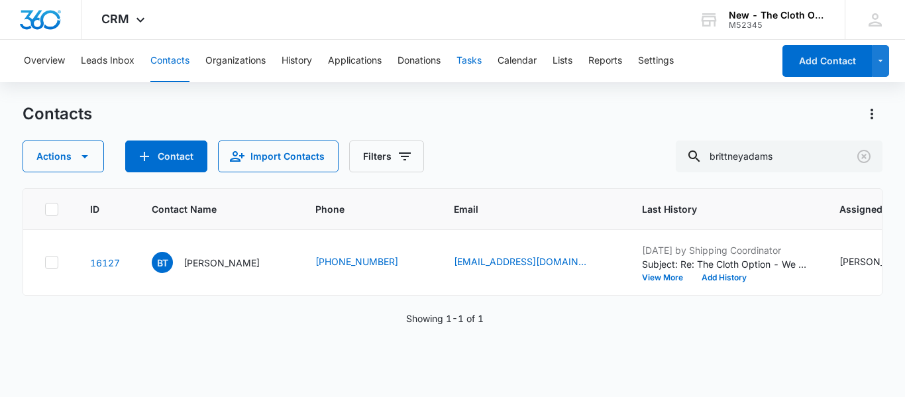
click at [469, 69] on button "Tasks" at bounding box center [468, 61] width 25 height 42
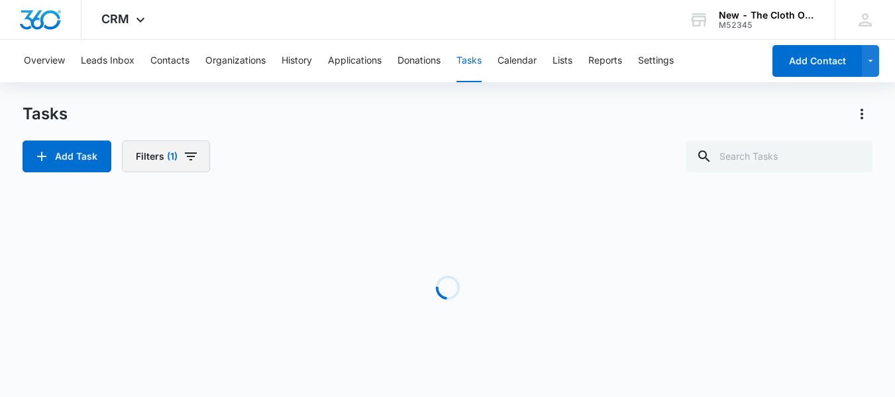
click at [167, 153] on span "(1)" at bounding box center [172, 156] width 11 height 9
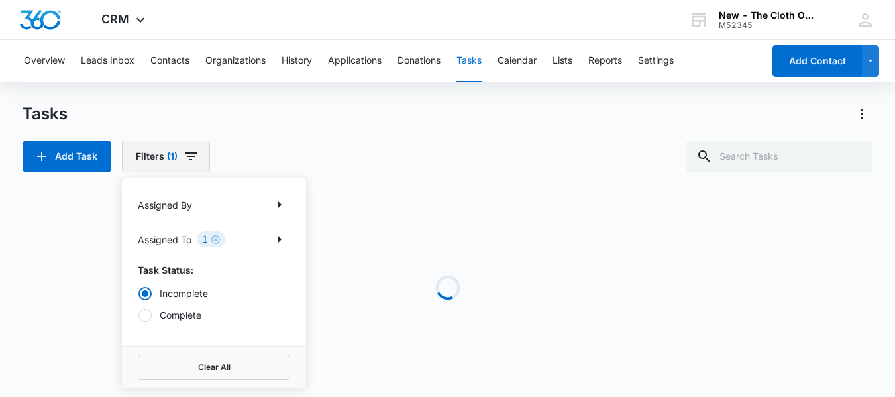
radio input "true"
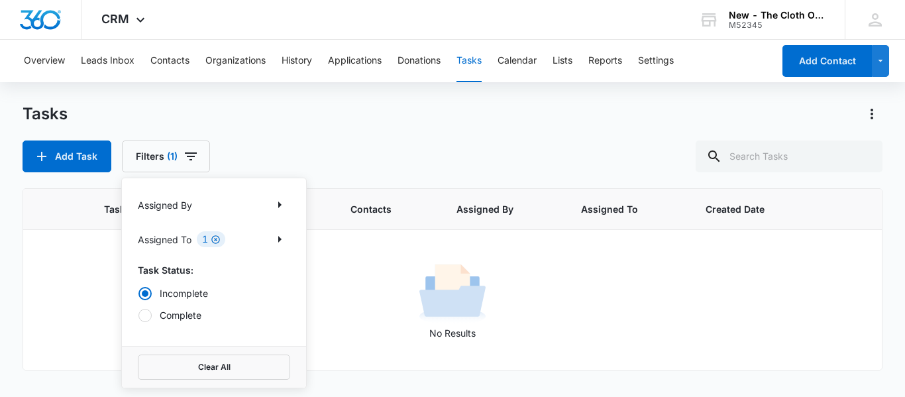
click at [214, 240] on icon "Clear" at bounding box center [216, 239] width 10 height 10
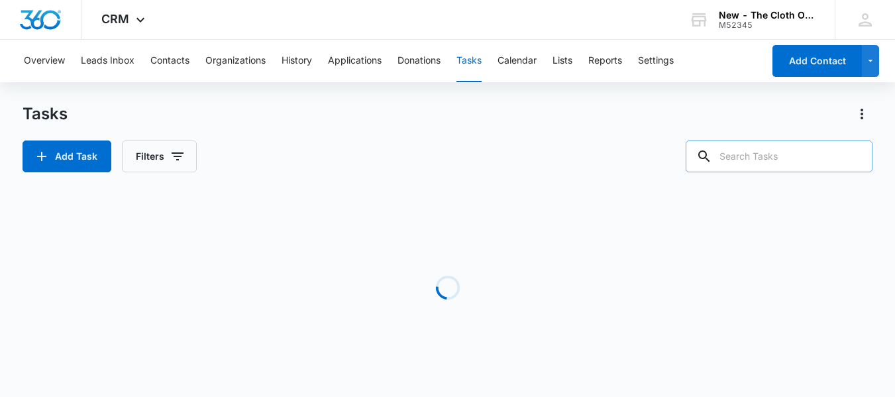
click at [764, 154] on input "text" at bounding box center [779, 156] width 187 height 32
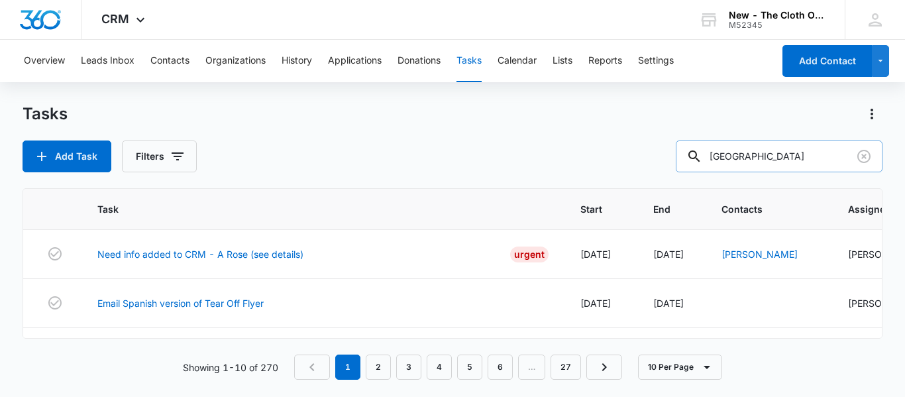
type input "[GEOGRAPHIC_DATA]"
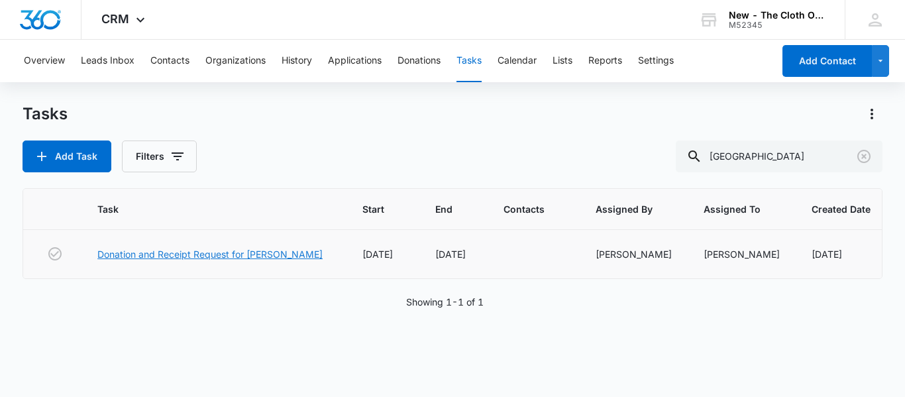
click at [275, 250] on link "Donation and Receipt Request for [PERSON_NAME]" at bounding box center [209, 254] width 225 height 14
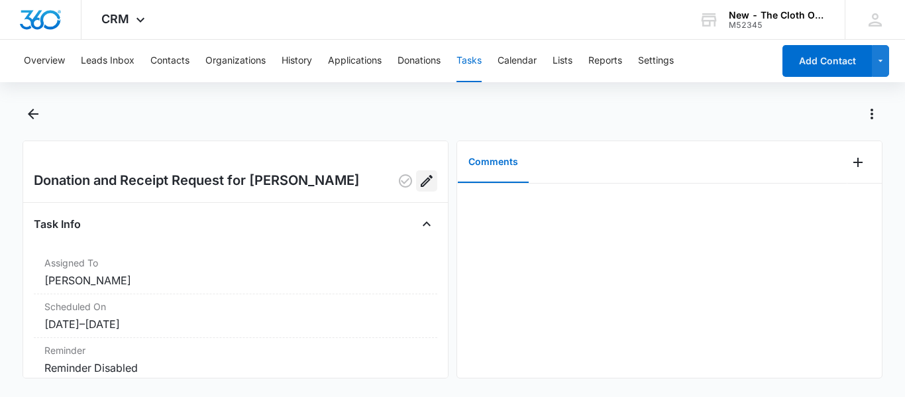
click at [421, 182] on icon "Edit" at bounding box center [427, 181] width 16 height 16
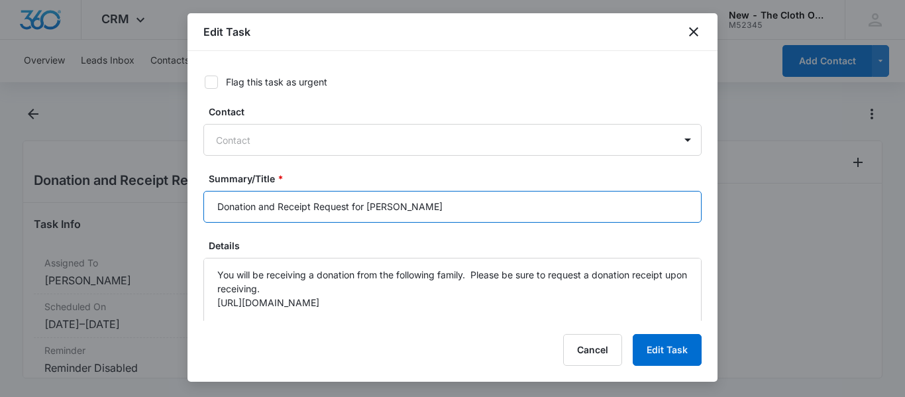
click at [480, 214] on input "Donation and Receipt Request for [PERSON_NAME]" at bounding box center [452, 207] width 498 height 32
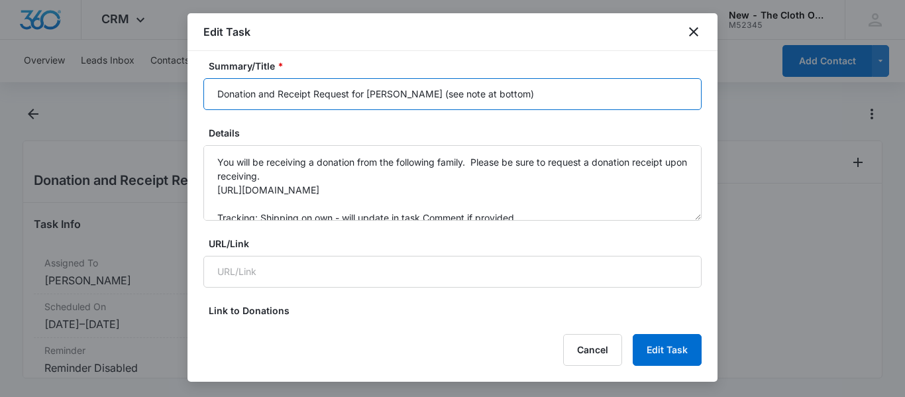
scroll to position [101, 0]
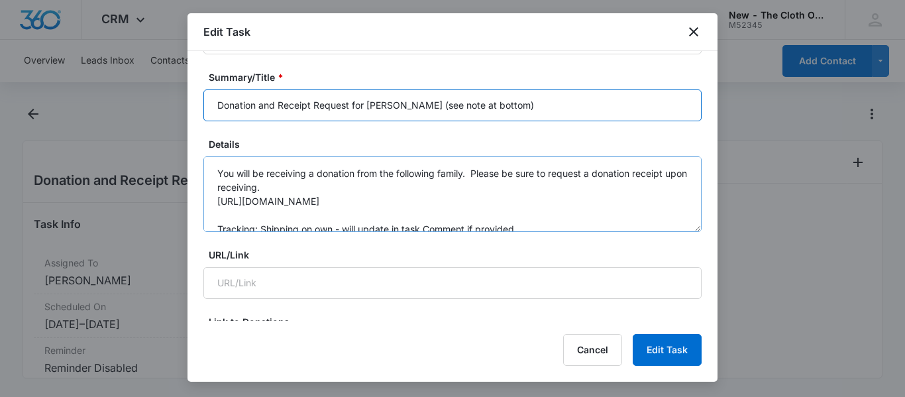
type input "Donation and Receipt Request for [PERSON_NAME] (see note at bottom)"
click at [535, 209] on textarea "You will be receiving a donation from the following family. Please be sure to r…" at bounding box center [452, 194] width 498 height 76
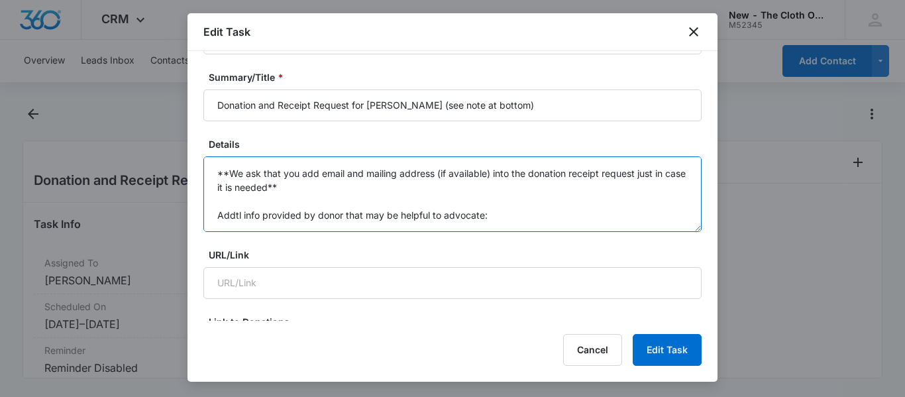
click at [521, 211] on textarea "You will be receiving a donation from the following family. Please be sure to r…" at bounding box center [452, 194] width 498 height 76
paste textarea "*STRIP* Donating mostly size 1 Esembly inners and outers, with some extra pads/…"
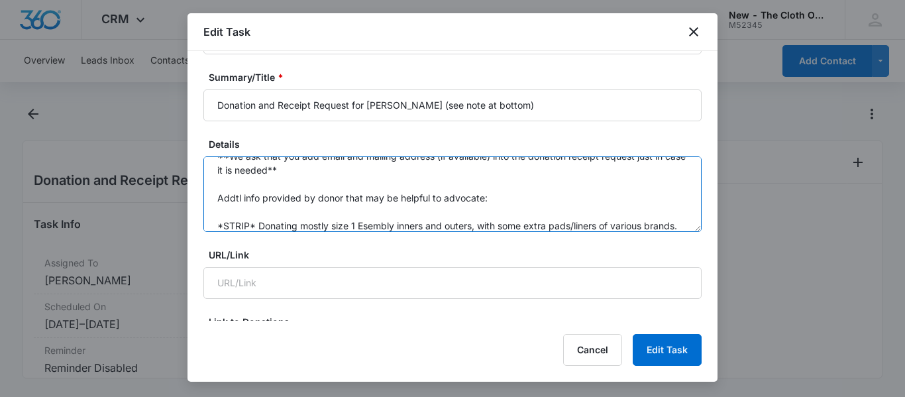
scroll to position [198, 0]
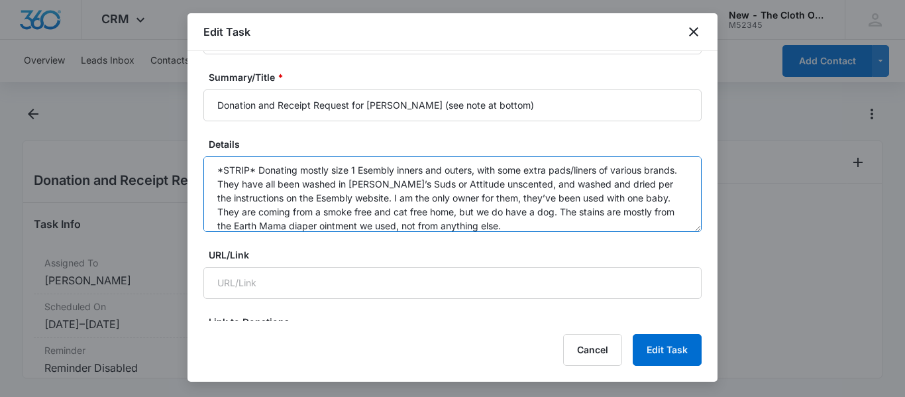
click at [258, 168] on textarea "You will be receiving a donation from the following family. Please be sure to r…" at bounding box center [452, 194] width 498 height 76
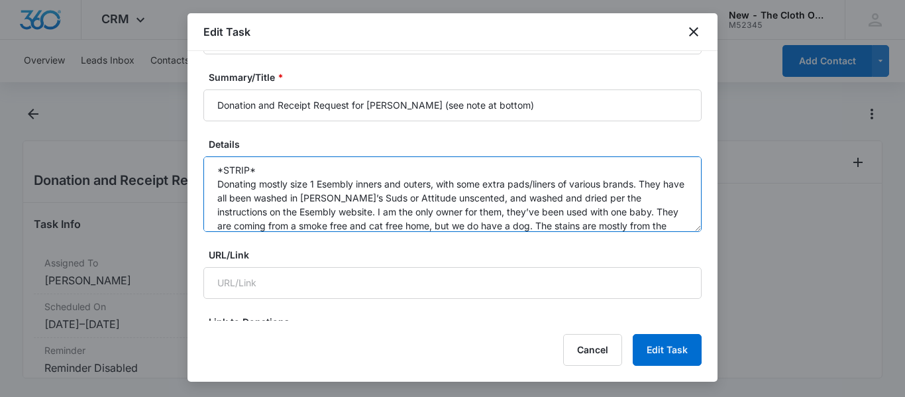
scroll to position [212, 0]
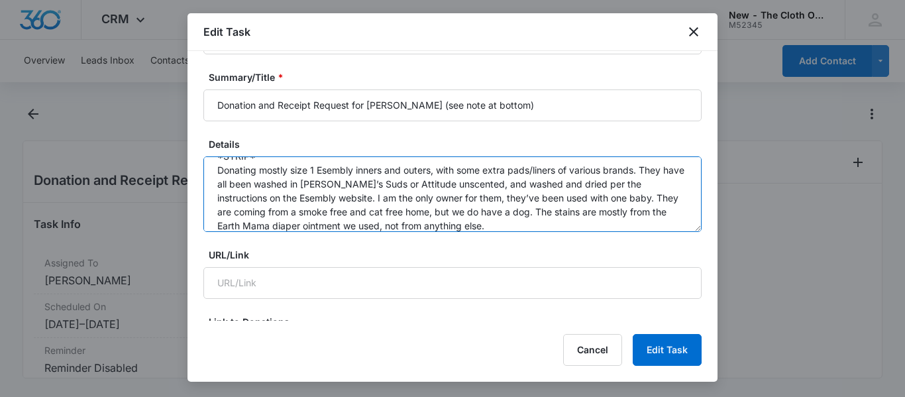
click at [266, 162] on textarea "You will be receiving a donation from the following family. Please be sure to r…" at bounding box center [452, 194] width 498 height 76
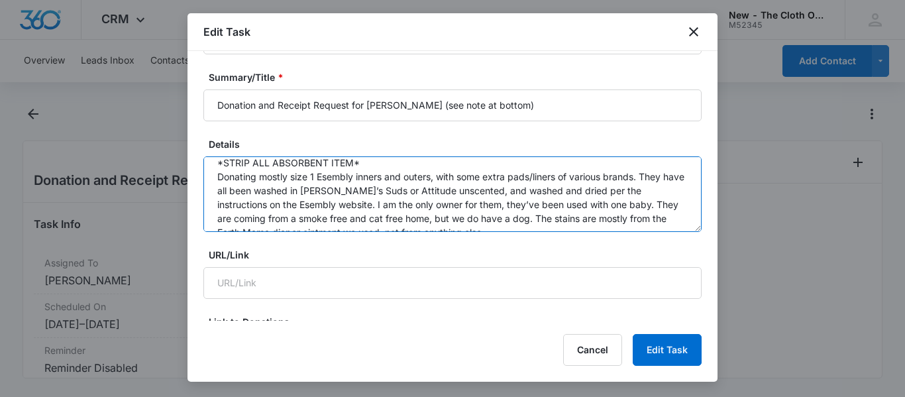
type textarea "You will be receiving a donation from the following family. Please be sure to r…"
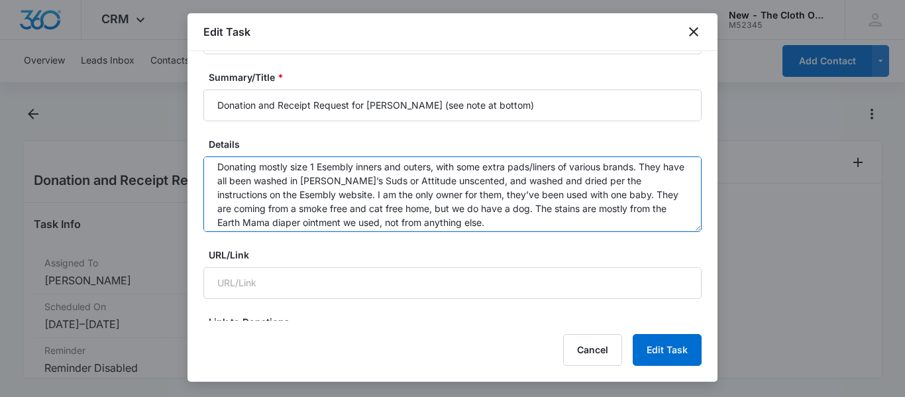
scroll to position [223, 0]
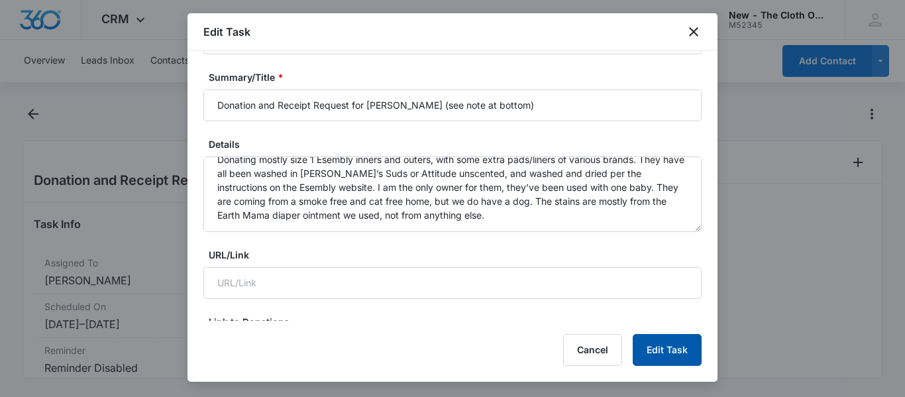
click at [658, 360] on button "Edit Task" at bounding box center [667, 350] width 69 height 32
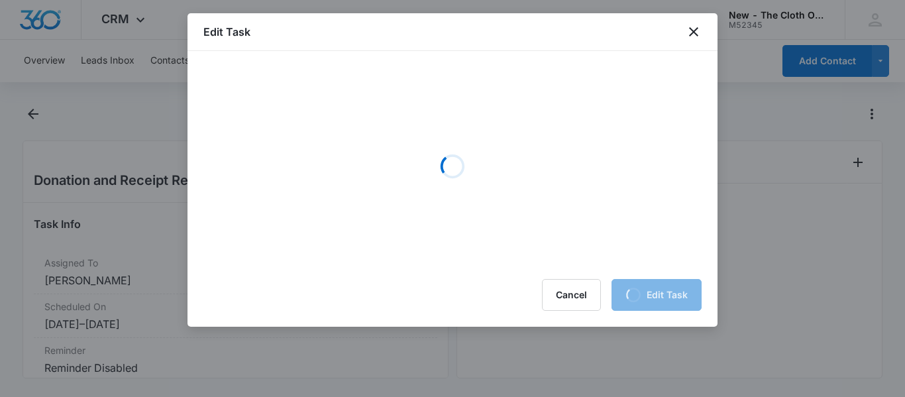
scroll to position [0, 0]
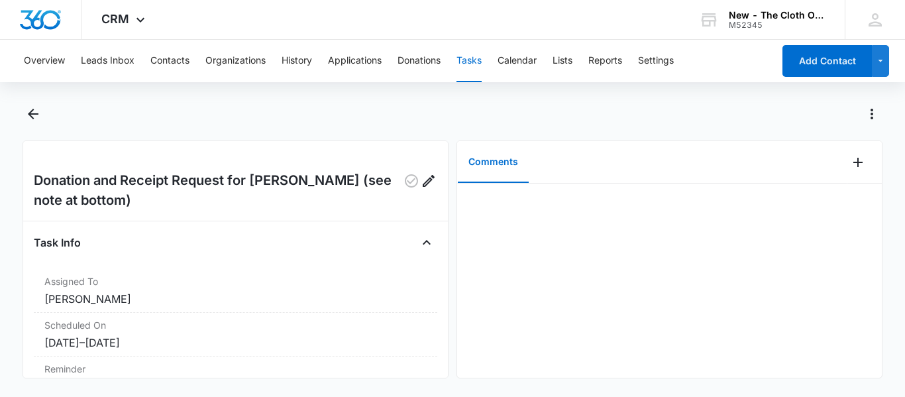
click at [476, 65] on button "Tasks" at bounding box center [468, 61] width 25 height 42
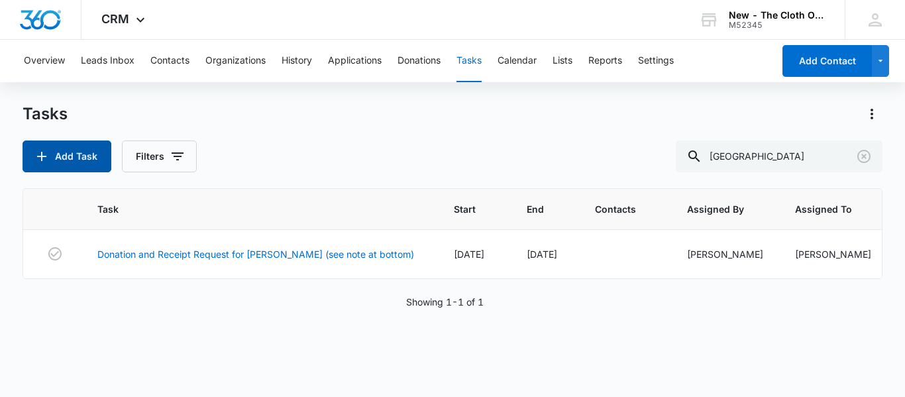
click at [55, 150] on button "Add Task" at bounding box center [67, 156] width 89 height 32
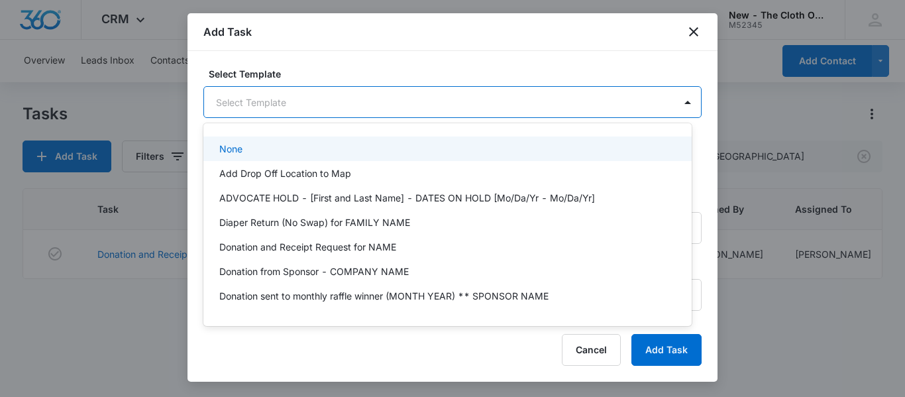
click at [325, 92] on body "CRM Apps Reputation CRM Email Social Ads Intelligence Brand Settings New - The …" at bounding box center [452, 198] width 905 height 397
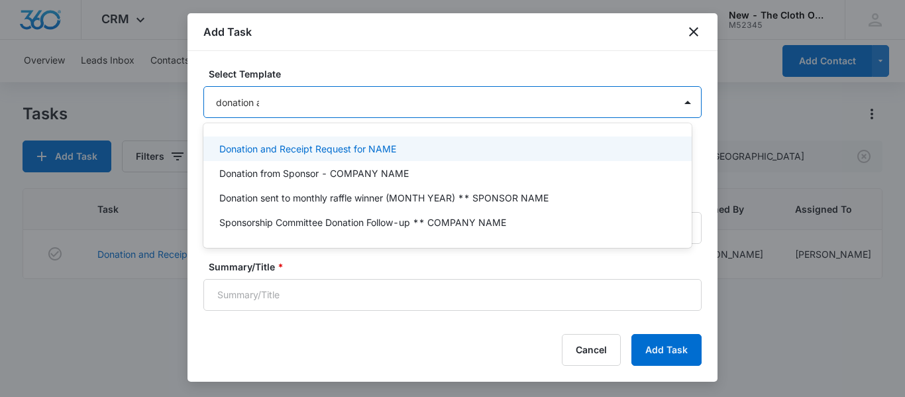
type input "donation and"
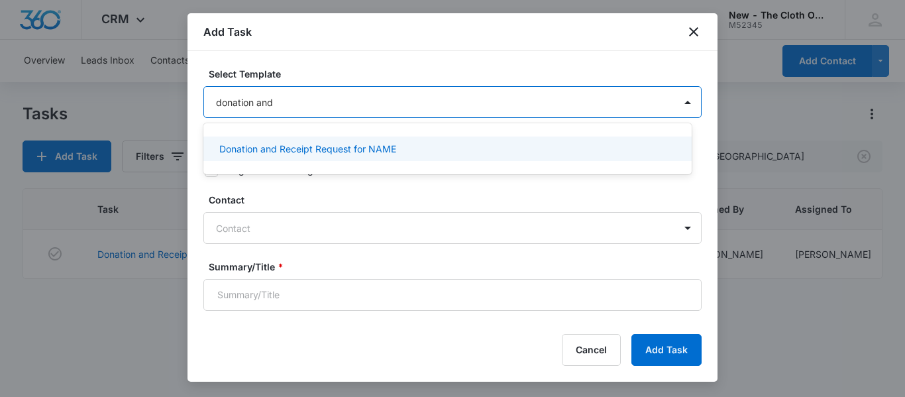
click at [374, 136] on div "Donation and Receipt Request for NAME" at bounding box center [447, 149] width 488 height 30
click at [395, 146] on p "Donation and Receipt Request for NAME" at bounding box center [307, 149] width 177 height 14
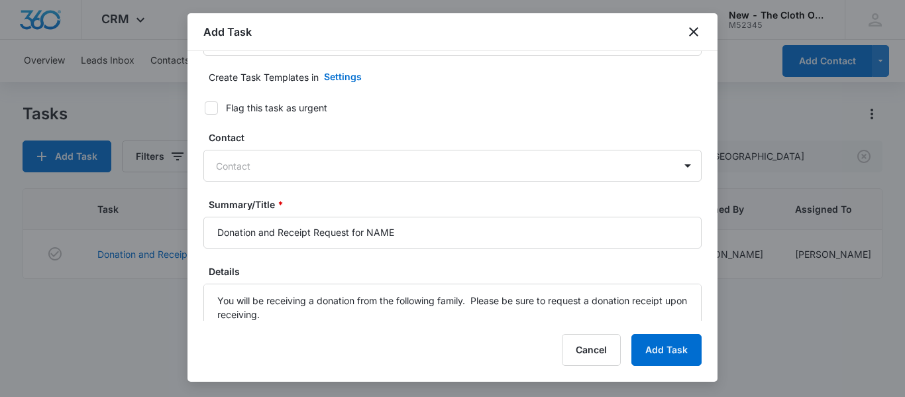
scroll to position [85, 0]
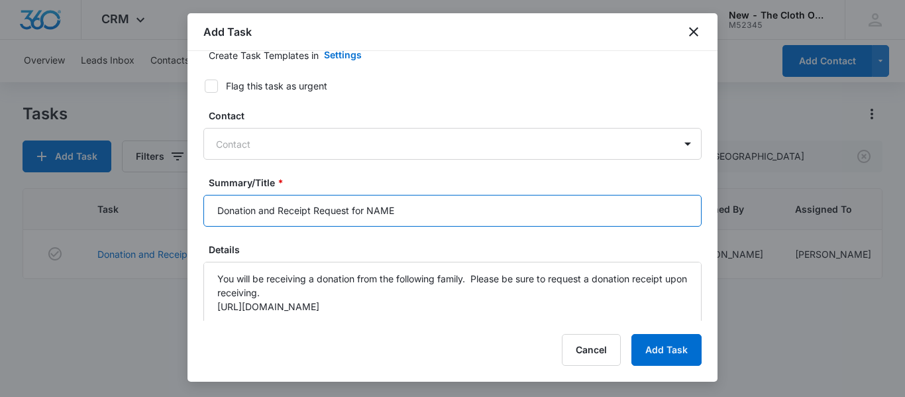
click at [459, 205] on input "Donation and Receipt Request for NAME" at bounding box center [452, 211] width 498 height 32
paste input "Abigail Adams The Cloth Option - Gahanna, OH 759 Quaker Ridge Ct Gahanna OH 432…"
type input "Donation and Receipt Request for TAYLOR FICHT"
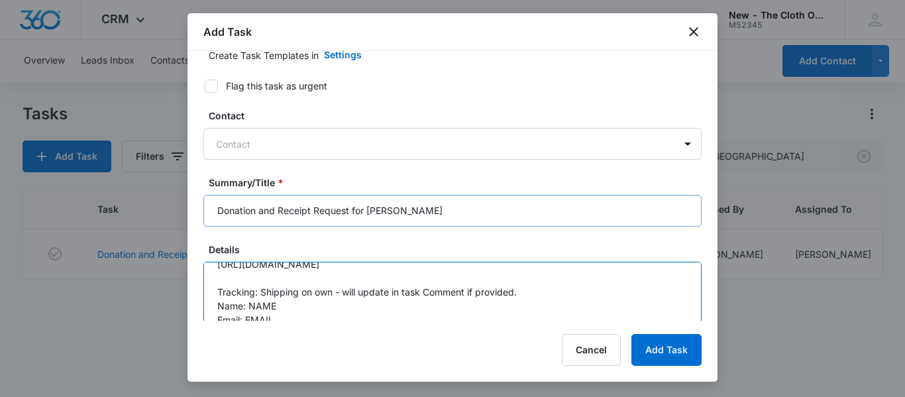
scroll to position [69, 0]
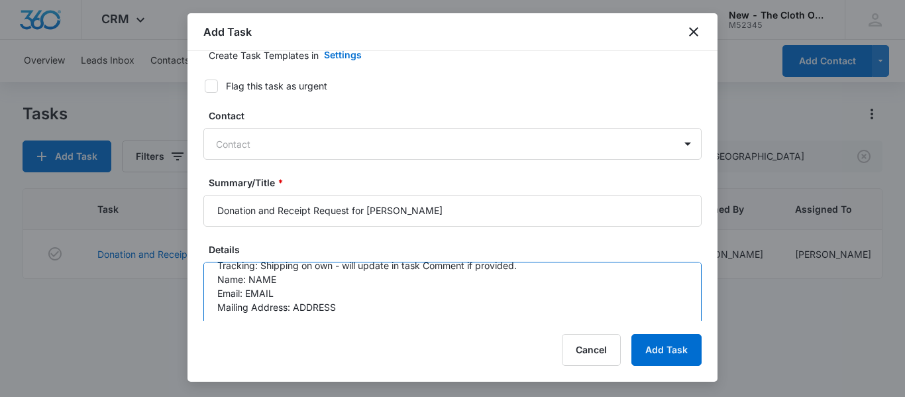
click at [365, 297] on textarea "You will be receiving a donation from the following family. Please be sure to r…" at bounding box center [452, 300] width 498 height 76
click at [381, 275] on textarea "You will be receiving a donation from the following family. Please be sure to r…" at bounding box center [452, 300] width 498 height 76
paste textarea "taylor.ficht@gmail.com"
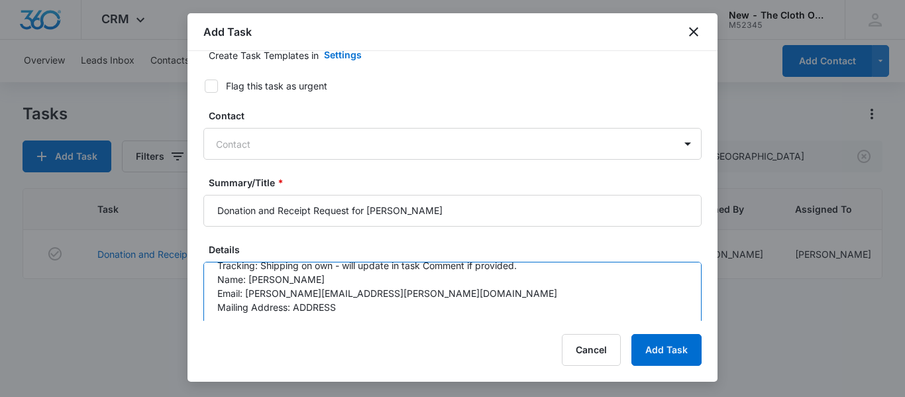
click at [334, 310] on textarea "You will be receiving a donation from the following family. Please be sure to r…" at bounding box center [452, 300] width 498 height 76
paste textarea "17500 Birchcrest Dr"
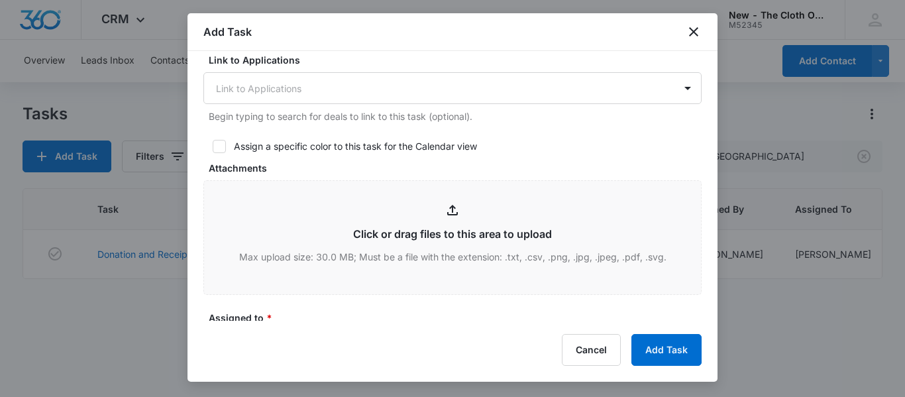
scroll to position [628, 0]
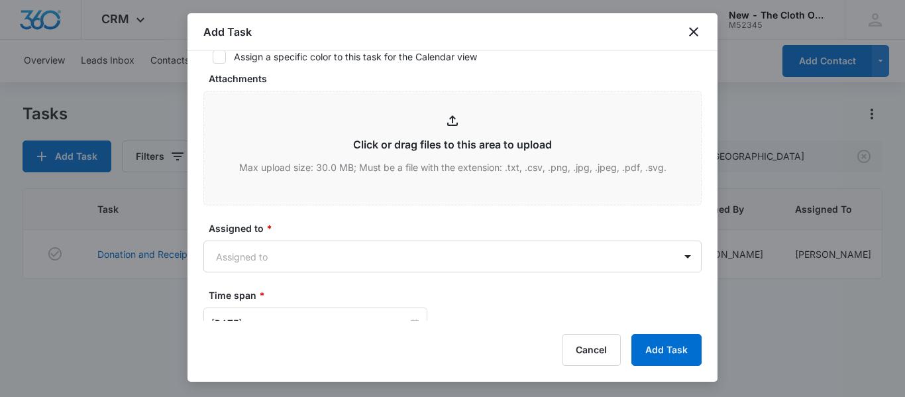
type textarea "You will be receiving a donation from the following family. Please be sure to r…"
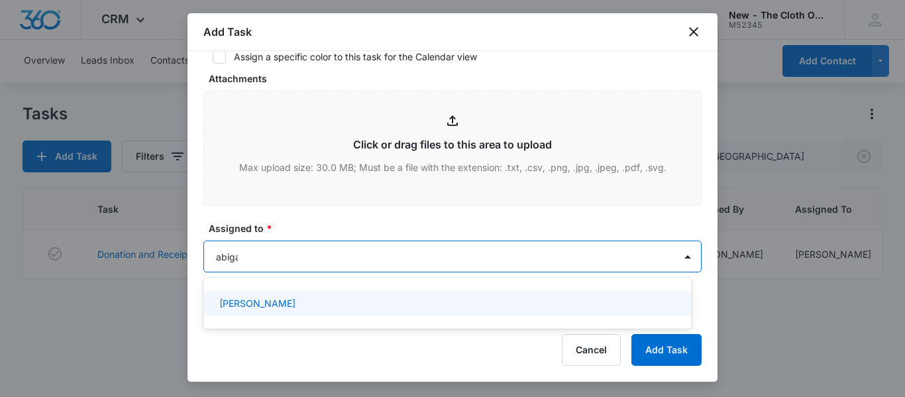
type input "abigail"
click at [252, 304] on p "[PERSON_NAME]" at bounding box center [257, 303] width 76 height 14
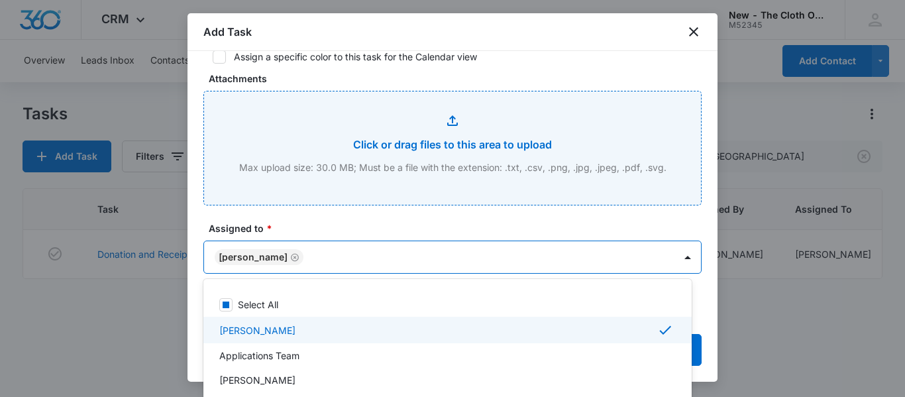
click at [385, 202] on input "Attachments" at bounding box center [452, 147] width 497 height 113
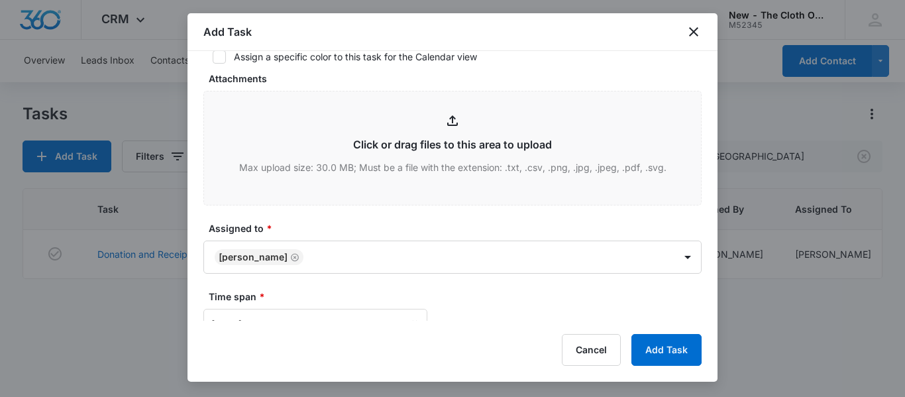
click at [332, 321] on div "Add Task Select Template Donation and Receipt Request for NAME Create Task Temp…" at bounding box center [452, 197] width 530 height 368
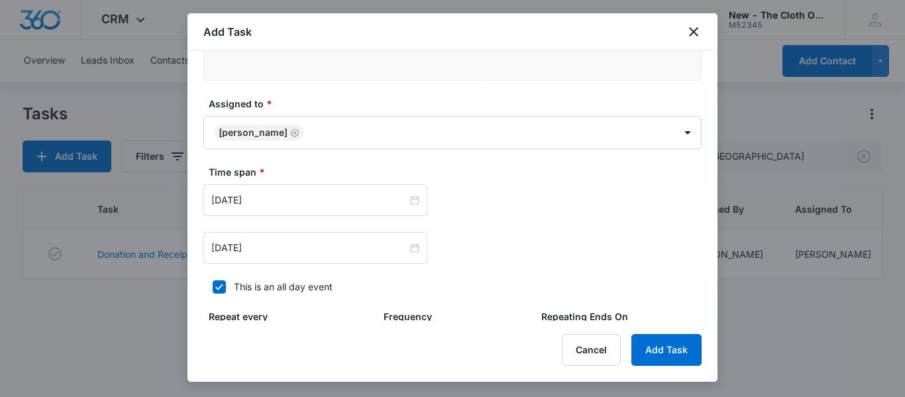
scroll to position [757, 0]
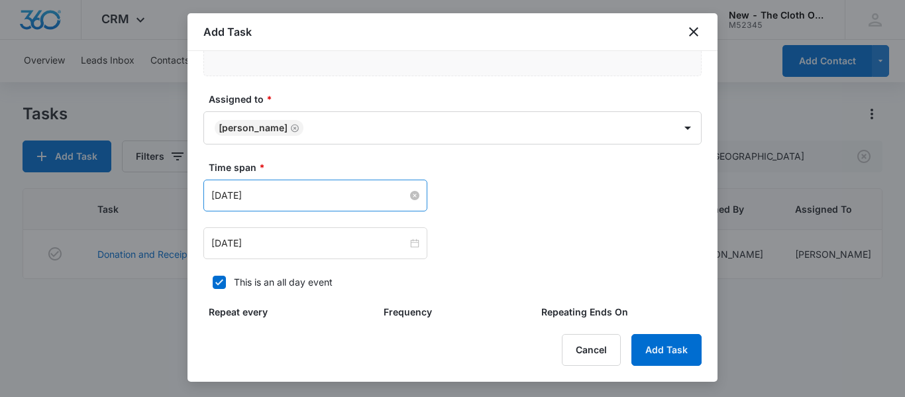
click at [351, 199] on input "[DATE]" at bounding box center [309, 195] width 196 height 15
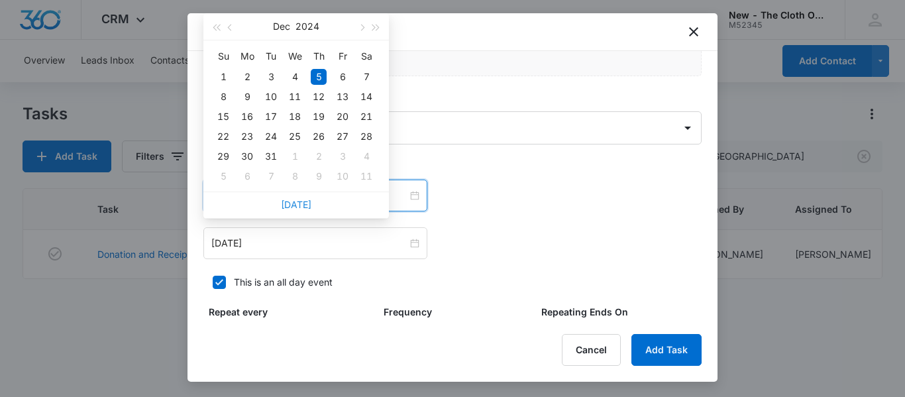
click at [304, 205] on link "[DATE]" at bounding box center [296, 204] width 30 height 11
type input "[DATE]"
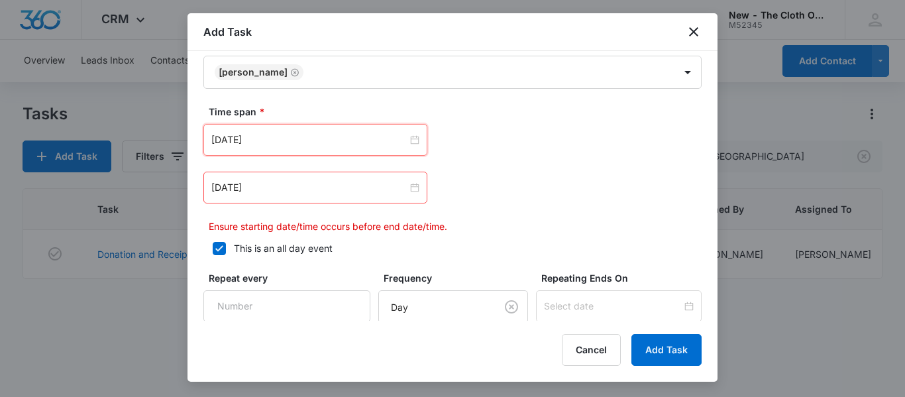
scroll to position [847, 0]
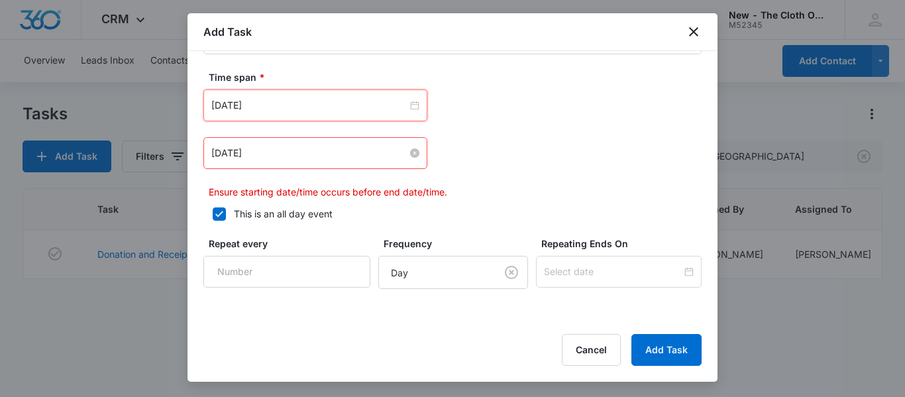
click at [354, 155] on input "[DATE]" at bounding box center [309, 153] width 196 height 15
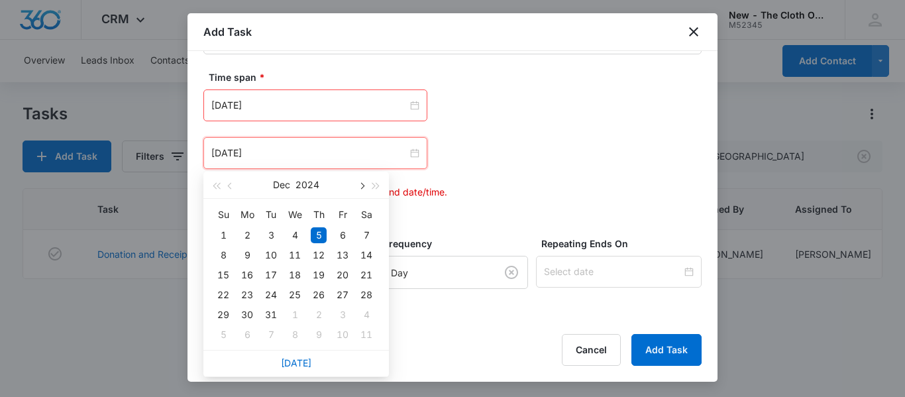
click at [361, 196] on button "button" at bounding box center [361, 185] width 15 height 26
click at [361, 186] on span "button" at bounding box center [361, 186] width 7 height 7
click at [289, 389] on div at bounding box center [452, 198] width 905 height 397
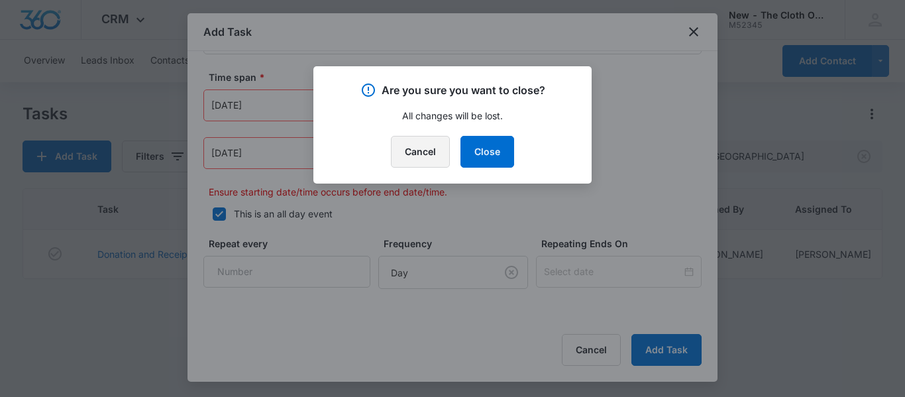
click at [424, 152] on button "Cancel" at bounding box center [420, 152] width 59 height 32
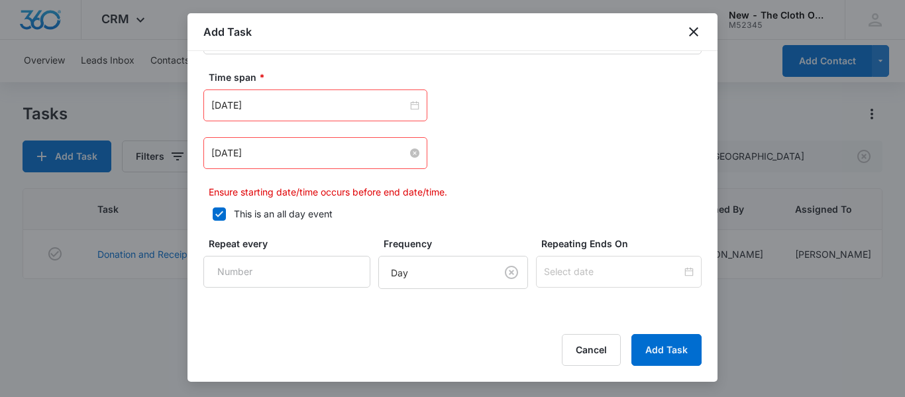
click at [371, 153] on input "[DATE]" at bounding box center [309, 153] width 196 height 15
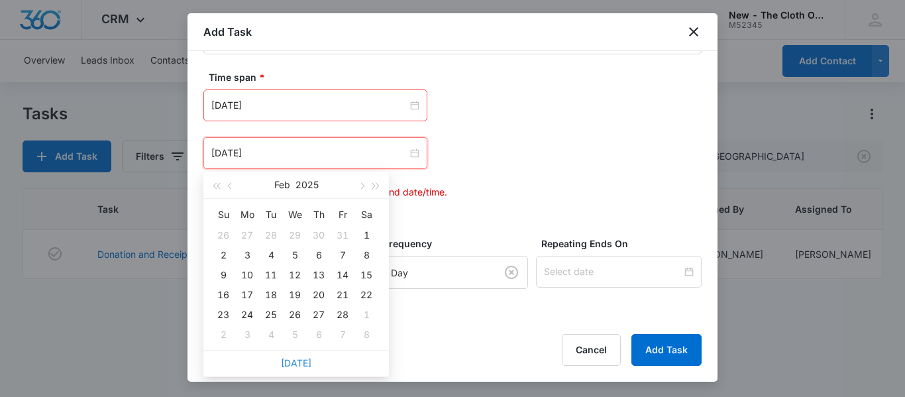
click at [301, 360] on link "[DATE]" at bounding box center [296, 362] width 30 height 11
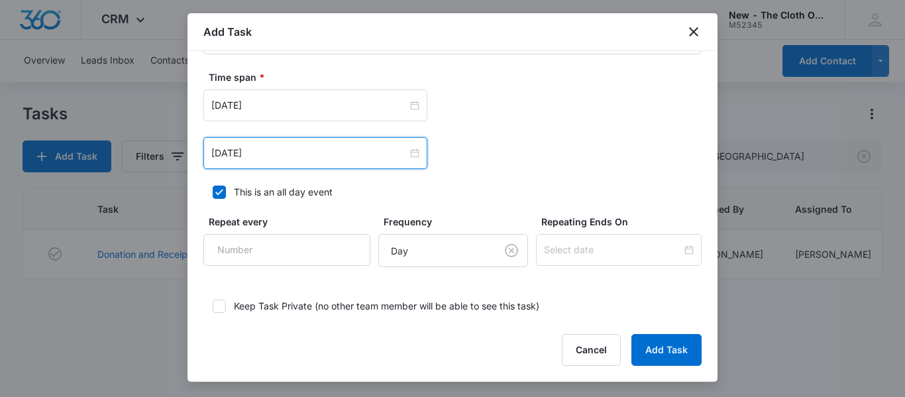
click at [347, 141] on div "[DATE]" at bounding box center [315, 153] width 224 height 32
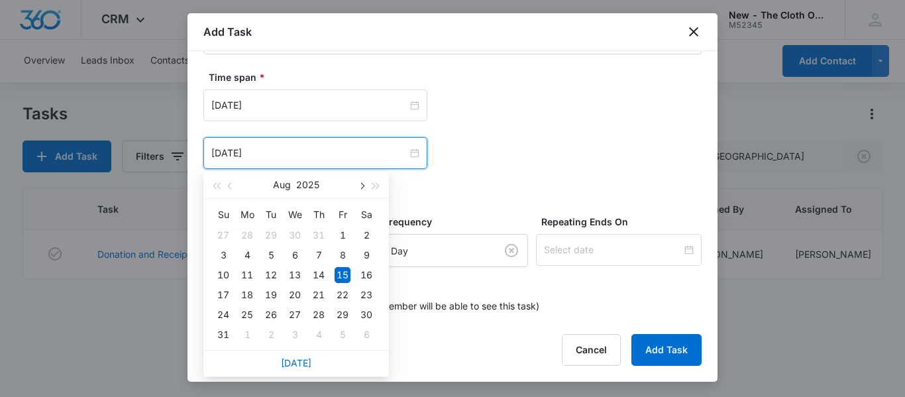
click at [361, 186] on span "button" at bounding box center [361, 186] width 7 height 7
click at [249, 276] on div "15" at bounding box center [247, 275] width 16 height 16
type input "[DATE]"
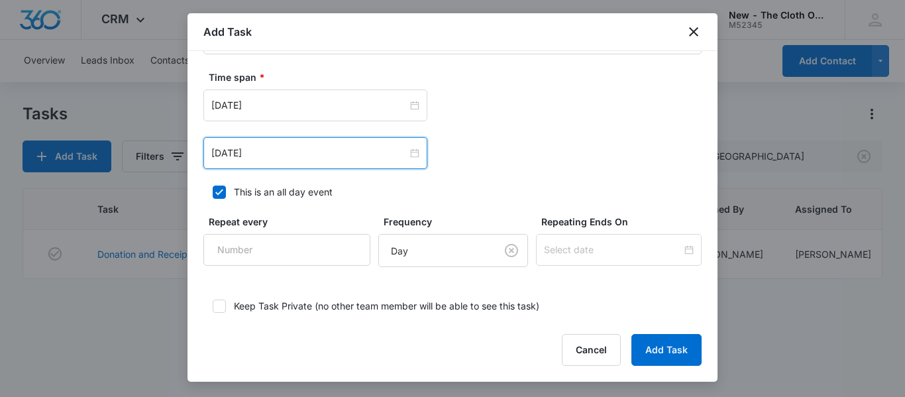
scroll to position [922, 0]
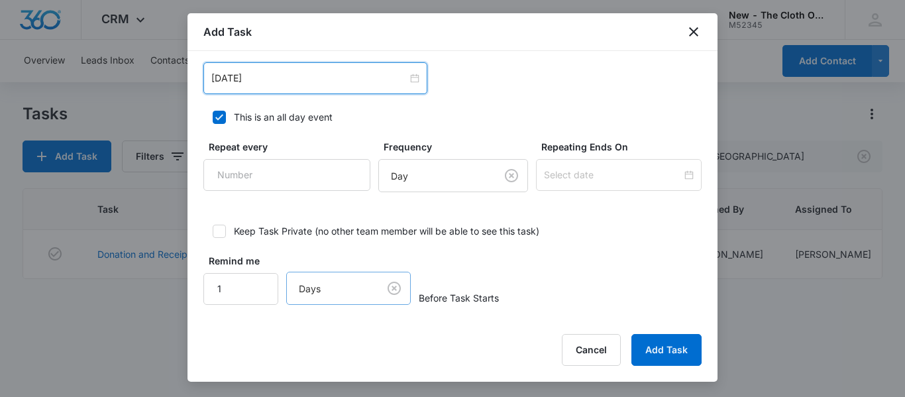
click at [389, 290] on body "CRM Apps Reputation CRM Email Social Ads Intelligence Brand Settings New - The …" at bounding box center [452, 198] width 905 height 397
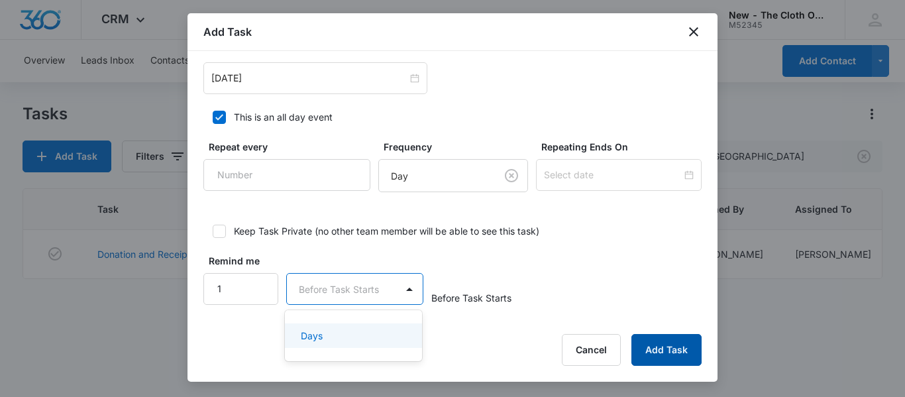
click at [668, 354] on button "Add Task" at bounding box center [666, 350] width 70 height 32
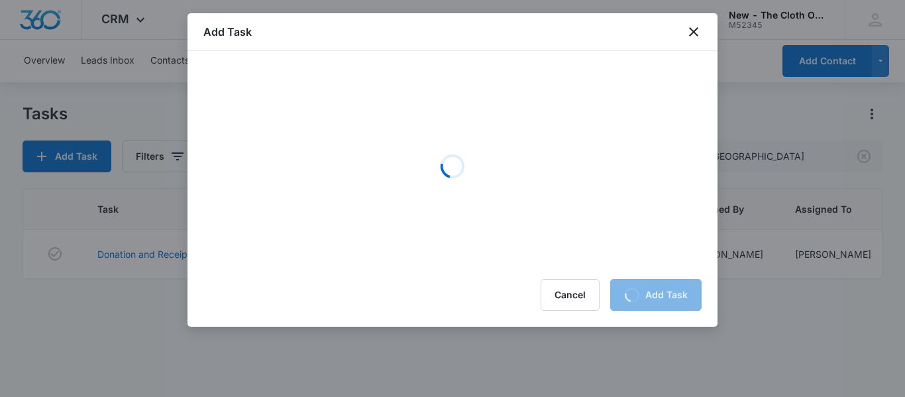
scroll to position [0, 0]
